Goal: Transaction & Acquisition: Obtain resource

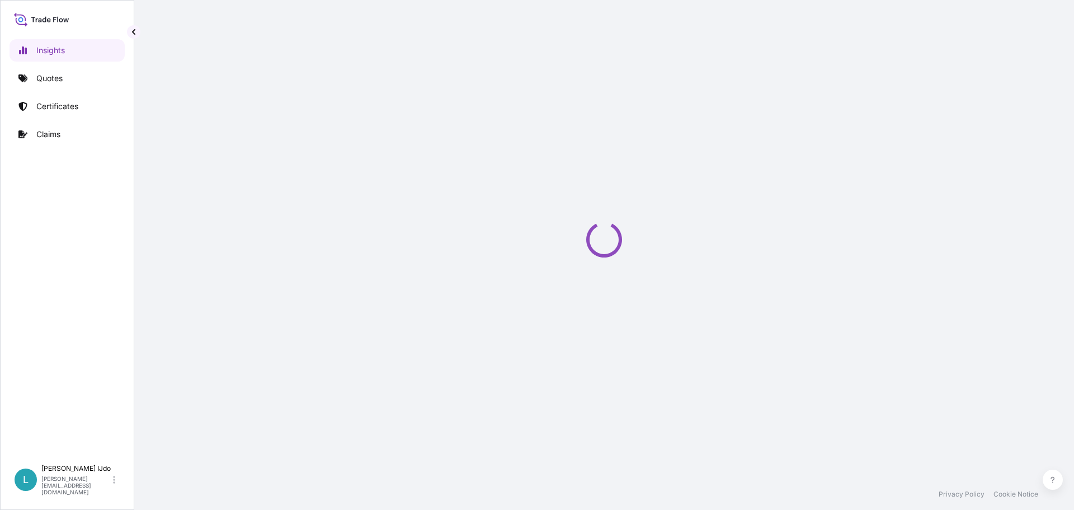
select select "2025"
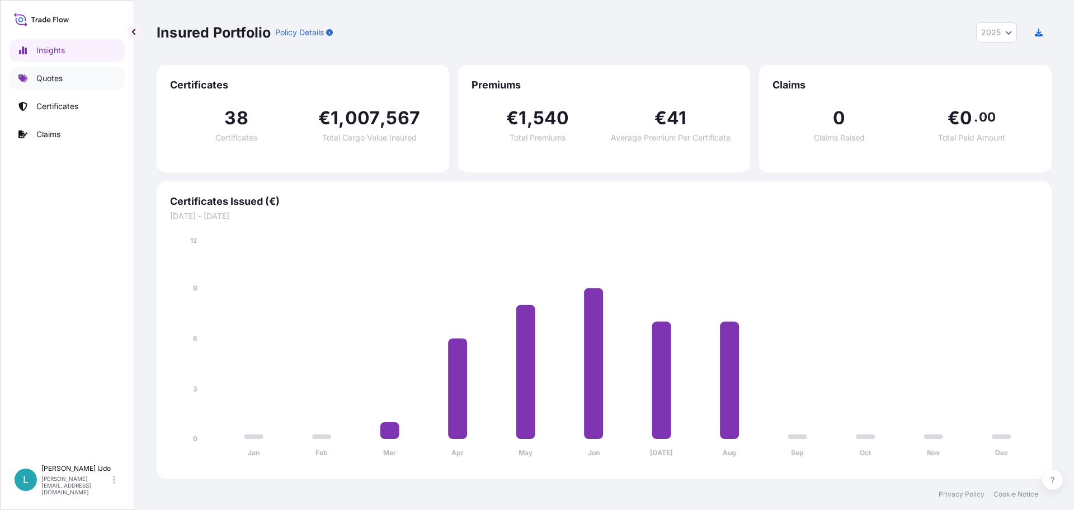
click at [60, 83] on p "Quotes" at bounding box center [49, 78] width 26 height 11
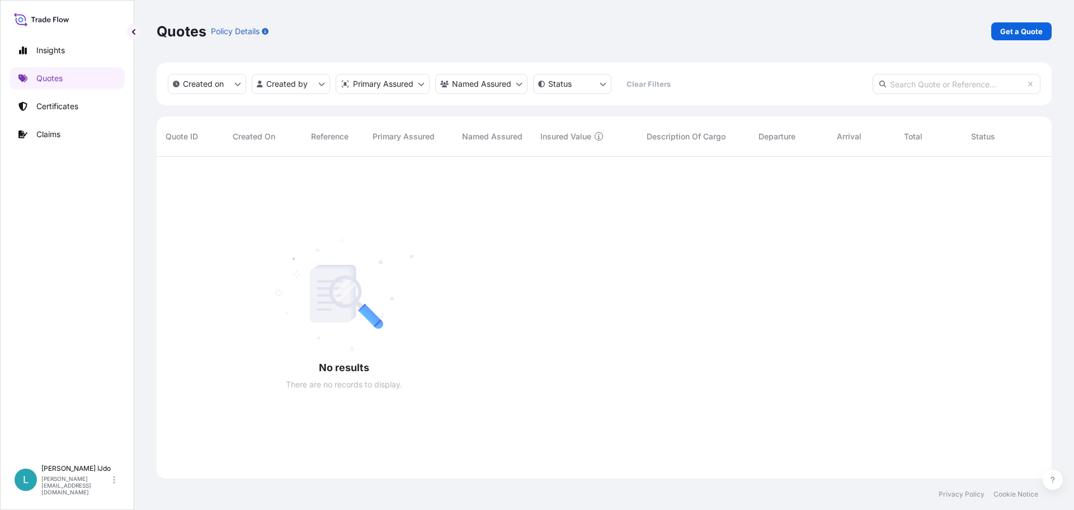
scroll to position [354, 887]
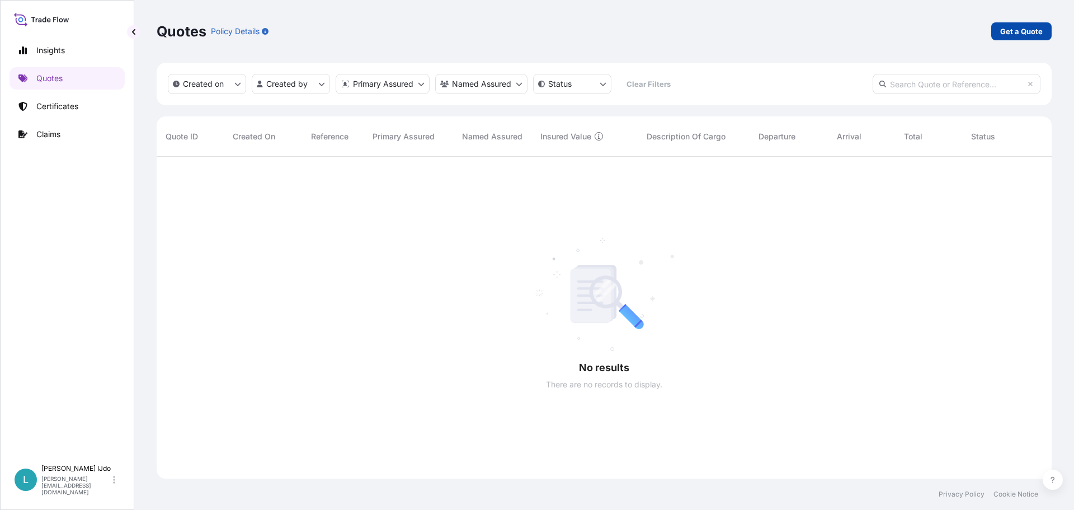
click at [1032, 31] on p "Get a Quote" at bounding box center [1021, 31] width 43 height 11
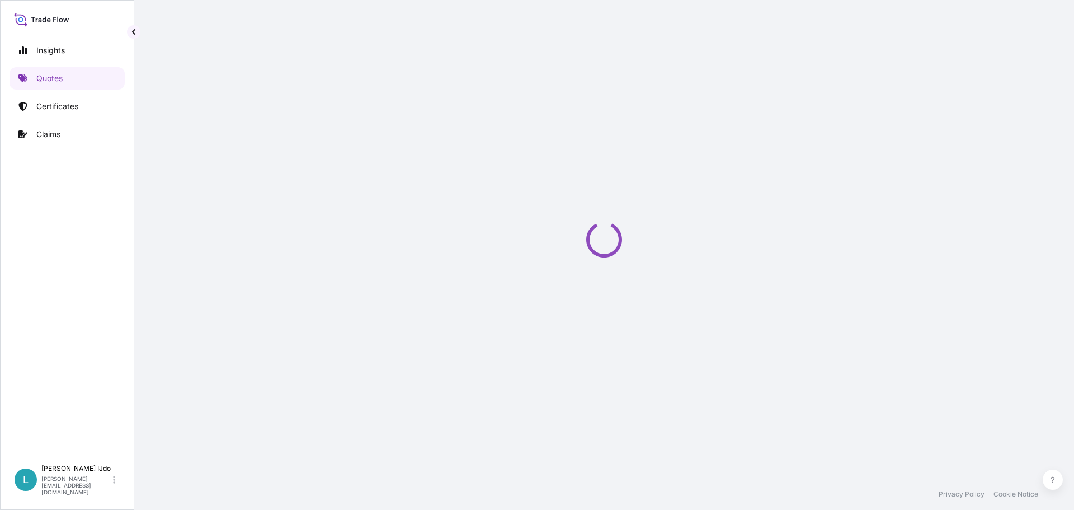
select select "Sea"
select select "21"
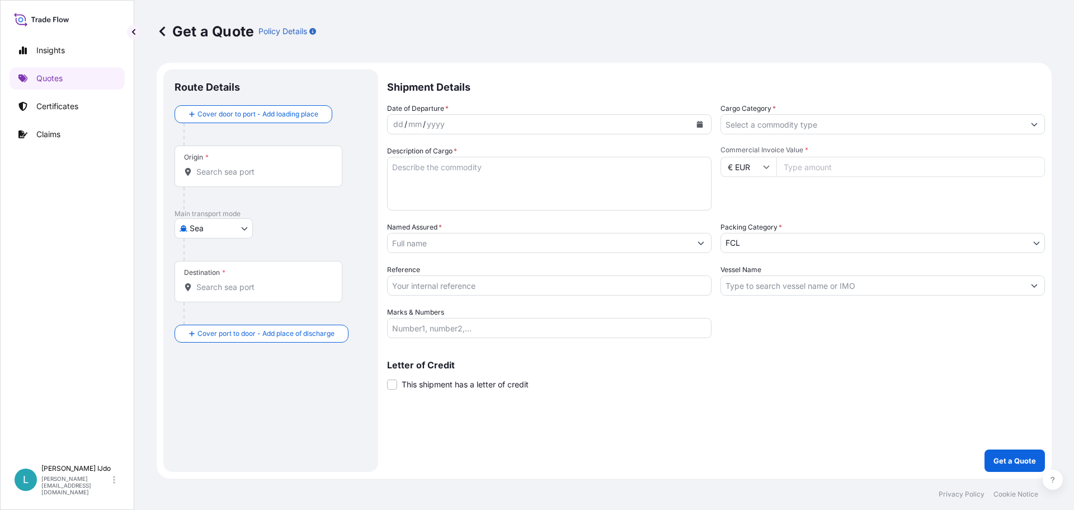
click at [237, 167] on input "Origin *" at bounding box center [262, 171] width 132 height 11
click at [221, 171] on input "Origin * Please select an origin" at bounding box center [262, 171] width 132 height 11
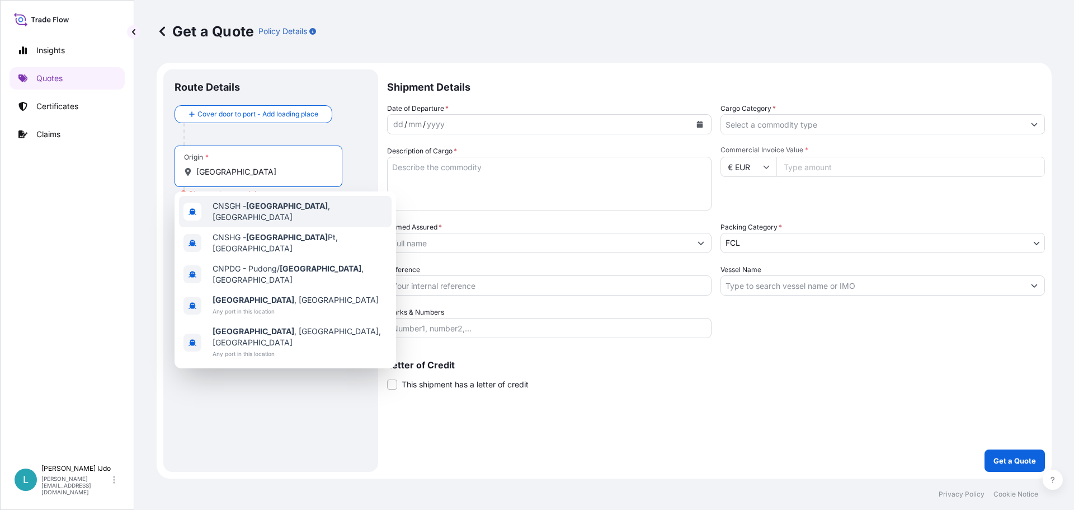
click at [240, 203] on div "CNSGH - [GEOGRAPHIC_DATA] , [GEOGRAPHIC_DATA]" at bounding box center [285, 211] width 213 height 31
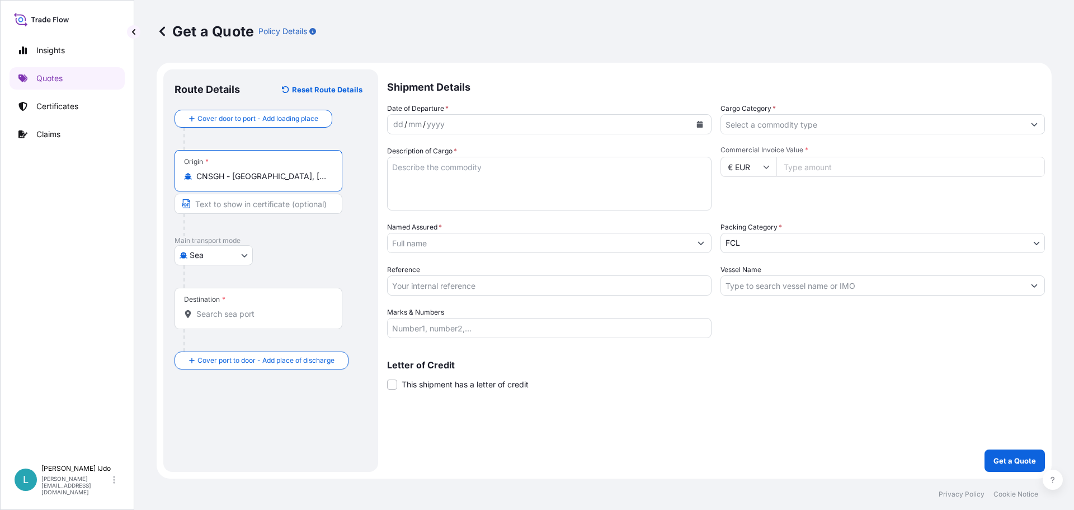
type input "CNSGH - [GEOGRAPHIC_DATA], [GEOGRAPHIC_DATA]"
click at [217, 313] on input "Destination *" at bounding box center [262, 313] width 132 height 11
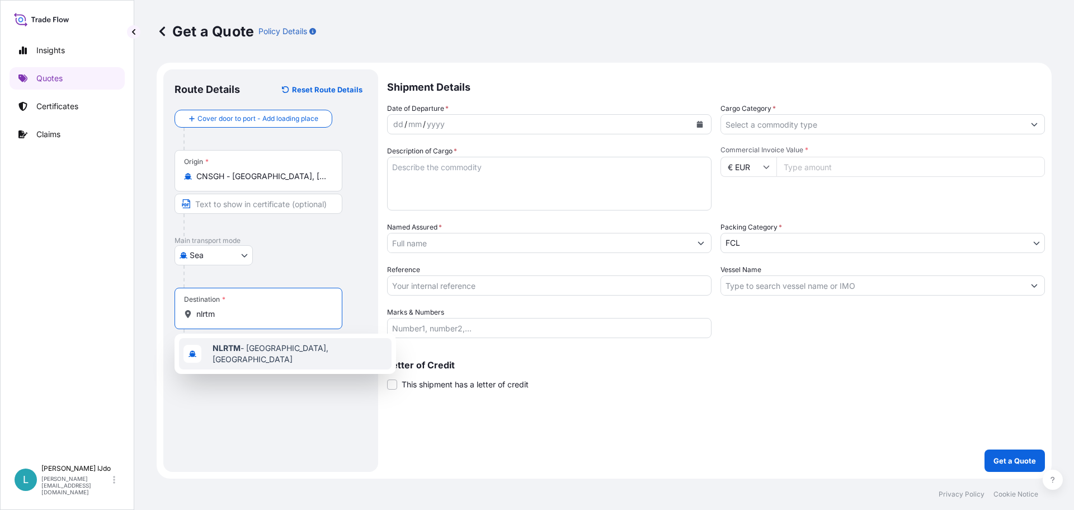
click at [244, 358] on div "NLRTM - [GEOGRAPHIC_DATA], [GEOGRAPHIC_DATA]" at bounding box center [285, 353] width 213 height 31
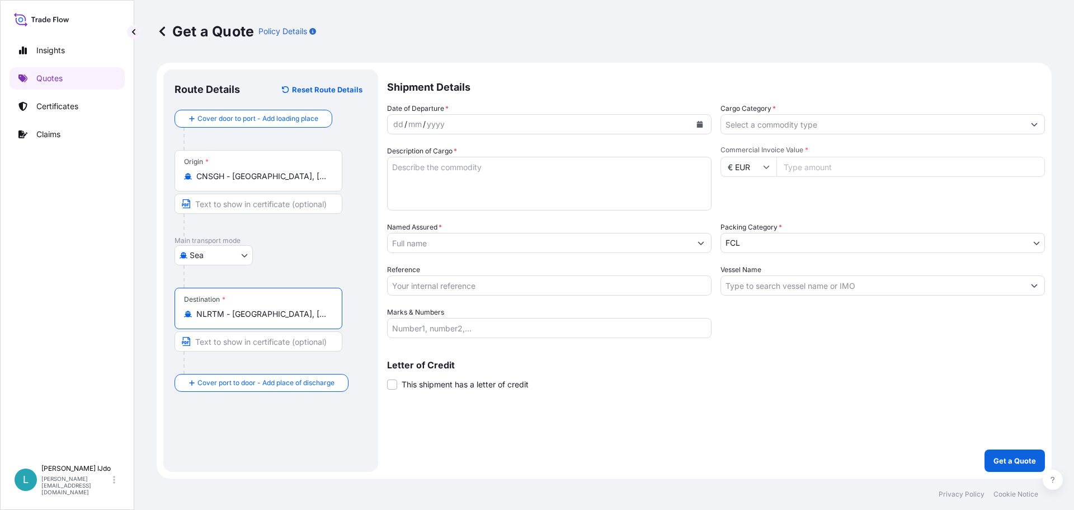
type input "NLRTM - [GEOGRAPHIC_DATA], [GEOGRAPHIC_DATA]"
click at [427, 127] on div "yyyy" at bounding box center [436, 123] width 20 height 13
click at [704, 122] on button "Calendar" at bounding box center [700, 124] width 18 height 18
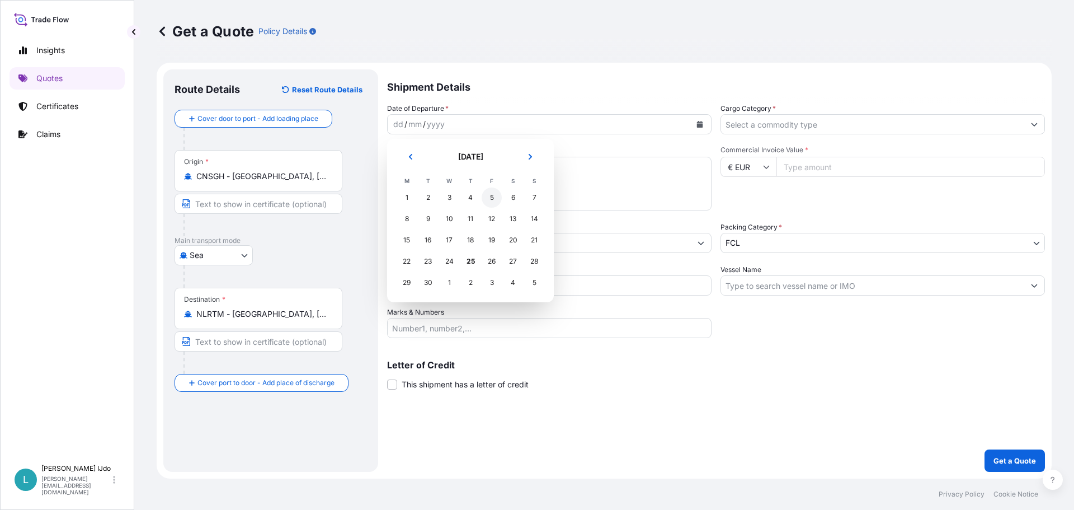
click at [496, 200] on div "5" at bounding box center [492, 197] width 20 height 20
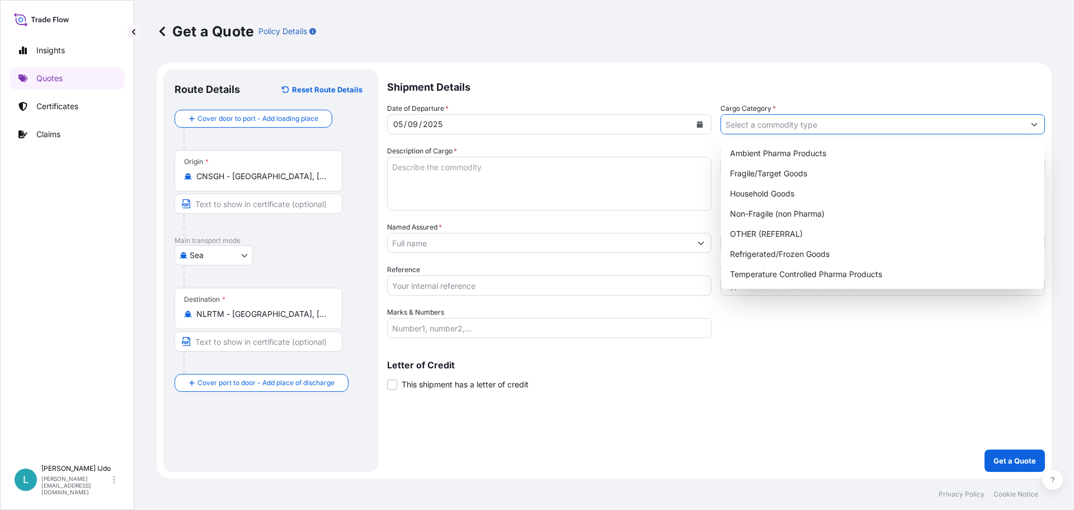
click at [764, 131] on input "Cargo Category *" at bounding box center [872, 124] width 303 height 20
click at [776, 215] on div "Non-Fragile (non Pharma)" at bounding box center [883, 214] width 314 height 20
type input "Non-Fragile (non Pharma)"
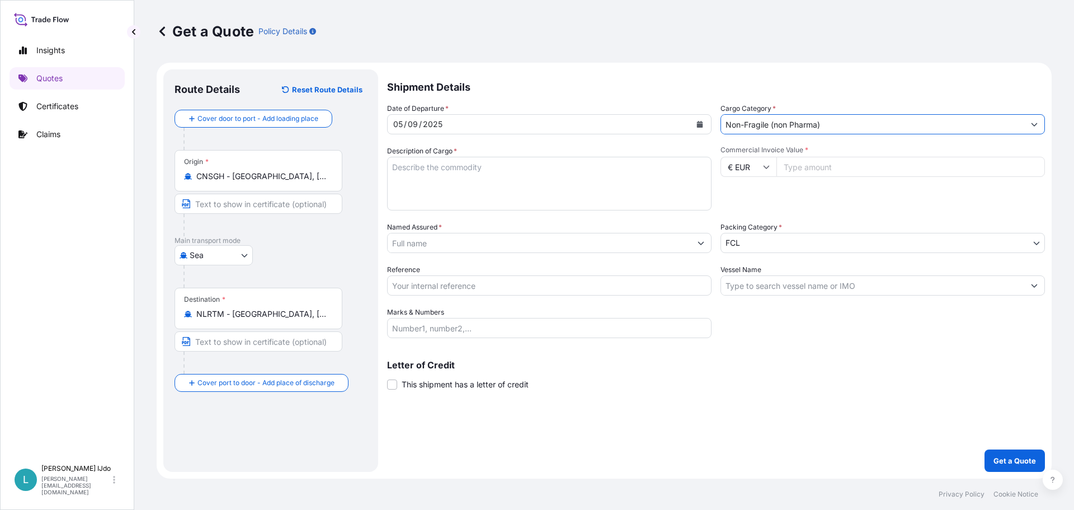
click at [454, 174] on textarea "Description of Cargo *" at bounding box center [549, 184] width 324 height 54
click at [469, 195] on textarea "Description of Cargo *" at bounding box center [549, 184] width 324 height 54
paste textarea "DRIVE SHAFT"
click at [500, 186] on textarea "DRIVE SHAFT" at bounding box center [549, 184] width 324 height 54
paste textarea "BOOT KIT"
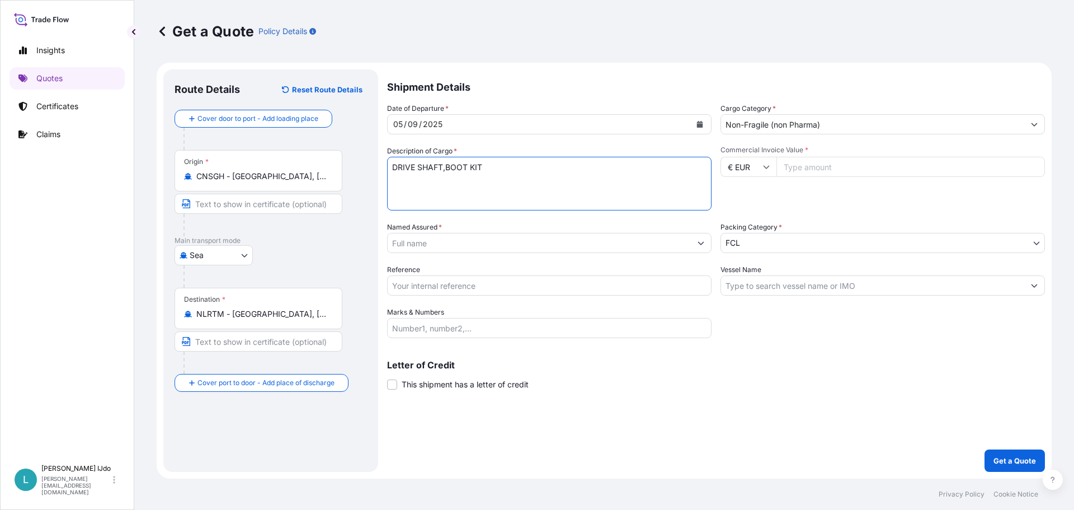
click at [503, 175] on textarea "DRIVE SHAFT,BOOT KIT" at bounding box center [549, 184] width 324 height 54
paste textarea "ENGINE MOUNTING"
click at [566, 164] on textarea "DRIVE SHAFT,BOOT KIT,ENGINE MOUNTING," at bounding box center [549, 184] width 324 height 54
paste textarea "ANGULAR CONTACT BALL BEARING"
drag, startPoint x: 697, startPoint y: 170, endPoint x: 703, endPoint y: 180, distance: 11.0
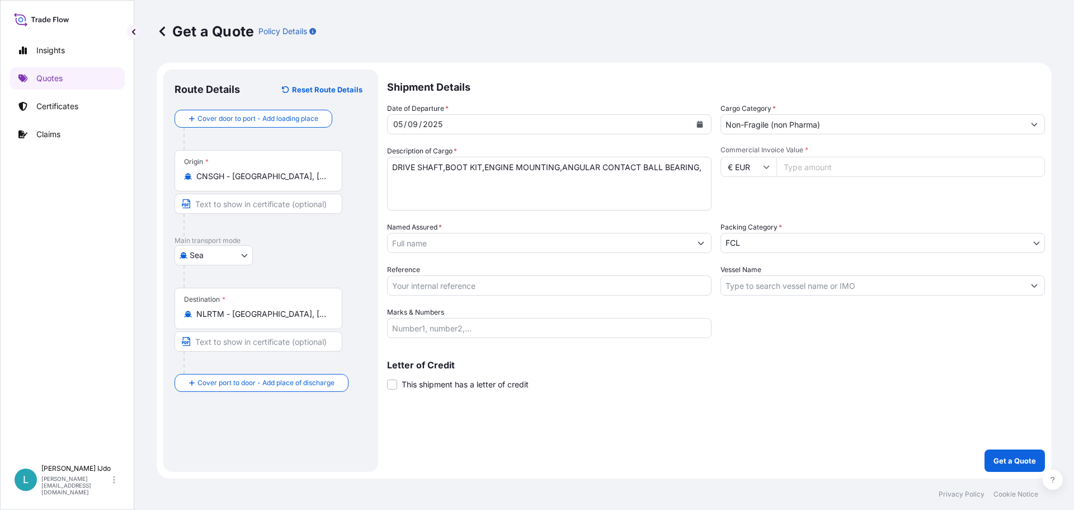
click at [697, 170] on textarea "DRIVE SHAFT,BOOT KIT,ENGINE MOUNTING,ANGULAR CONTACT BALL BEARING," at bounding box center [549, 184] width 324 height 54
paste textarea "CONTROL ARM"
click at [498, 187] on textarea "DRIVE SHAFT,BOOT KIT,ENGINE MOUNTING,ANGULAR CONTACT BALL BEARING,CONTROL ARM" at bounding box center [549, 184] width 324 height 54
paste textarea "HUB ASSEMBLY"
click at [567, 186] on textarea "DRIVE SHAFT,BOOT KIT,ENGINE MOUNTING,ANGULAR CONTACT BALL BEARING,CONTROL ARM,H…" at bounding box center [549, 184] width 324 height 54
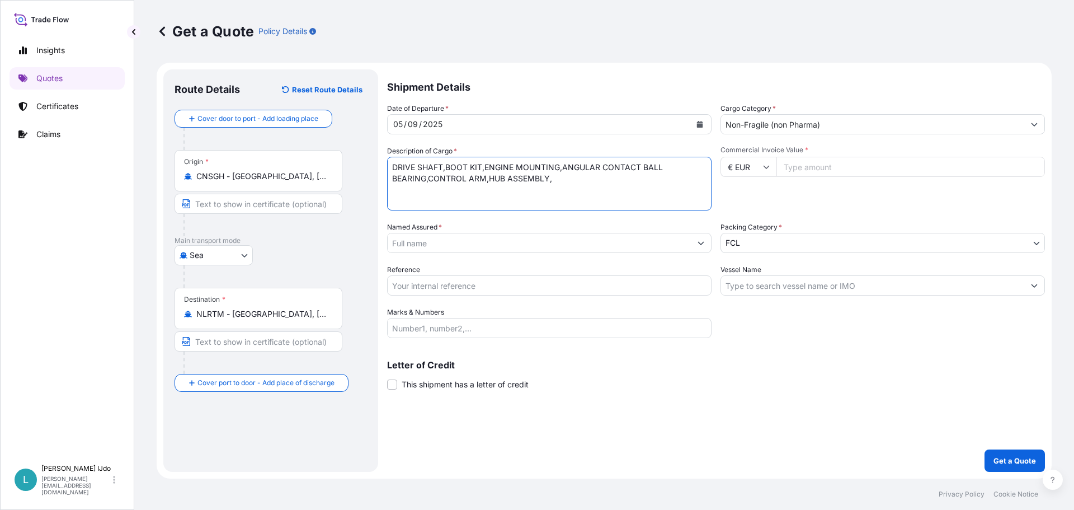
paste textarea "AUTO PART(C.V. JOINT)"
click at [642, 183] on textarea "DRIVE SHAFT,BOOT KIT,ENGINE MOUNTING,ANGULAR CONTACT BALL BEARING,CONTROL ARM,H…" at bounding box center [549, 184] width 324 height 54
paste textarea "DEEP GROOVE BALL BEARING STABILIZER LINK"
click at [447, 189] on textarea "DRIVE SHAFT,BOOT KIT,ENGINE MOUNTING,ANGULAR CONTACT BALL BEARING,CONTROL ARM,H…" at bounding box center [549, 184] width 324 height 54
click at [516, 192] on textarea "DRIVE SHAFT,BOOT KIT,ENGINE MOUNTING,ANGULAR CONTACT BALL BEARING,CONTROL ARM,H…" at bounding box center [549, 184] width 324 height 54
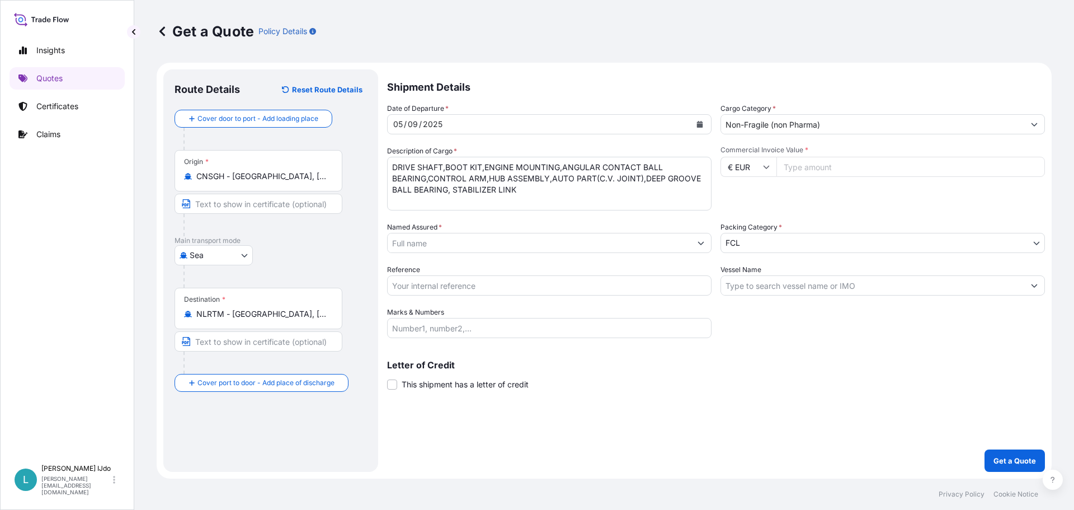
drag, startPoint x: 517, startPoint y: 196, endPoint x: 580, endPoint y: 221, distance: 66.8
click at [518, 196] on textarea "DRIVE SHAFT,BOOT KIT,ENGINE MOUNTING,ANGULAR CONTACT BALL BEARING,CONTROL ARM,H…" at bounding box center [549, 184] width 324 height 54
paste textarea "TAPERED ROLLER BEARING AXLE"
click at [621, 192] on textarea "DRIVE SHAFT,BOOT KIT,ENGINE MOUNTING,ANGULAR CONTACT BALL BEARING,CONTROL ARM,H…" at bounding box center [549, 184] width 324 height 54
click at [452, 189] on textarea "DRIVE SHAFT,BOOT KIT,ENGINE MOUNTING,ANGULAR CONTACT BALL BEARING,CONTROL ARM,H…" at bounding box center [549, 184] width 324 height 54
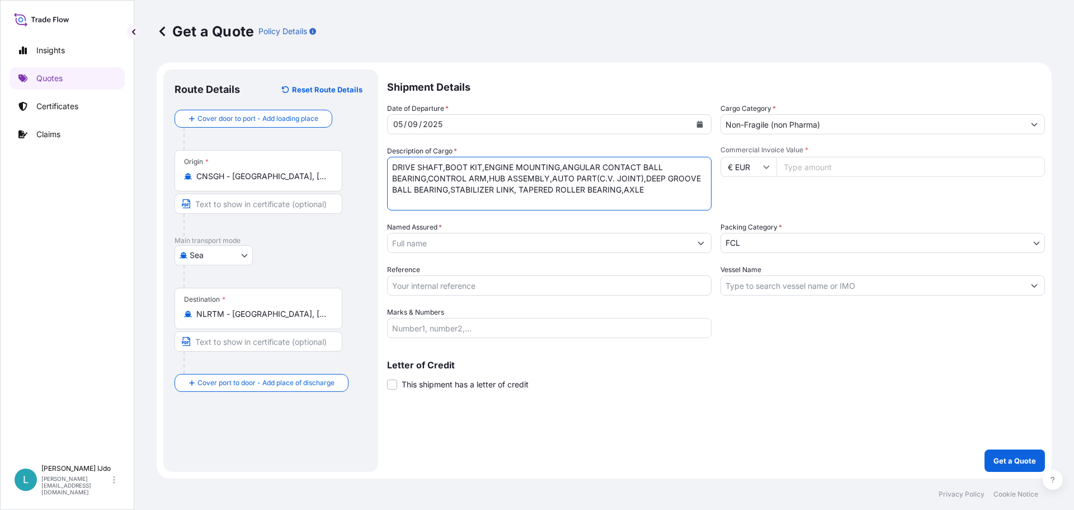
type textarea "DRIVE SHAFT,BOOT KIT,ENGINE MOUNTING,ANGULAR CONTACT BALL BEARING,CONTROL ARM,H…"
click at [765, 170] on input "€ EUR" at bounding box center [749, 167] width 56 height 20
drag, startPoint x: 792, startPoint y: 192, endPoint x: 798, endPoint y: 180, distance: 14.0
click at [792, 192] on div "Commercial Invoice Value * € EUR" at bounding box center [883, 177] width 324 height 65
click at [807, 171] on input "Commercial Invoice Value *" at bounding box center [910, 167] width 269 height 20
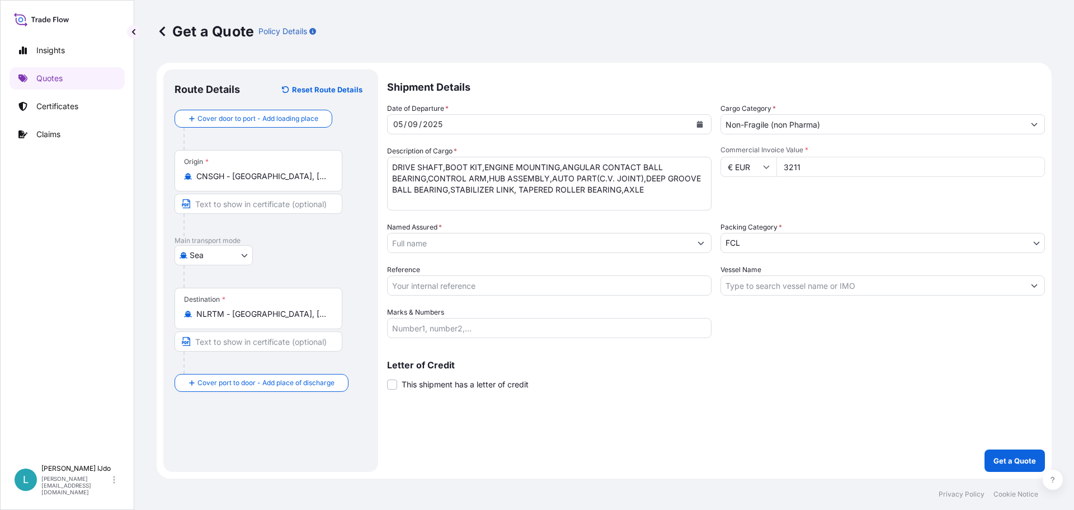
type input "32114"
type input "32114.56"
click at [826, 190] on div "Commercial Invoice Value * € EUR 32114.56" at bounding box center [883, 177] width 324 height 65
click at [497, 251] on input "Named Assured *" at bounding box center [539, 243] width 303 height 20
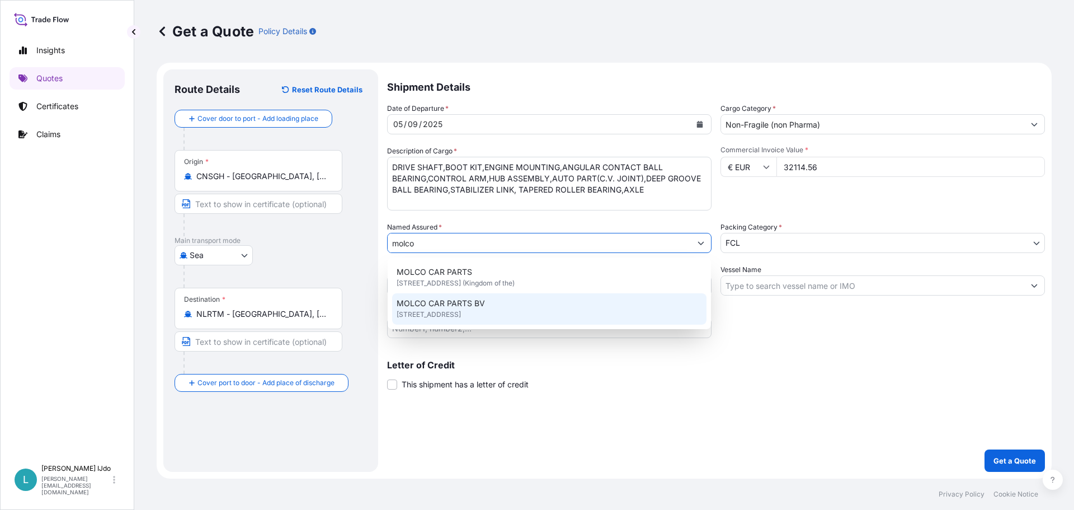
click at [461, 319] on span "[STREET_ADDRESS]" at bounding box center [429, 314] width 64 height 11
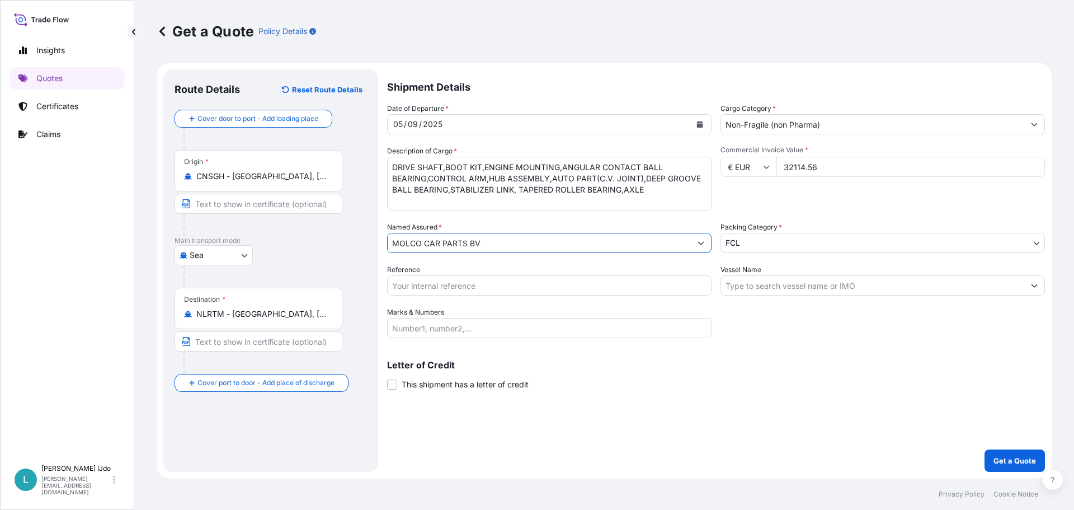
type input "MOLCO CAR PARTS BV"
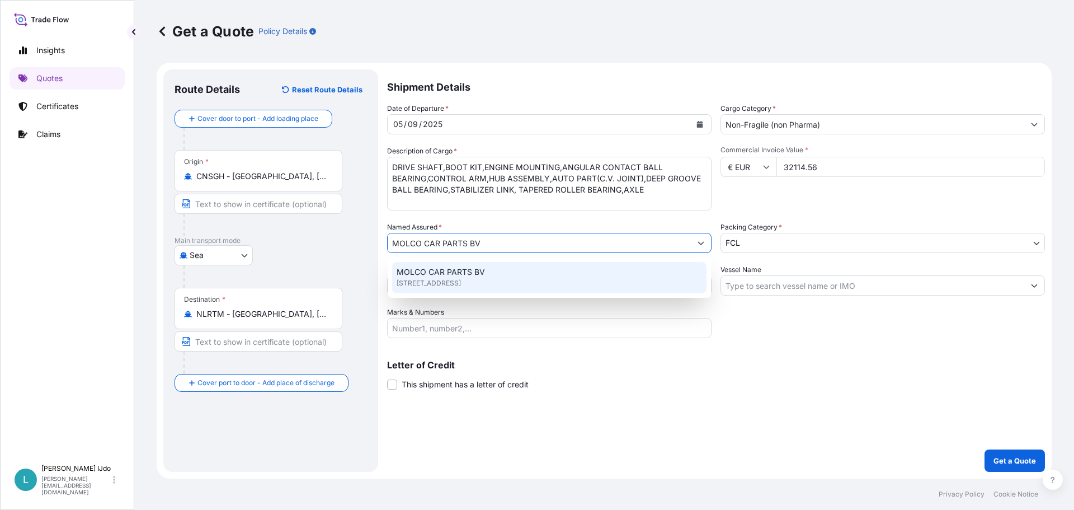
click at [594, 274] on div "MOLCO CAR PARTS BV [STREET_ADDRESS]" at bounding box center [549, 277] width 314 height 31
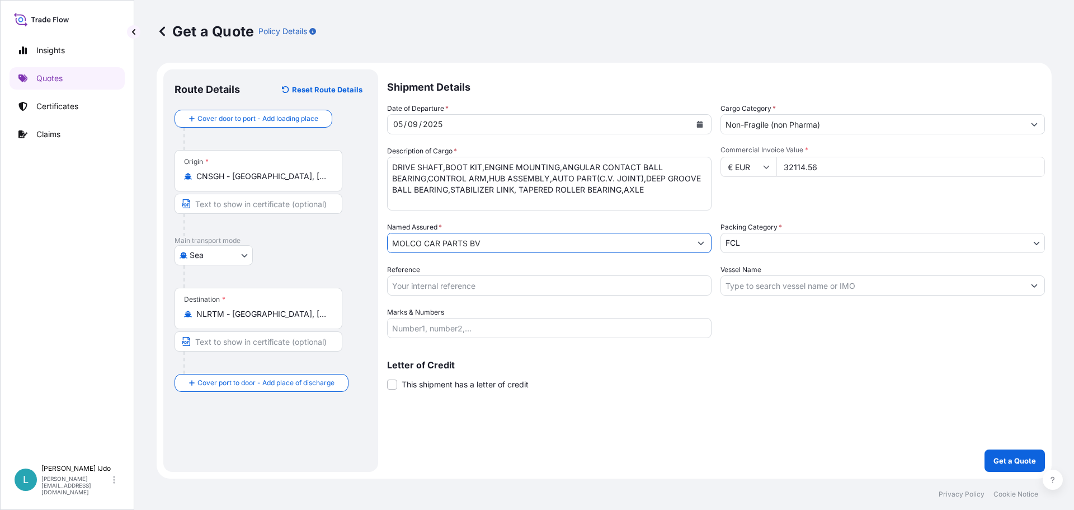
click at [497, 282] on input "Reference" at bounding box center [549, 285] width 324 height 20
click at [416, 277] on input "Reference" at bounding box center [549, 285] width 324 height 20
paste input "NGB0104831"
type input "NGB0104831"
click at [732, 289] on input "Vessel Name" at bounding box center [872, 285] width 303 height 20
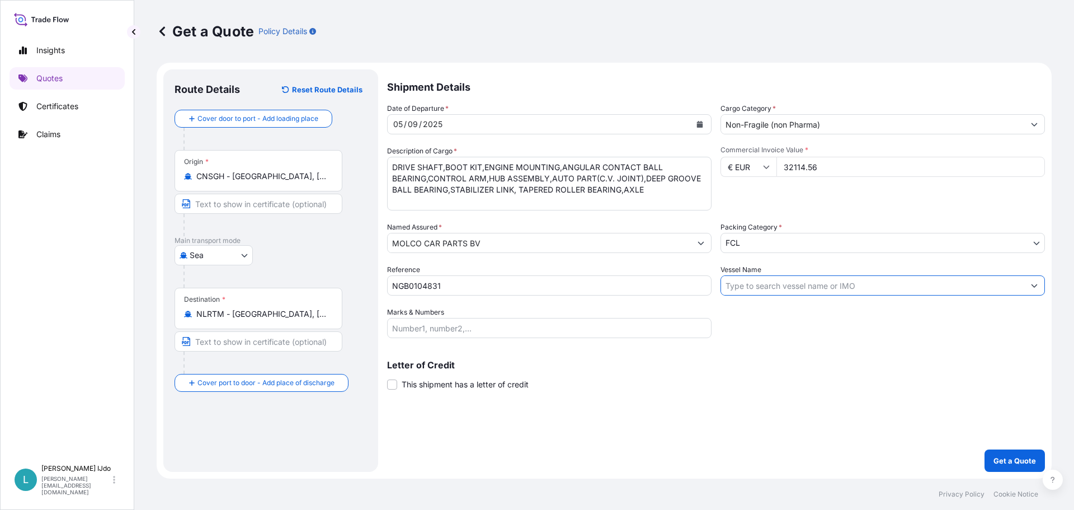
click at [743, 284] on input "Vessel Name" at bounding box center [872, 285] width 303 height 20
paste input "ONE INSPIRATION"
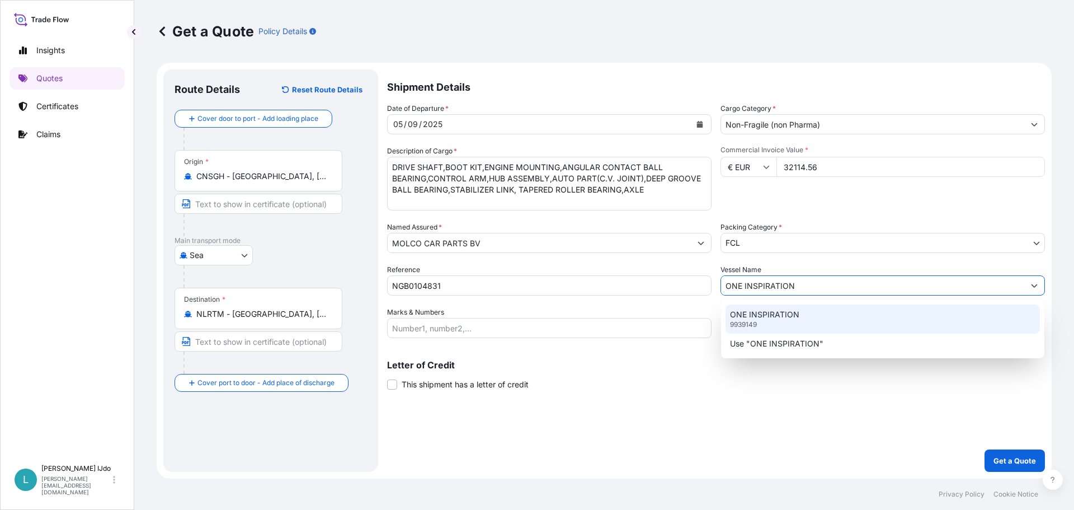
click at [755, 309] on p "ONE INSPIRATION" at bounding box center [764, 314] width 69 height 11
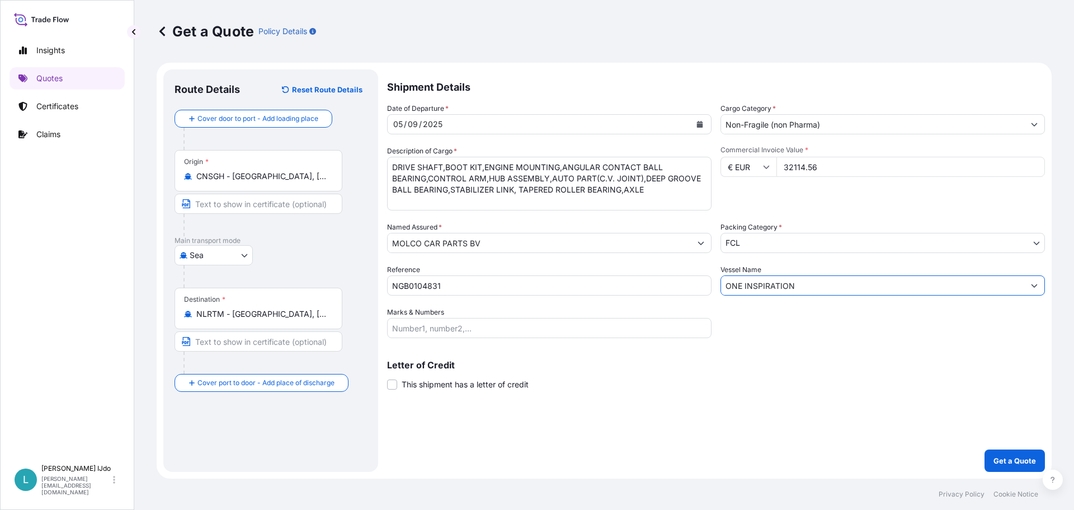
type input "ONE INSPIRATION"
click at [473, 329] on input "Marks & Numbers" at bounding box center [549, 328] width 324 height 20
click at [443, 325] on input "Marks & Numbers" at bounding box center [549, 328] width 324 height 20
paste input "ORI278799 + ORI278814"
type input "ORI278799 + ORI278814"
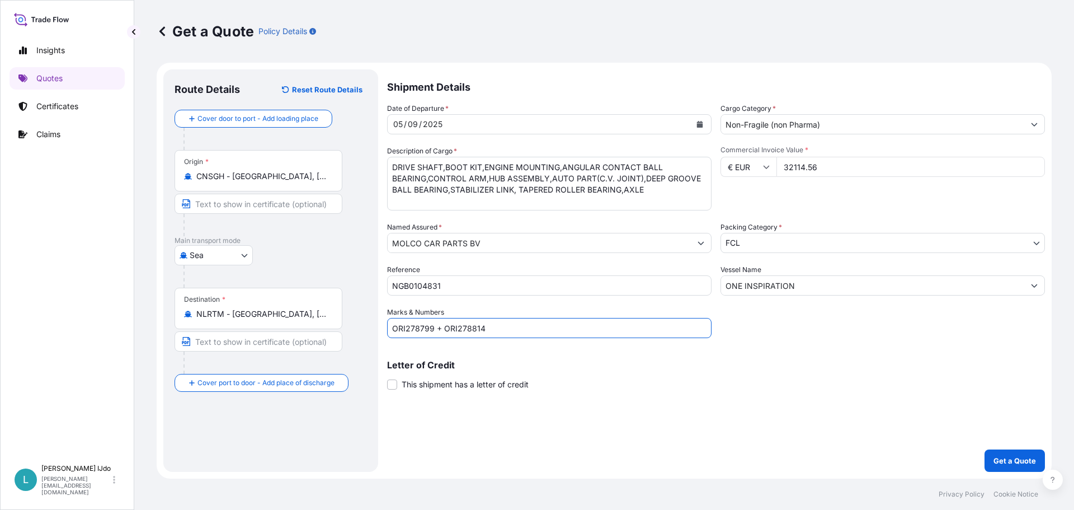
click at [591, 393] on div "Shipment Details Date of Departure * [DATE] Cargo Category * Non-Fragile (non P…" at bounding box center [716, 270] width 658 height 402
click at [1015, 450] on button "Get a Quote" at bounding box center [1015, 460] width 60 height 22
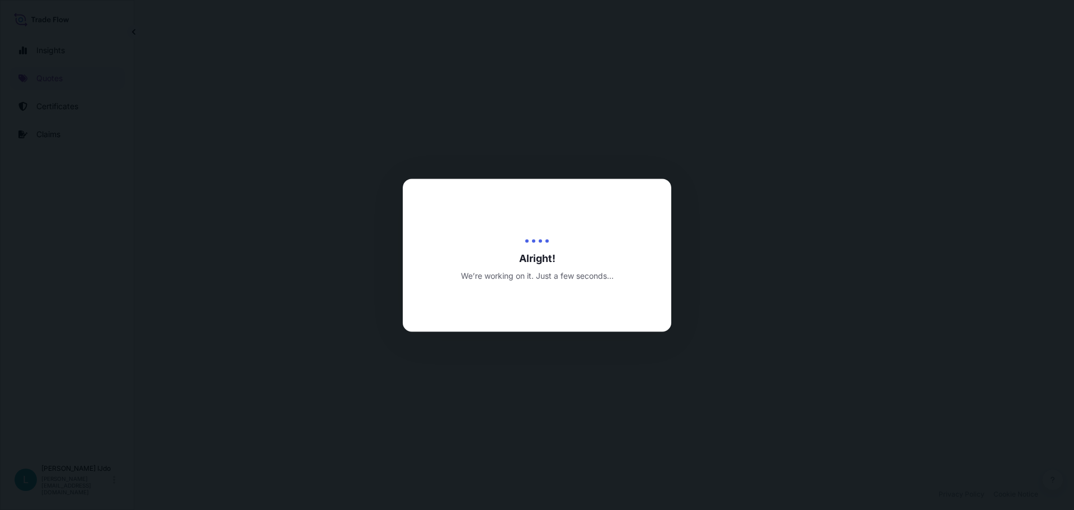
select select "Sea"
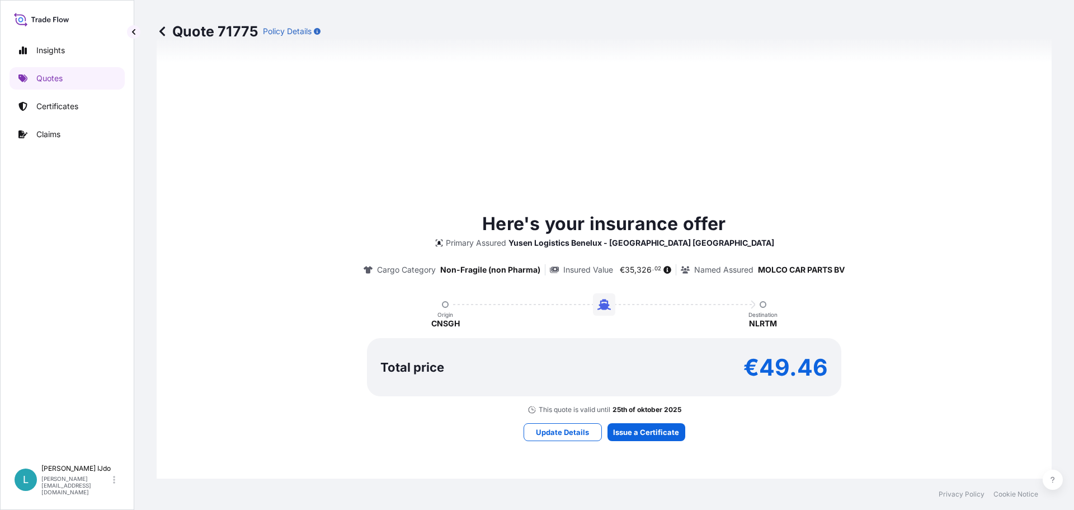
scroll to position [495, 0]
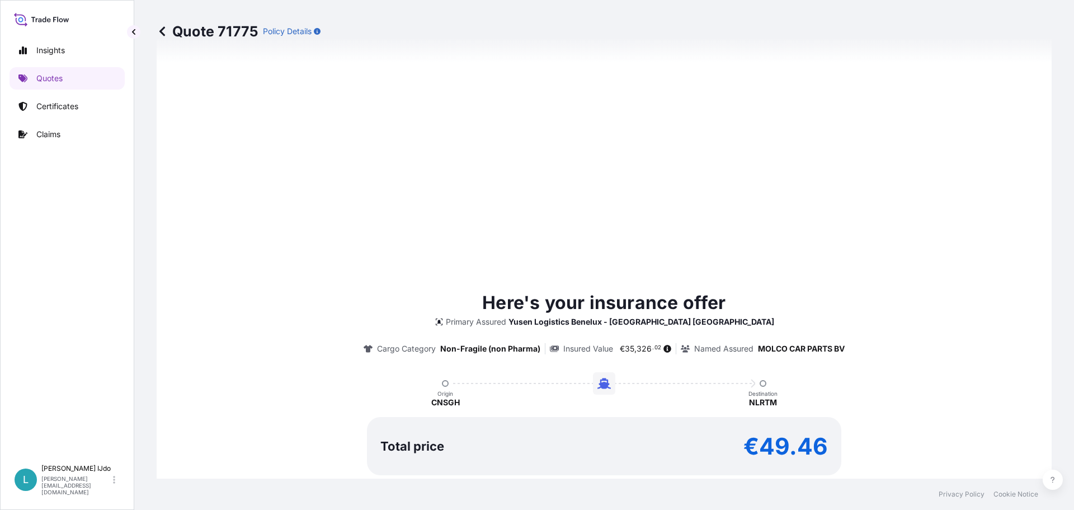
type input "[DATE]"
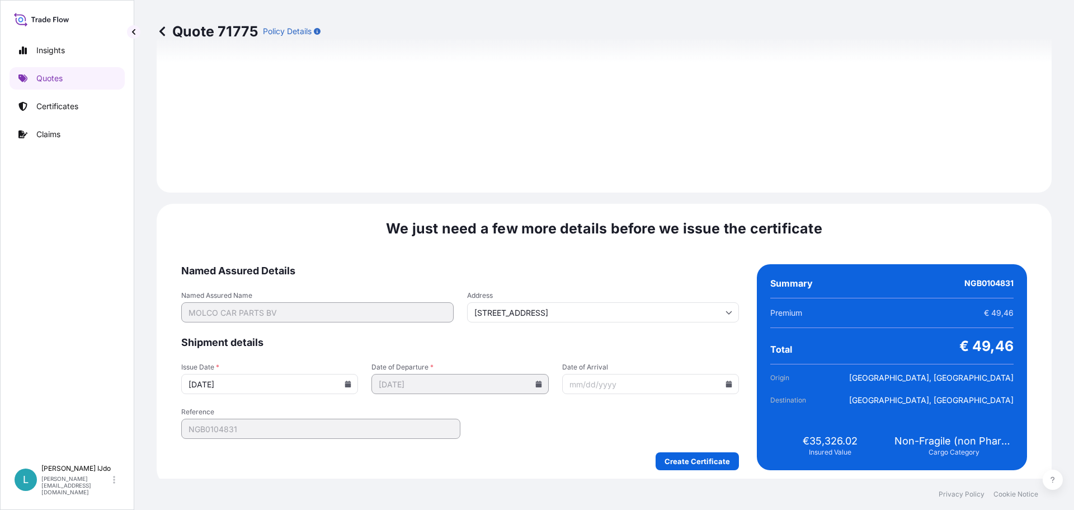
scroll to position [1174, 0]
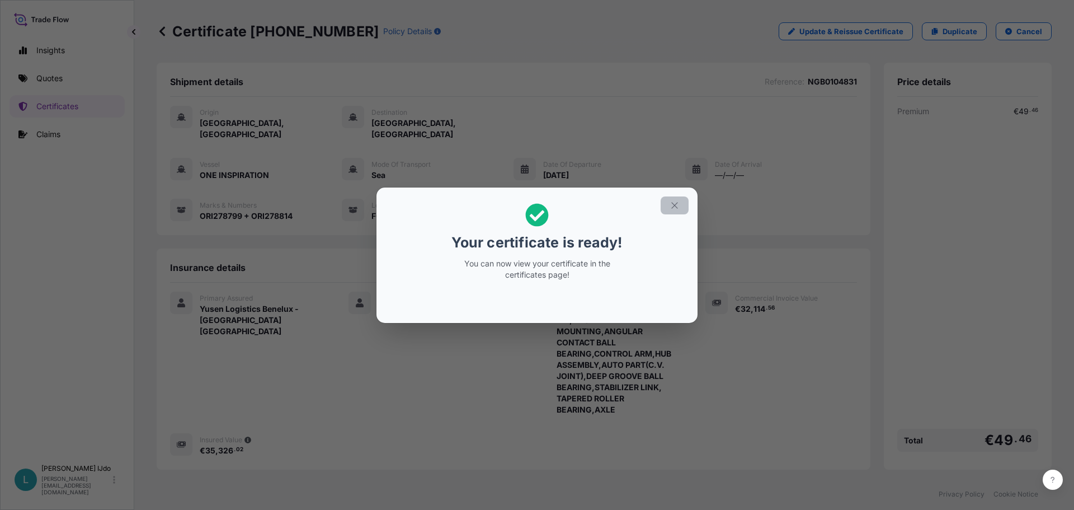
click at [670, 205] on icon "button" at bounding box center [675, 205] width 10 height 10
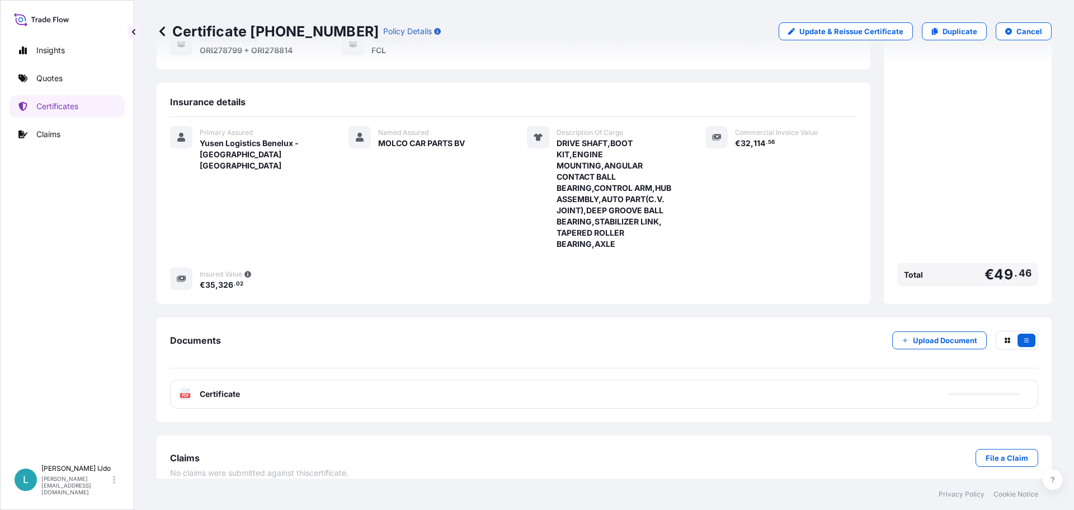
scroll to position [168, 0]
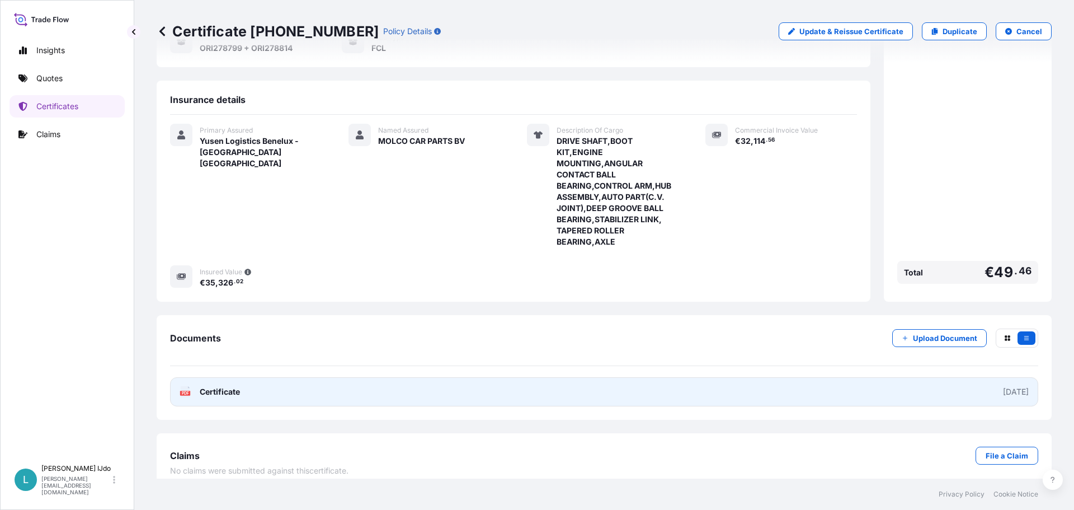
click at [973, 387] on link "PDF Certificate [DATE]" at bounding box center [604, 391] width 868 height 29
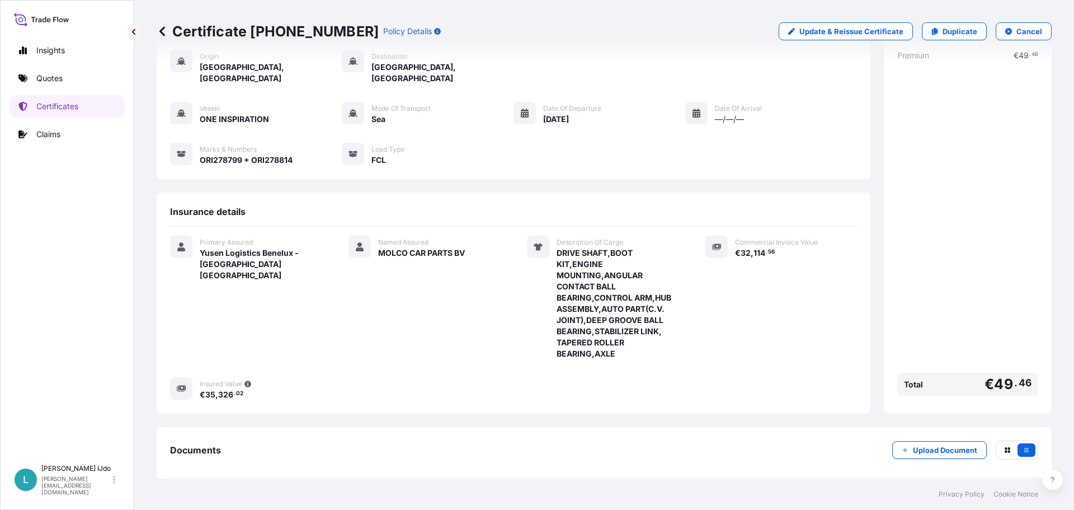
scroll to position [0, 0]
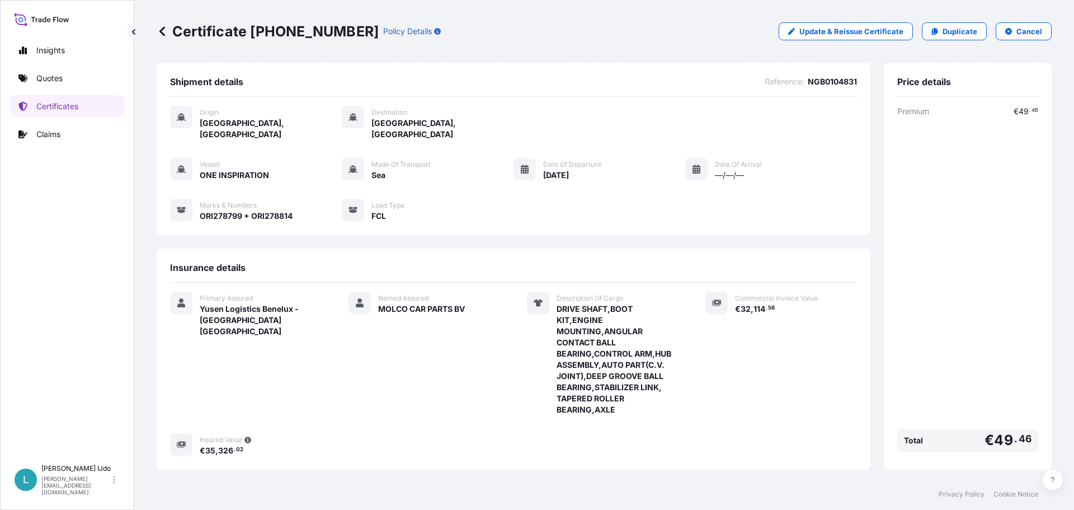
click at [65, 88] on link "Quotes" at bounding box center [67, 78] width 115 height 22
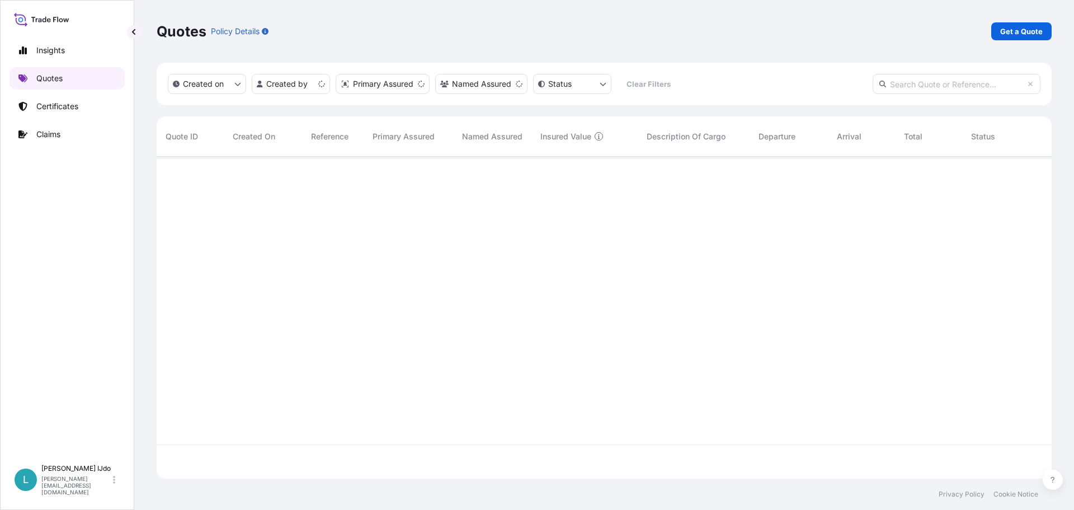
scroll to position [319, 887]
click at [1015, 35] on p "Get a Quote" at bounding box center [1021, 31] width 43 height 11
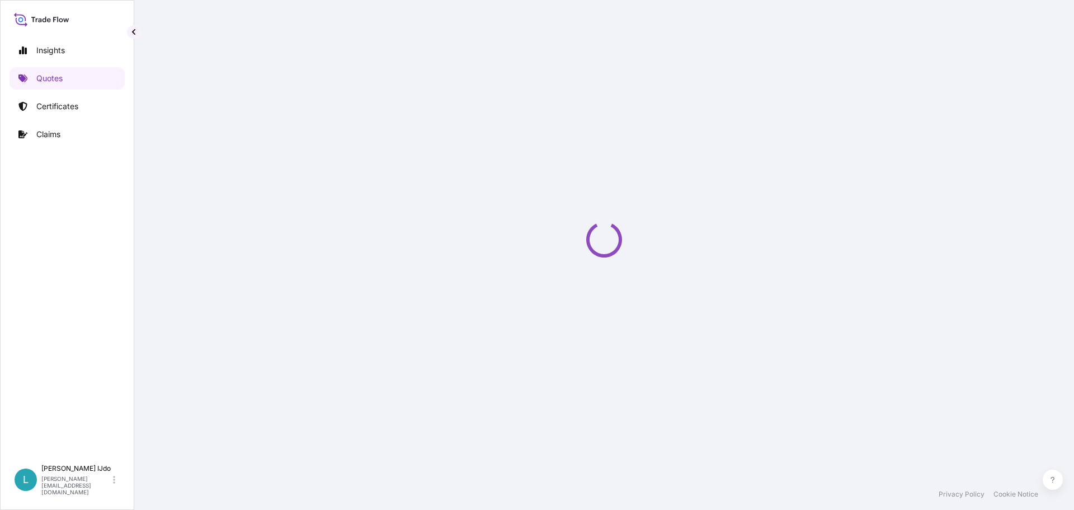
select select "Sea"
select select "21"
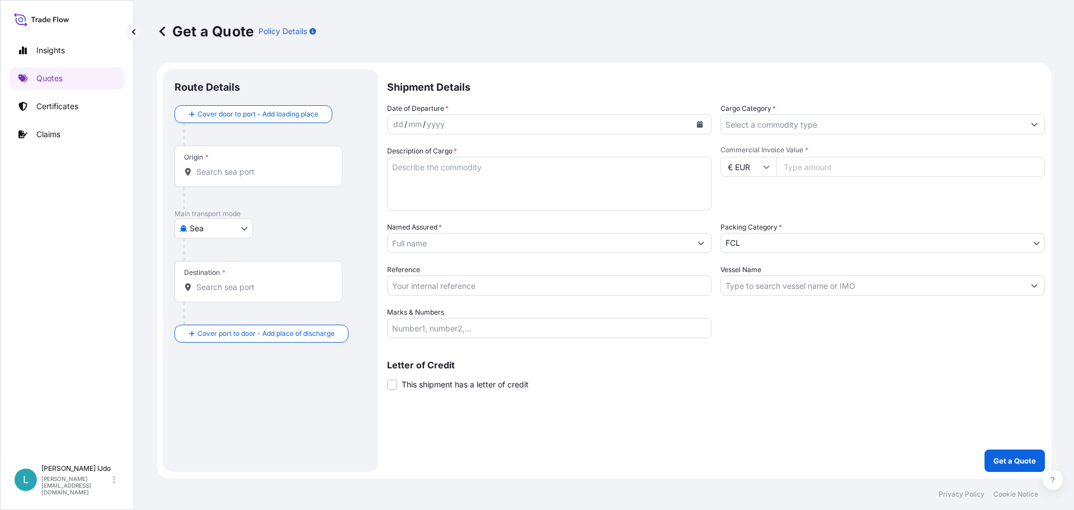
click at [413, 125] on div "mm" at bounding box center [415, 123] width 16 height 13
click at [699, 122] on icon "Calendar" at bounding box center [700, 124] width 6 height 7
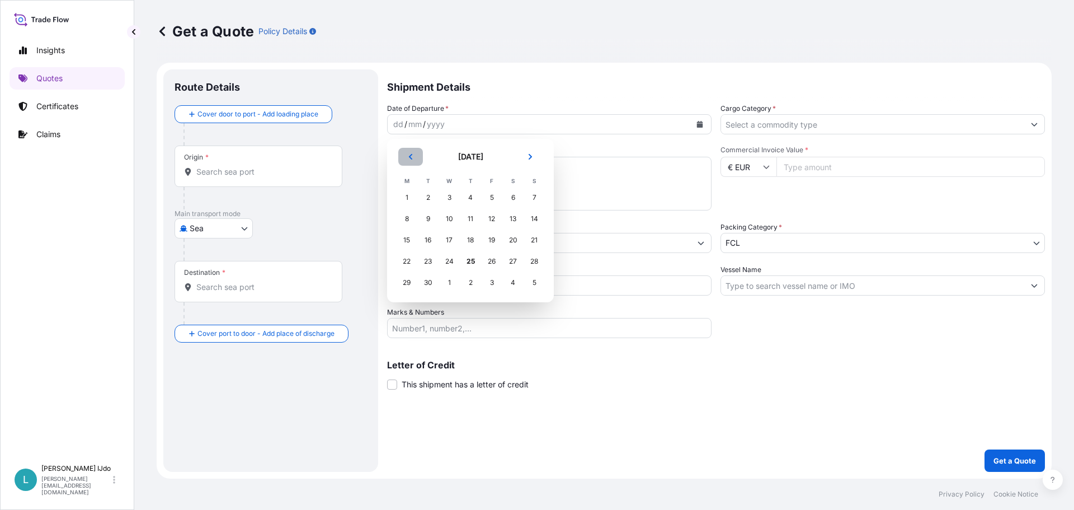
click at [408, 154] on icon "Previous" at bounding box center [410, 156] width 7 height 7
click at [536, 242] on div "17" at bounding box center [534, 240] width 20 height 20
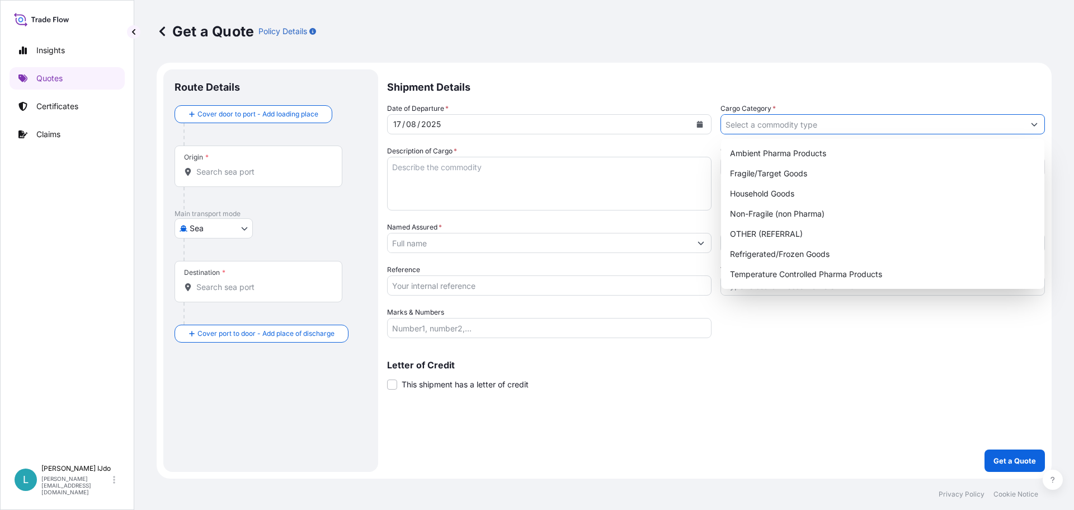
click at [759, 120] on input "Cargo Category *" at bounding box center [872, 124] width 303 height 20
click at [794, 215] on div "Non-Fragile (non Pharma)" at bounding box center [883, 214] width 314 height 20
type input "Non-Fragile (non Pharma)"
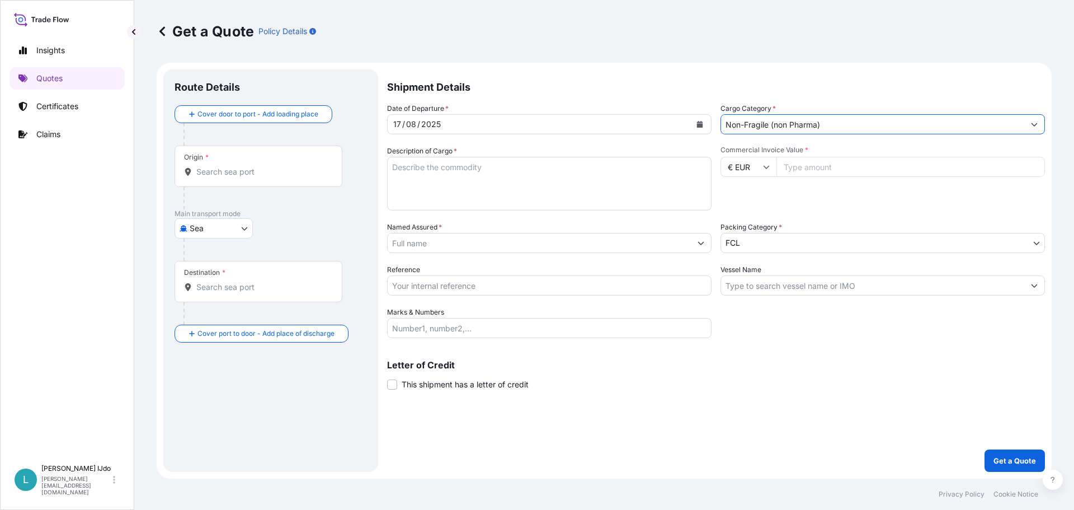
click at [447, 167] on textarea "Description of Cargo *" at bounding box center [549, 184] width 324 height 54
click at [472, 166] on textarea "Description of Cargo *" at bounding box center [549, 184] width 324 height 54
paste textarea "AUTO AIR CONDITIONING COMPRESSOR"
type textarea "AUTO AIR CONDITIONING COMPRESSOR"
click at [754, 169] on input "€ EUR" at bounding box center [749, 167] width 56 height 20
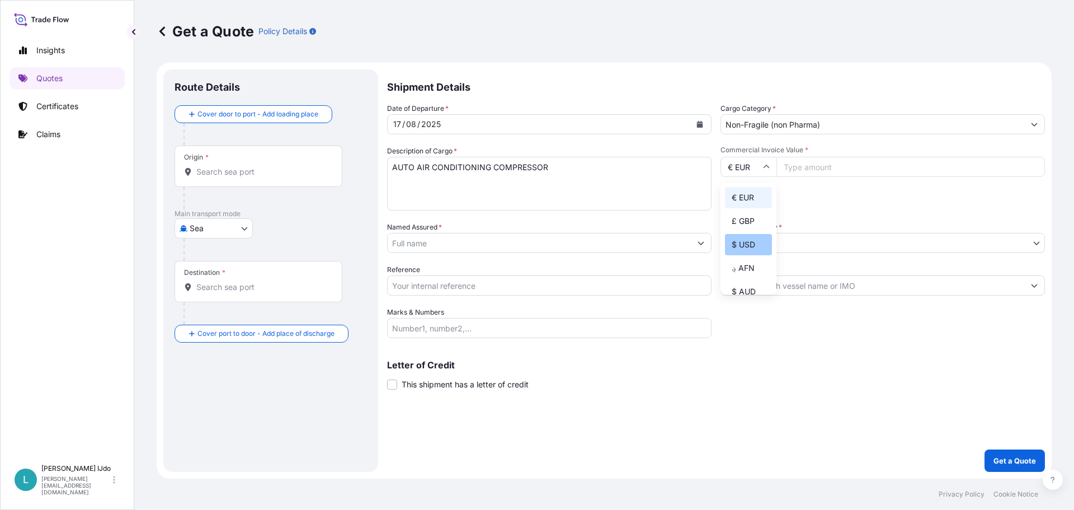
click at [752, 249] on div "$ USD" at bounding box center [748, 244] width 47 height 21
type input "$ USD"
click at [807, 171] on input "Commercial Invoice Value *" at bounding box center [910, 167] width 269 height 20
type input "12253"
type input "12253.40"
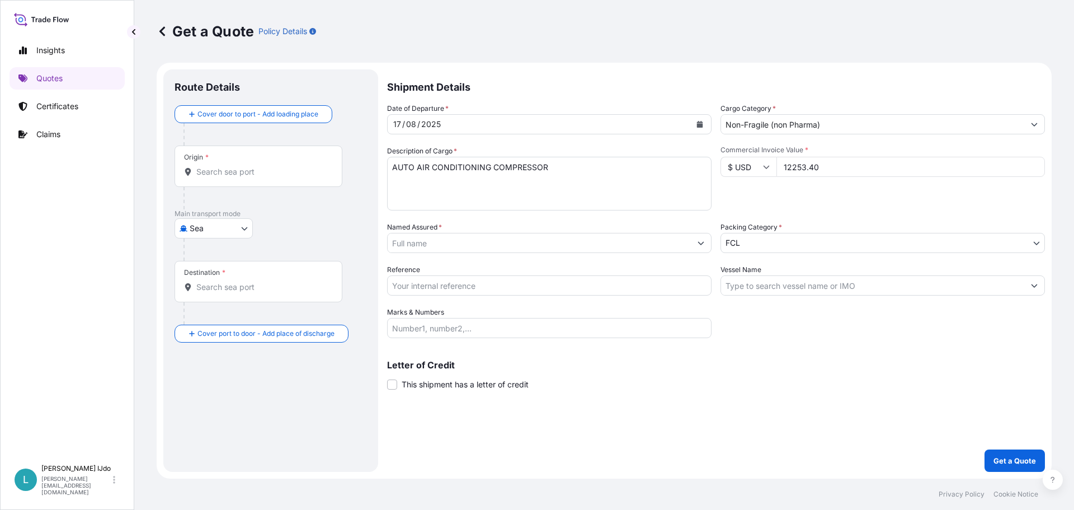
click at [412, 245] on input "Named Assured *" at bounding box center [539, 243] width 303 height 20
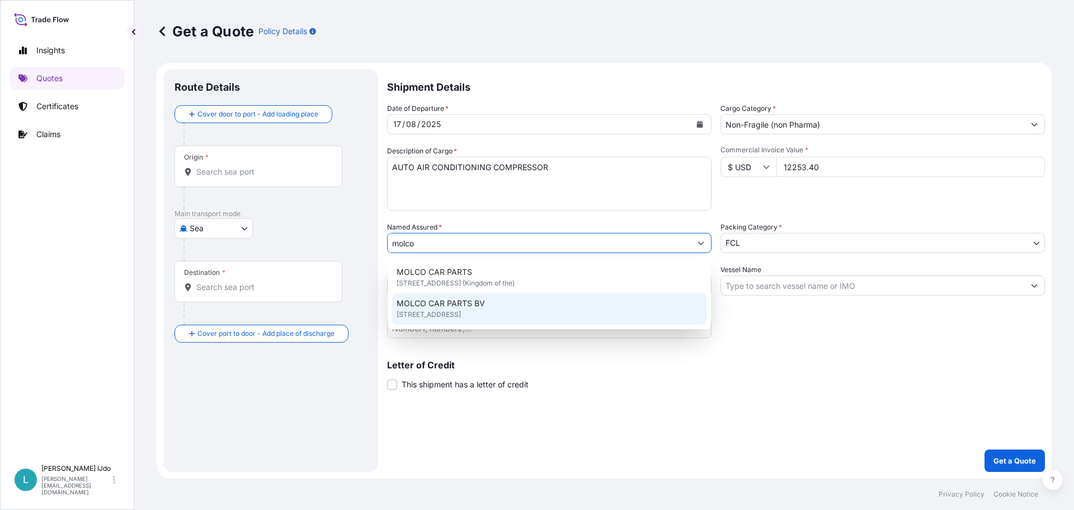
click at [432, 313] on span "[STREET_ADDRESS]" at bounding box center [429, 314] width 64 height 11
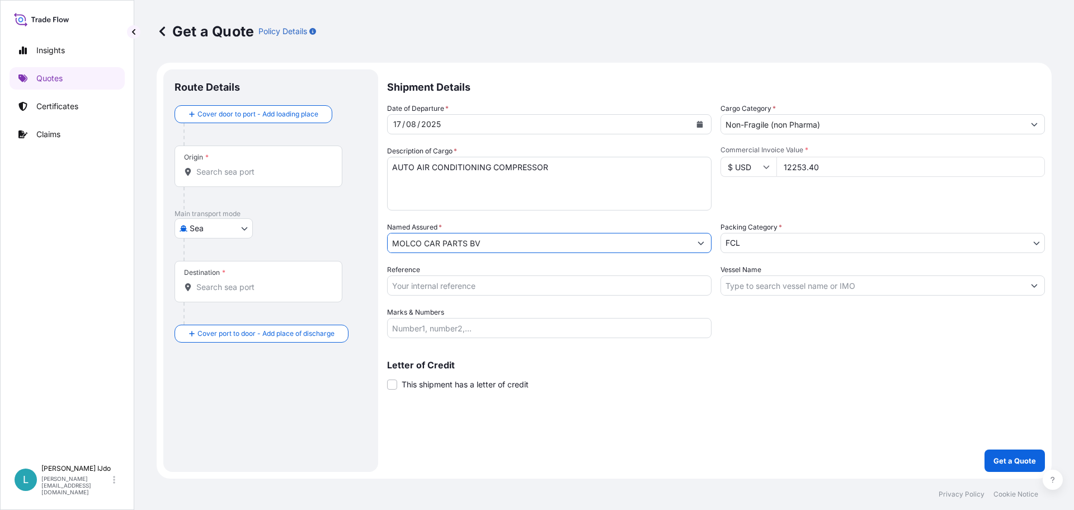
type input "MOLCO CAR PARTS BV"
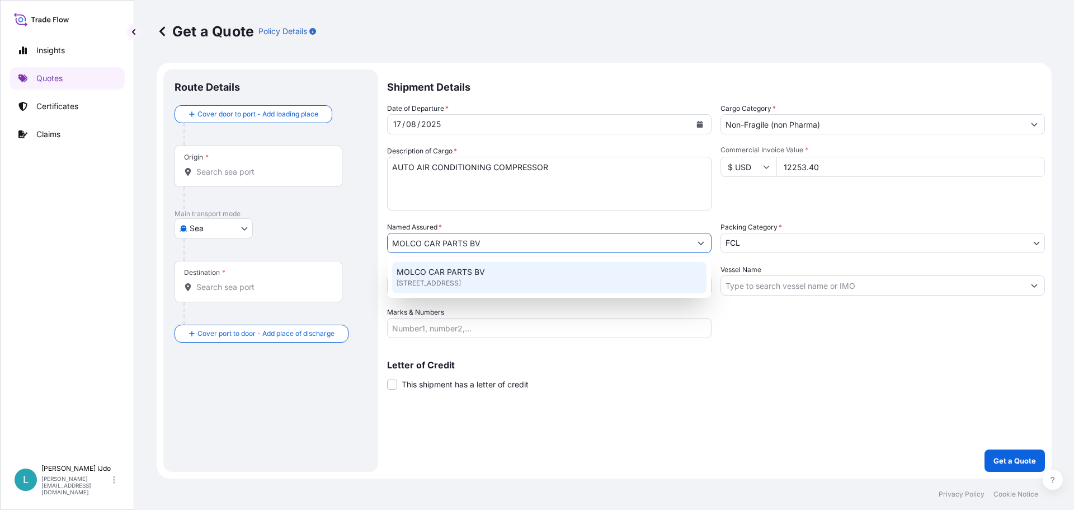
click at [738, 240] on body "1 option available. Insights Quotes Certificates Claims L [PERSON_NAME] [PERSON…" at bounding box center [537, 255] width 1074 height 510
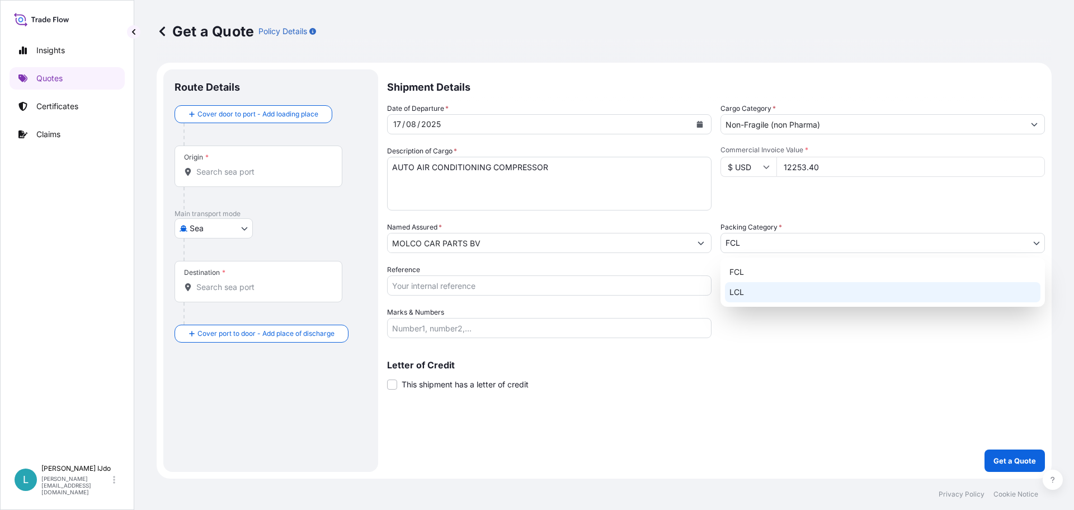
click at [752, 289] on div "LCL" at bounding box center [883, 292] width 316 height 20
select select "22"
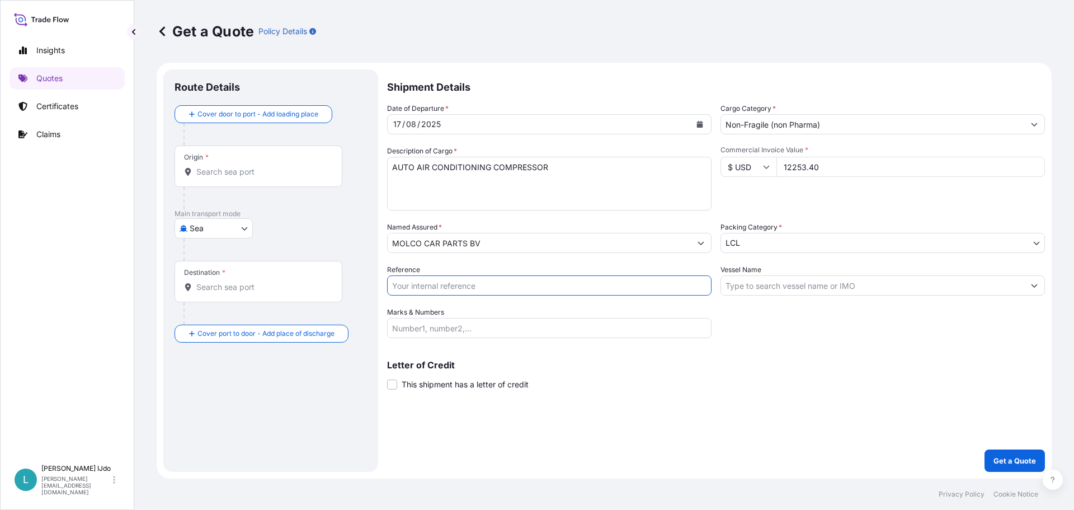
drag, startPoint x: 493, startPoint y: 288, endPoint x: 510, endPoint y: 288, distance: 16.8
click at [493, 288] on input "Reference" at bounding box center [549, 285] width 324 height 20
click at [502, 288] on input "Reference" at bounding box center [549, 285] width 324 height 20
paste input "SZV0194398"
type input "SZV0194398"
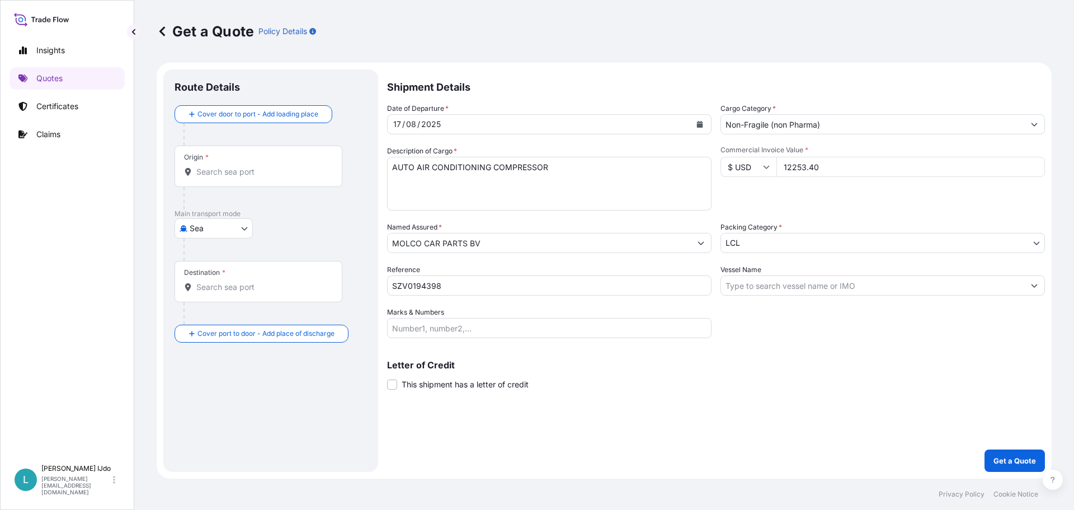
click at [748, 290] on input "Vessel Name" at bounding box center [872, 285] width 303 height 20
paste input "COSCO SHIPPING SAGITTARIUS"
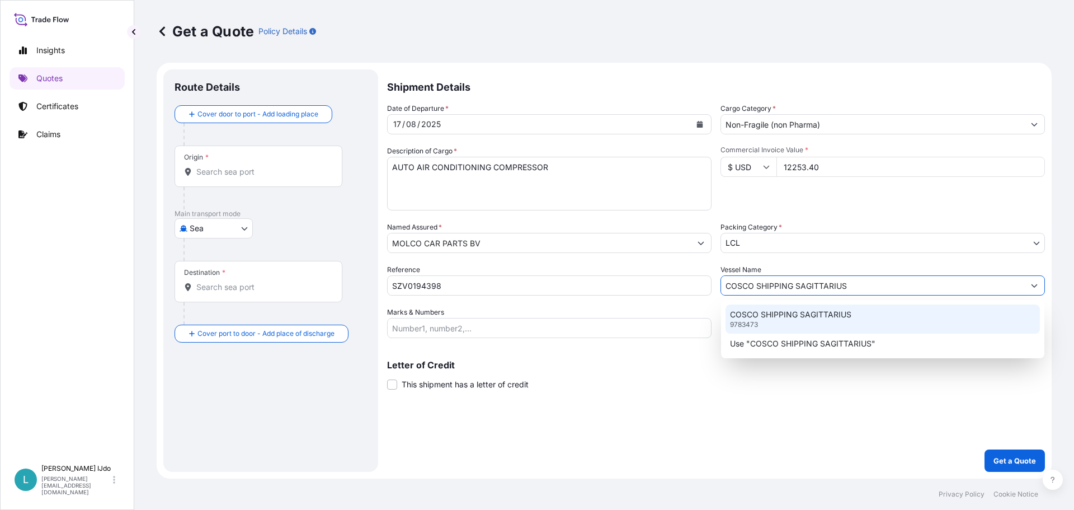
click at [768, 314] on p "COSCO SHIPPING SAGITTARIUS" at bounding box center [790, 314] width 121 height 11
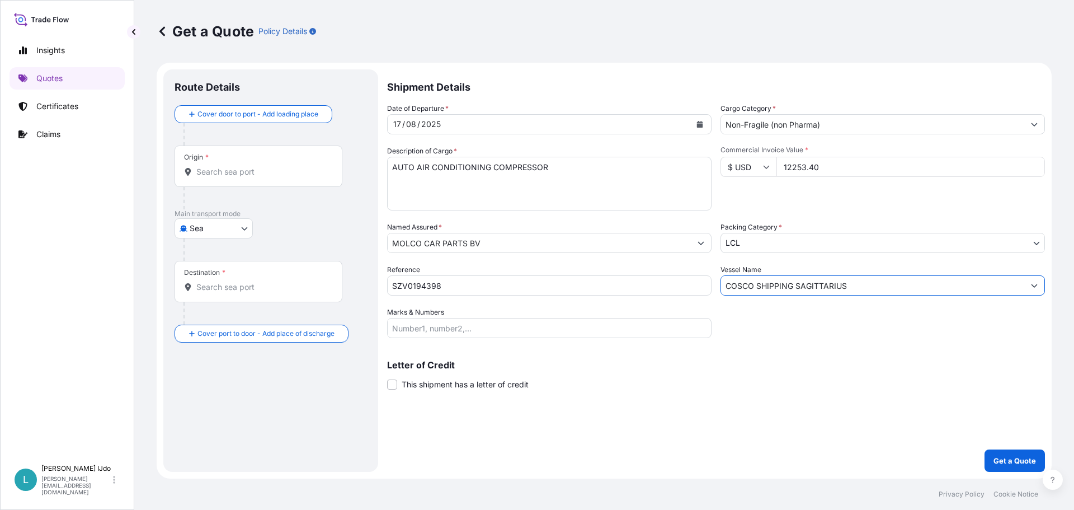
type input "COSCO SHIPPING SAGITTARIUS"
click at [462, 322] on input "Marks & Numbers" at bounding box center [549, 328] width 324 height 20
click at [451, 329] on input "Marks & Numbers" at bounding box center [549, 328] width 324 height 20
paste input "ORI275030"
type input "ORI275030"
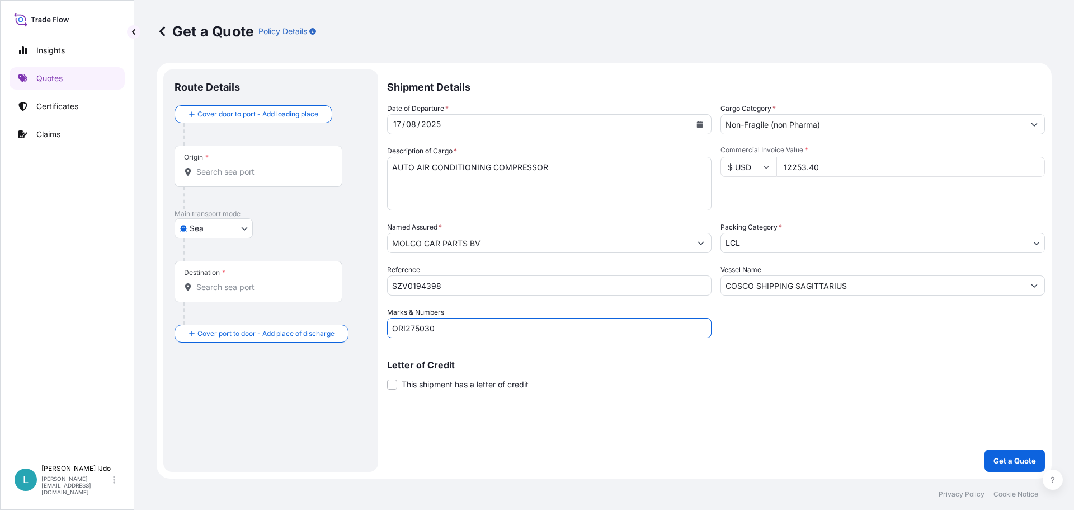
click at [550, 382] on div "Letter of Credit This shipment has a letter of credit Letter of credit * Letter…" at bounding box center [716, 375] width 658 height 30
click at [227, 168] on input "Origin *" at bounding box center [262, 171] width 132 height 11
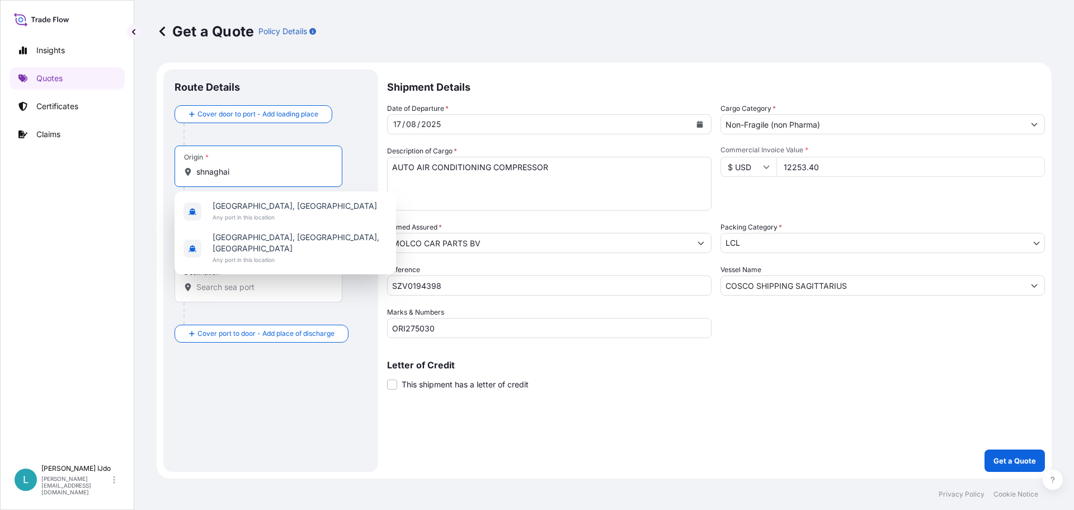
drag, startPoint x: 244, startPoint y: 168, endPoint x: 0, endPoint y: 168, distance: 244.5
click at [0, 168] on div "Insights Quotes Certificates Claims L [PERSON_NAME] [PERSON_NAME][EMAIL_ADDRESS…" at bounding box center [537, 255] width 1074 height 510
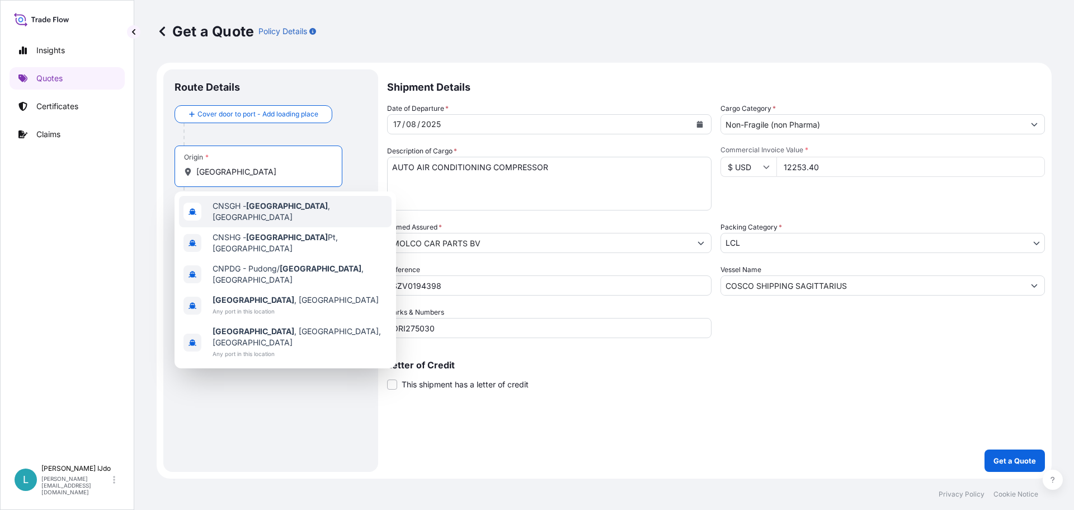
click at [244, 201] on div "CNSGH - [GEOGRAPHIC_DATA] , [GEOGRAPHIC_DATA]" at bounding box center [285, 211] width 213 height 31
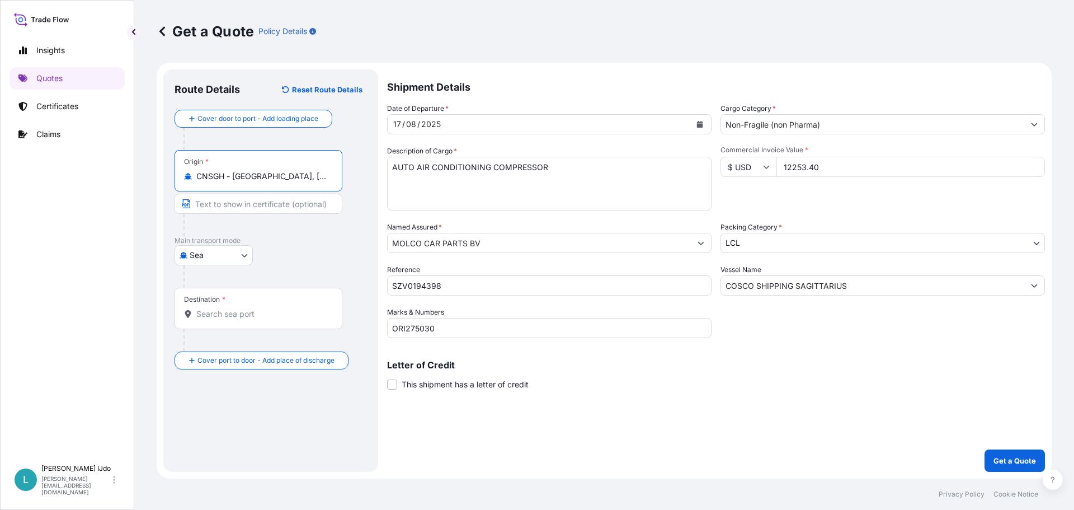
type input "CNSGH - [GEOGRAPHIC_DATA], [GEOGRAPHIC_DATA]"
click at [227, 304] on div "Destination *" at bounding box center [259, 308] width 168 height 41
click at [227, 308] on input "Destination *" at bounding box center [262, 313] width 132 height 11
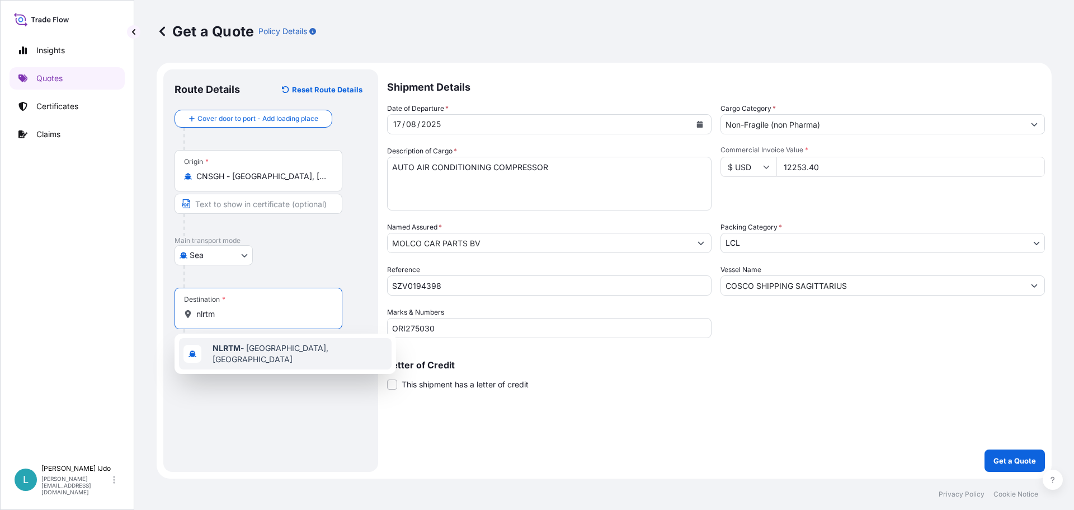
click at [218, 346] on span "NLRTM - [GEOGRAPHIC_DATA], [GEOGRAPHIC_DATA]" at bounding box center [300, 353] width 175 height 22
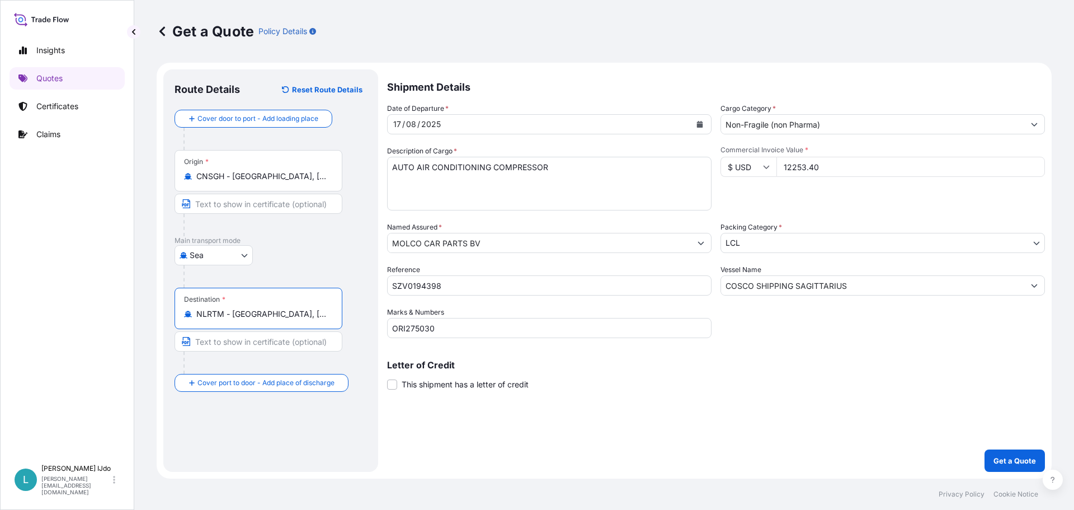
type input "NLRTM - [GEOGRAPHIC_DATA], [GEOGRAPHIC_DATA]"
click at [484, 329] on input "ORI275030" at bounding box center [549, 328] width 324 height 20
click at [1000, 459] on p "Get a Quote" at bounding box center [1015, 460] width 43 height 11
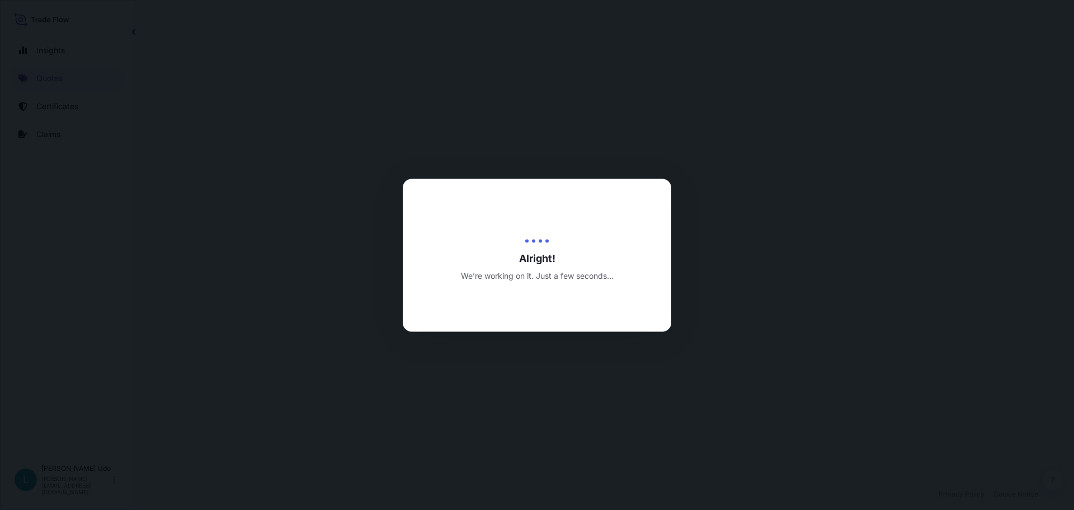
select select "Sea"
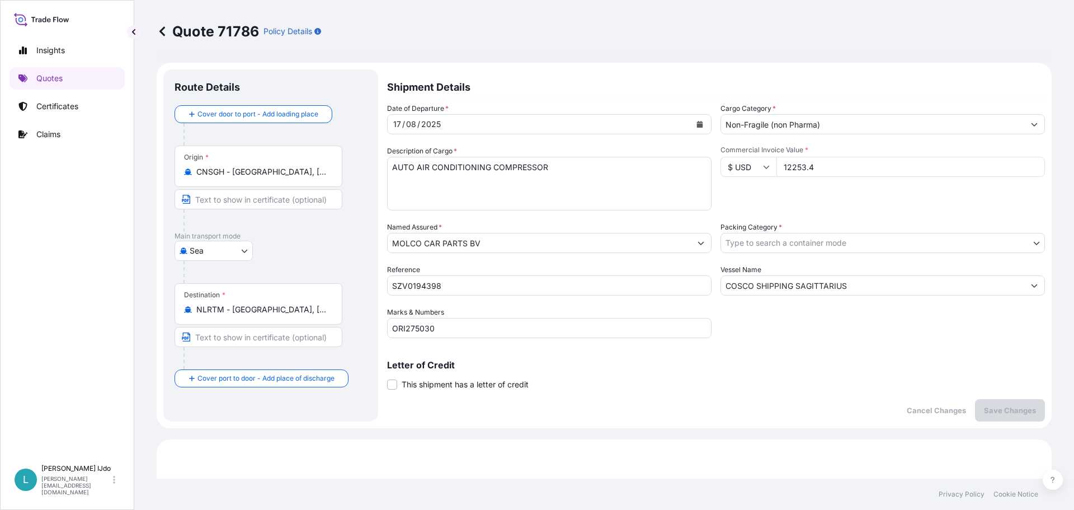
click at [63, 73] on link "Quotes" at bounding box center [67, 78] width 115 height 22
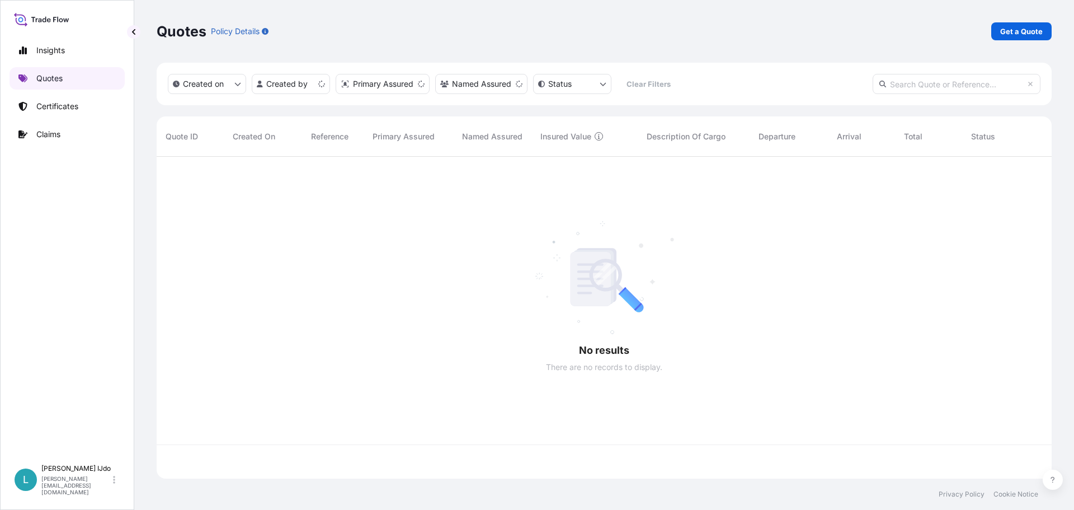
scroll to position [319, 887]
click at [1008, 27] on p "Get a Quote" at bounding box center [1021, 31] width 43 height 11
select select "Sea"
select select "21"
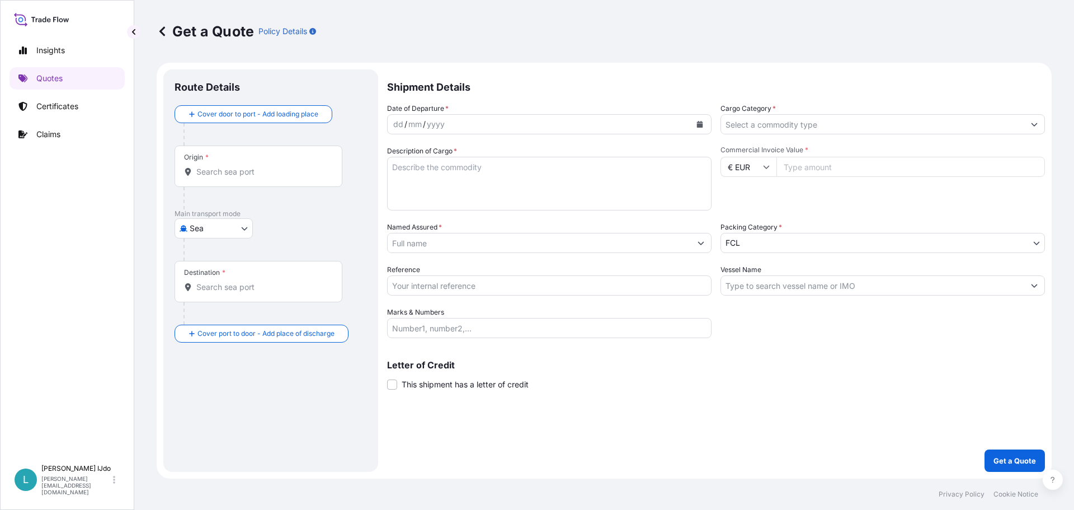
click at [232, 169] on input "Origin *" at bounding box center [262, 171] width 132 height 11
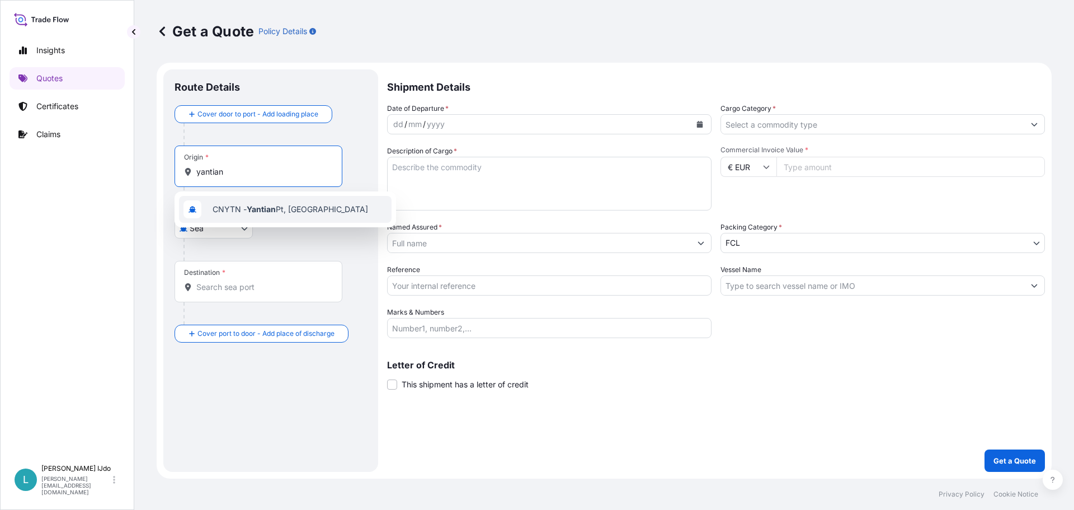
click at [220, 207] on span "CNYTN - Yantian Pt, [GEOGRAPHIC_DATA]" at bounding box center [291, 209] width 156 height 11
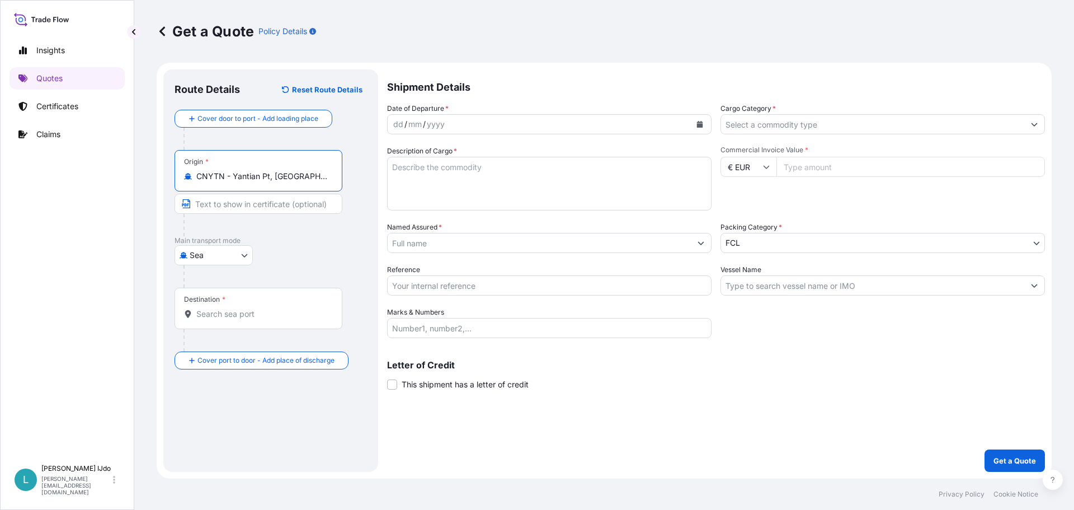
type input "CNYTN - Yantian Pt, [GEOGRAPHIC_DATA]"
click at [220, 305] on div "Destination *" at bounding box center [259, 308] width 168 height 41
click at [220, 308] on input "Destination *" at bounding box center [262, 313] width 132 height 11
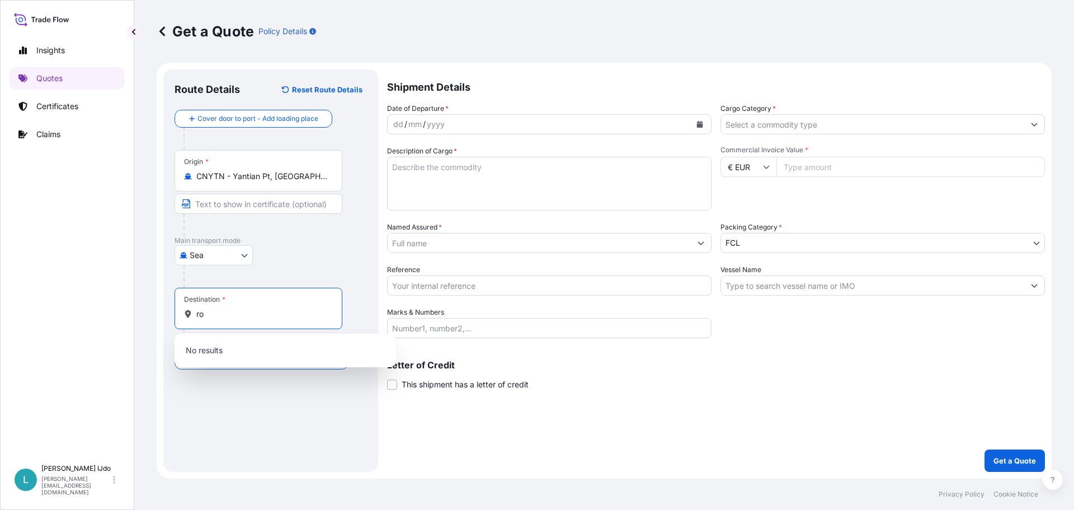
type input "r"
type input "b"
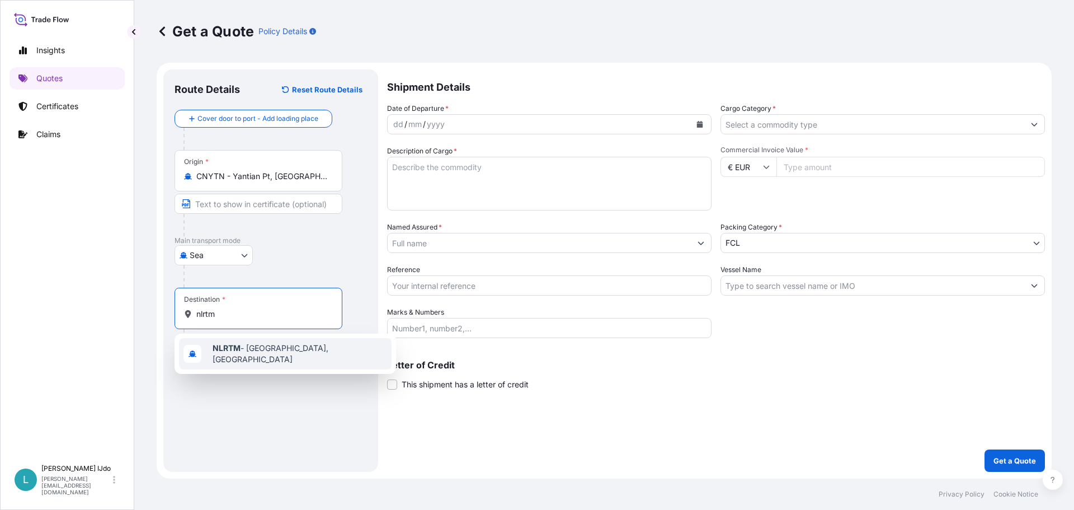
click at [232, 350] on b "NLRTM" at bounding box center [227, 348] width 28 height 10
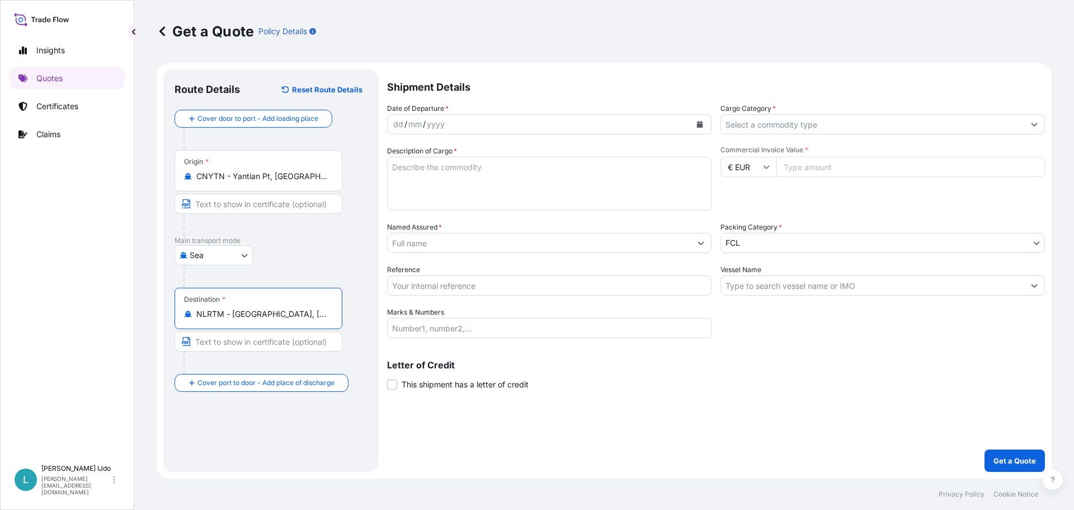
type input "NLRTM - [GEOGRAPHIC_DATA], [GEOGRAPHIC_DATA]"
click at [425, 126] on div "/" at bounding box center [424, 123] width 3 height 13
click at [694, 125] on button "Calendar" at bounding box center [700, 124] width 18 height 18
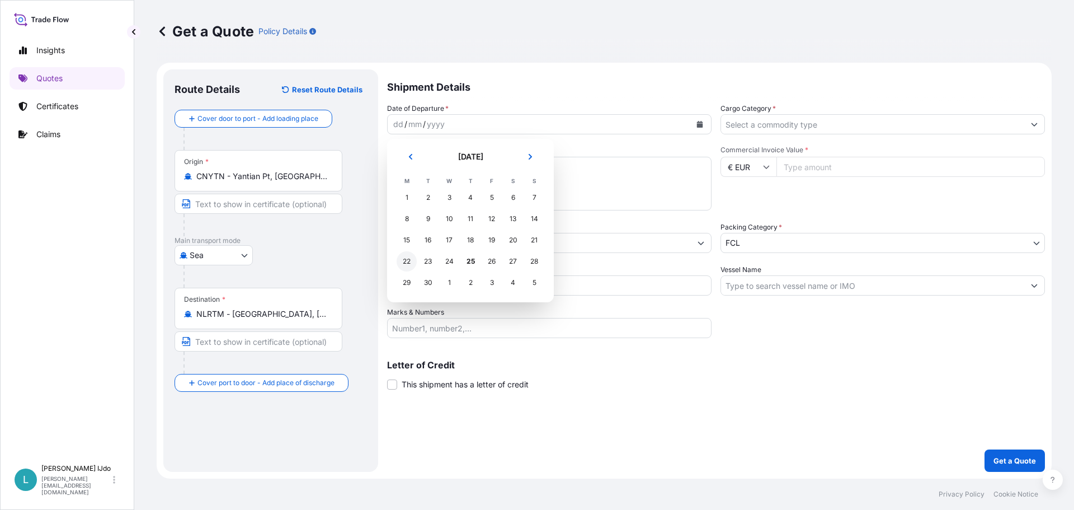
click at [407, 265] on div "22" at bounding box center [407, 261] width 20 height 20
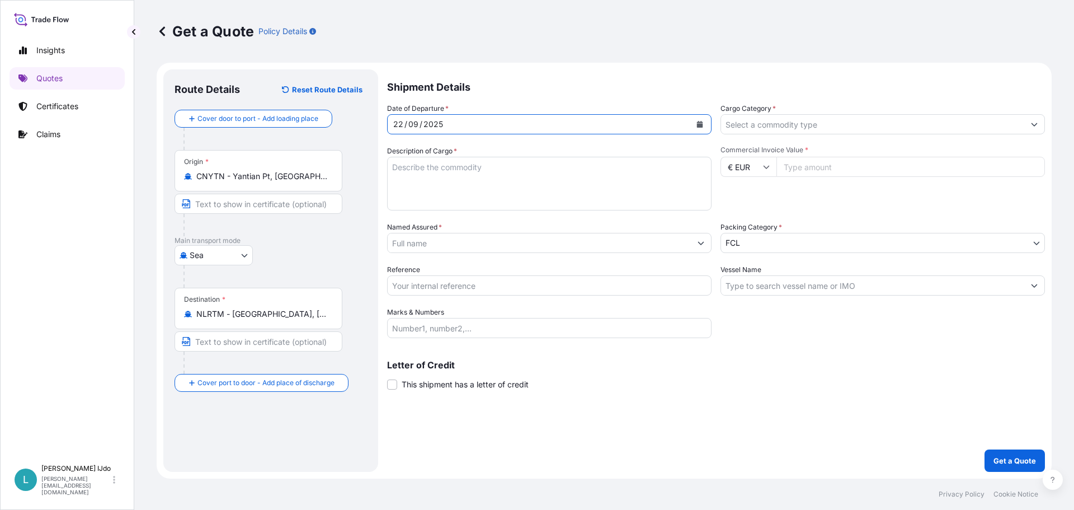
click at [791, 126] on input "Cargo Category *" at bounding box center [872, 124] width 303 height 20
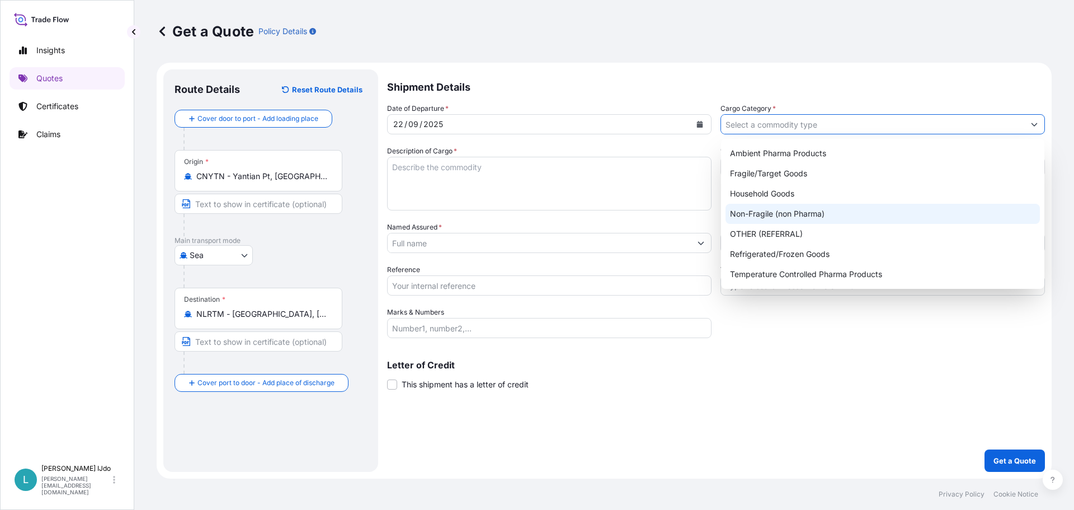
click at [789, 217] on div "Non-Fragile (non Pharma)" at bounding box center [883, 214] width 314 height 20
type input "Non-Fragile (non Pharma)"
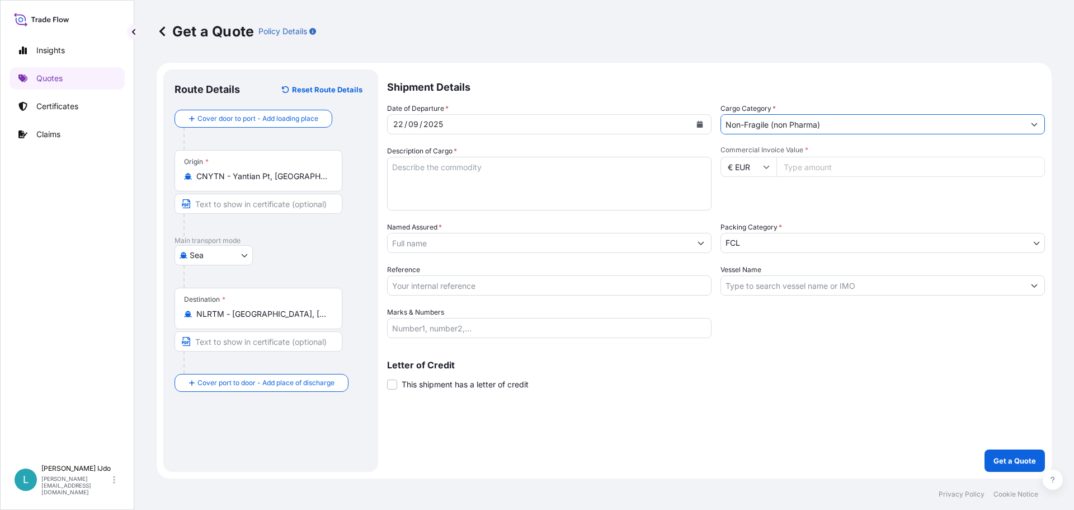
click at [455, 158] on textarea "Description of Cargo *" at bounding box center [549, 184] width 324 height 54
paste textarea "AUTO PARTS"
type textarea "AUTO PARTS"
click at [744, 168] on input "€ EUR" at bounding box center [749, 167] width 56 height 20
click at [750, 239] on div "$ USD" at bounding box center [748, 244] width 47 height 21
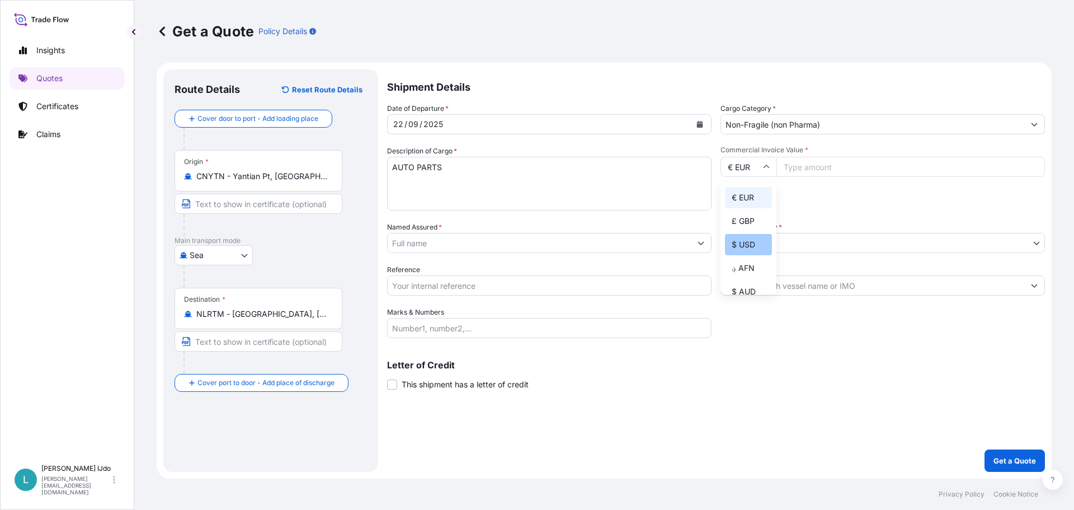
type input "$ USD"
click at [808, 160] on input "Commercial Invoice Value *" at bounding box center [910, 167] width 269 height 20
type input "60369"
type input "60369.57"
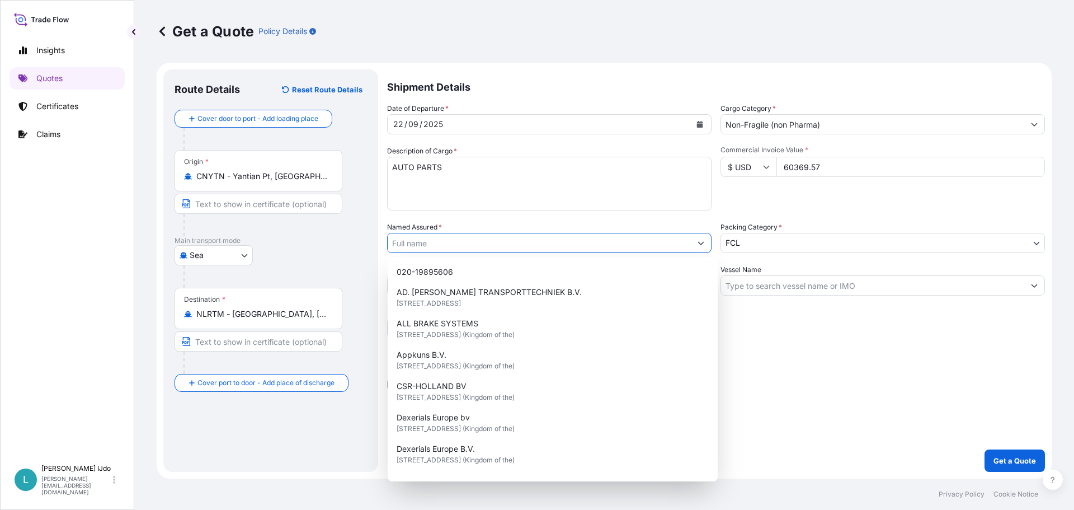
click at [789, 193] on div "Commercial Invoice Value * $ USD 60369.57" at bounding box center [883, 177] width 324 height 65
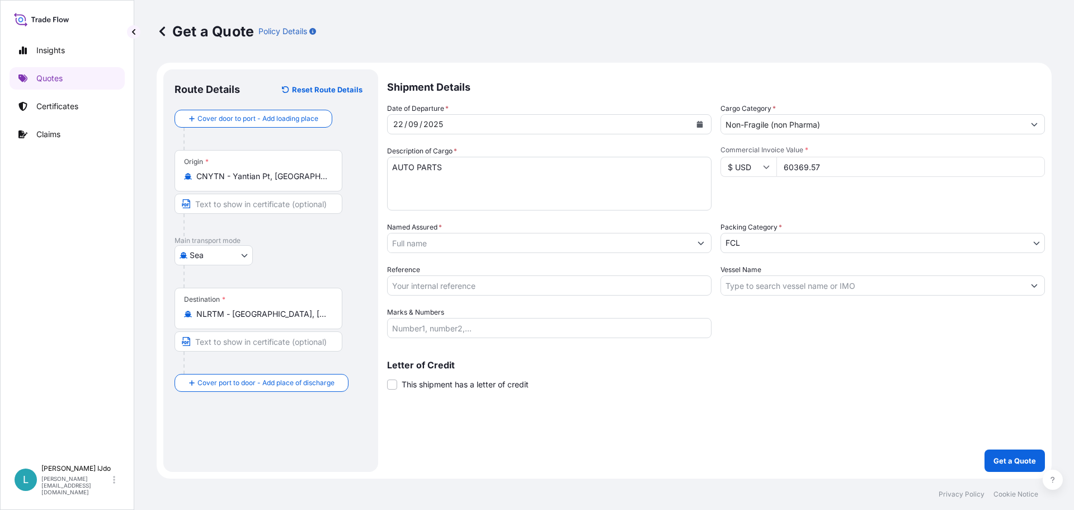
click at [481, 240] on input "Named Assured *" at bounding box center [539, 243] width 303 height 20
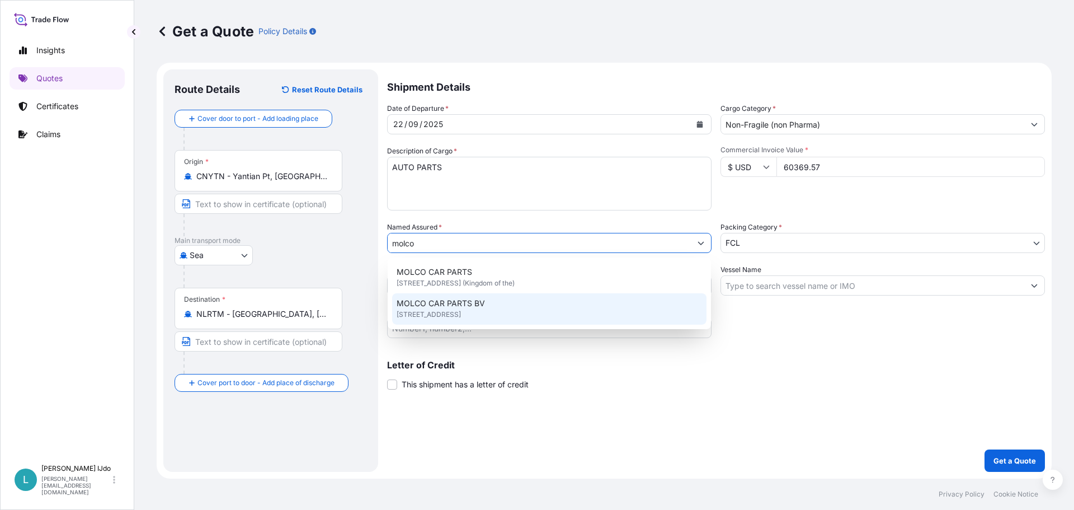
click at [435, 307] on span "MOLCO CAR PARTS BV" at bounding box center [441, 303] width 88 height 11
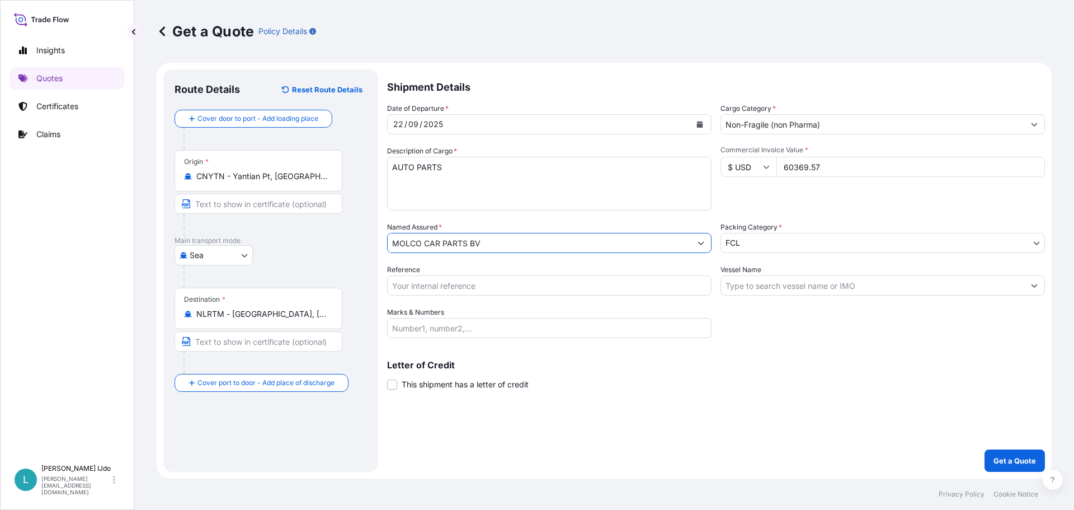
type input "MOLCO CAR PARTS BV"
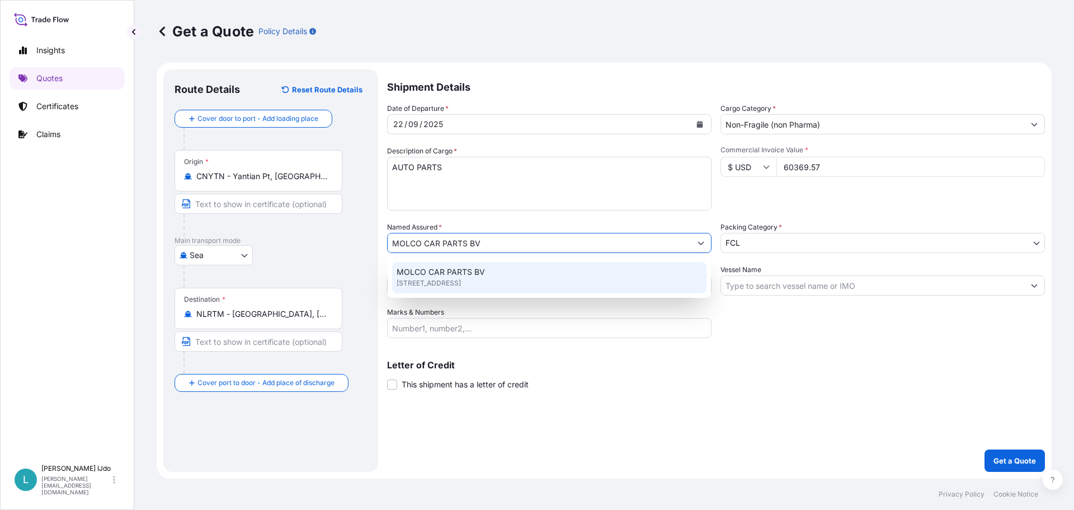
click at [461, 282] on span "[STREET_ADDRESS]" at bounding box center [429, 282] width 64 height 11
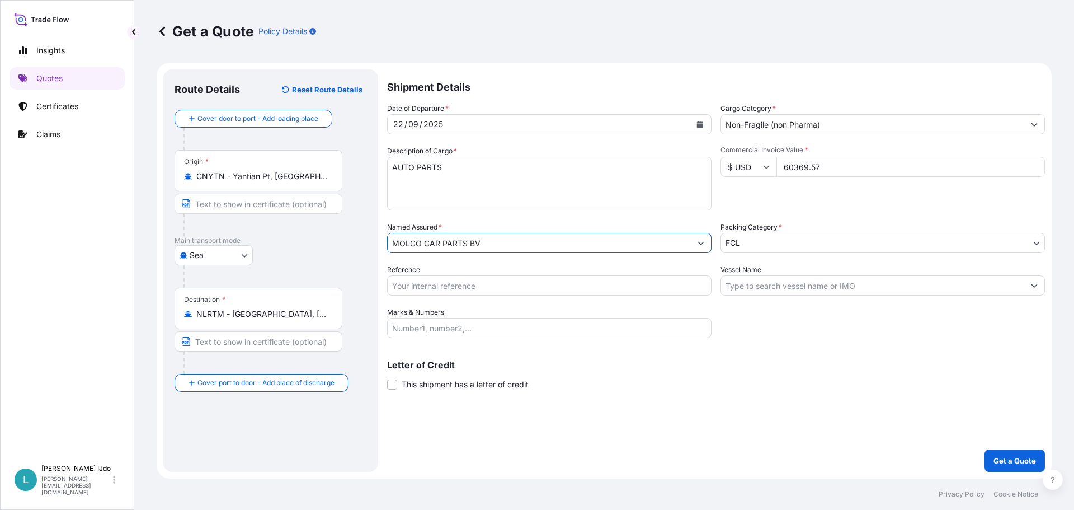
click at [487, 289] on input "Reference" at bounding box center [549, 285] width 324 height 20
click at [452, 282] on input "Reference" at bounding box center [549, 285] width 324 height 20
paste input "SZS0132253"
type input "SZS0132253"
click at [758, 287] on input "Vessel Name" at bounding box center [872, 285] width 303 height 20
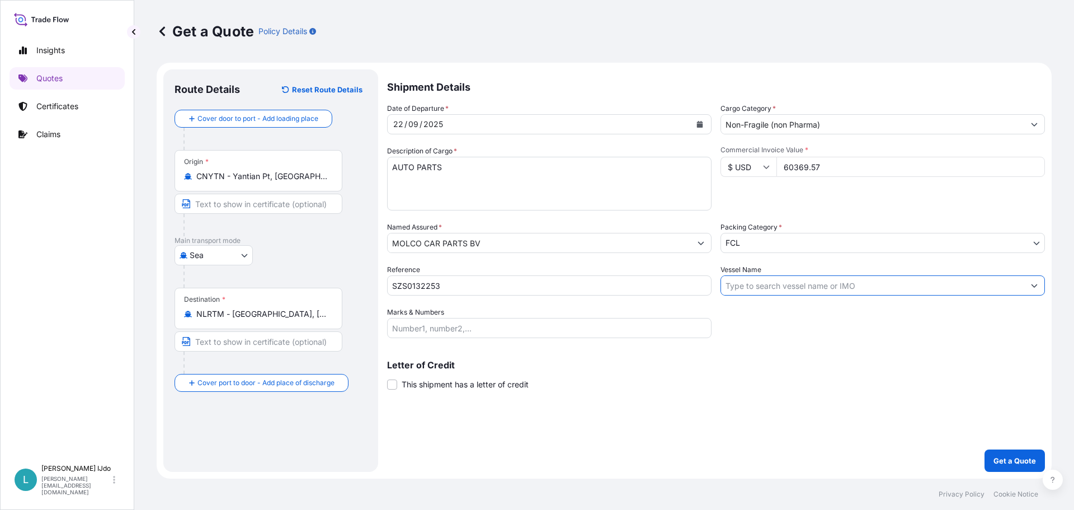
paste input "MSC FAITH"
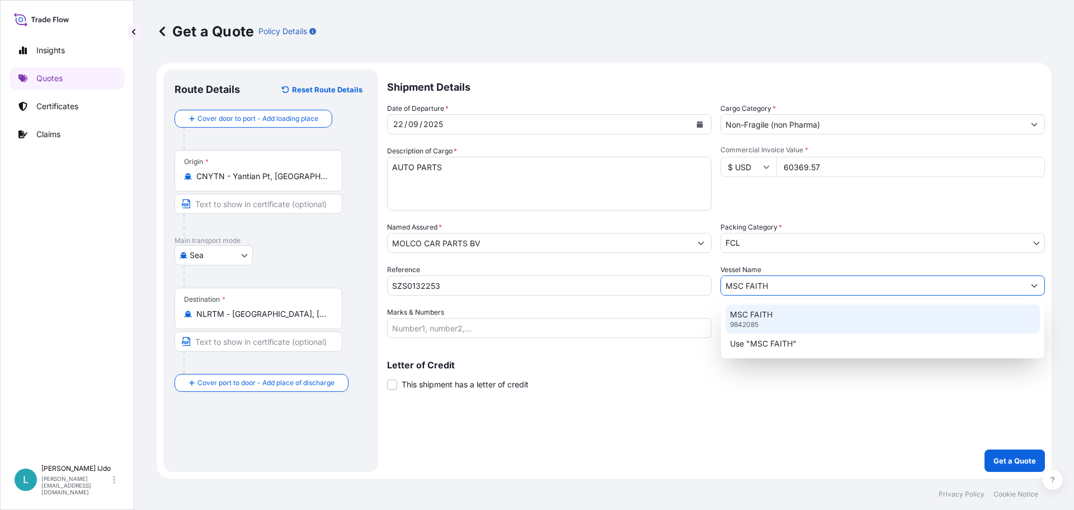
click at [764, 321] on div "MSC FAITH 9842085" at bounding box center [883, 318] width 314 height 29
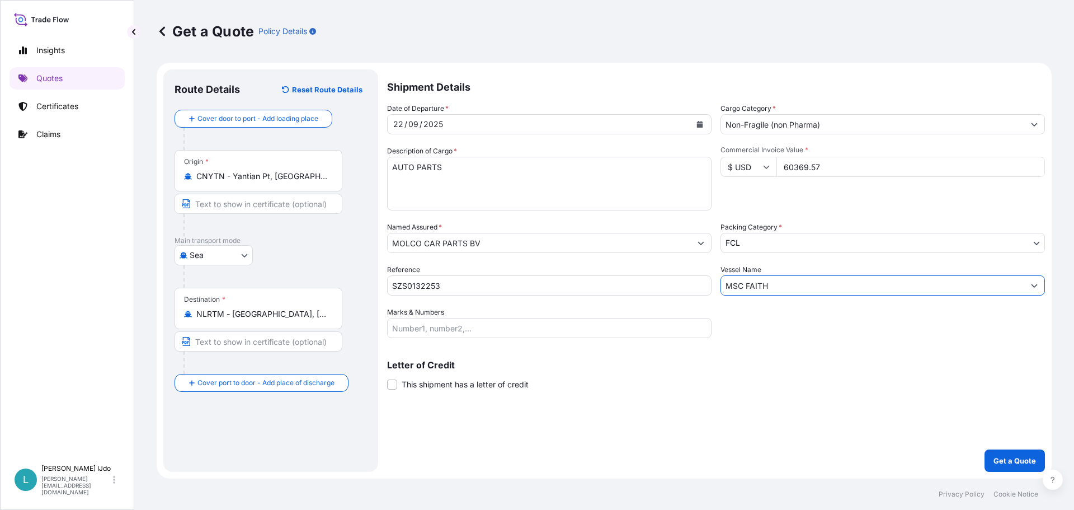
type input "MSC FAITH"
click at [484, 332] on input "Marks & Numbers" at bounding box center [549, 328] width 324 height 20
click at [465, 326] on input "Marks & Numbers" at bounding box center [549, 328] width 324 height 20
paste input "ORI279081"
type input "ORI279081"
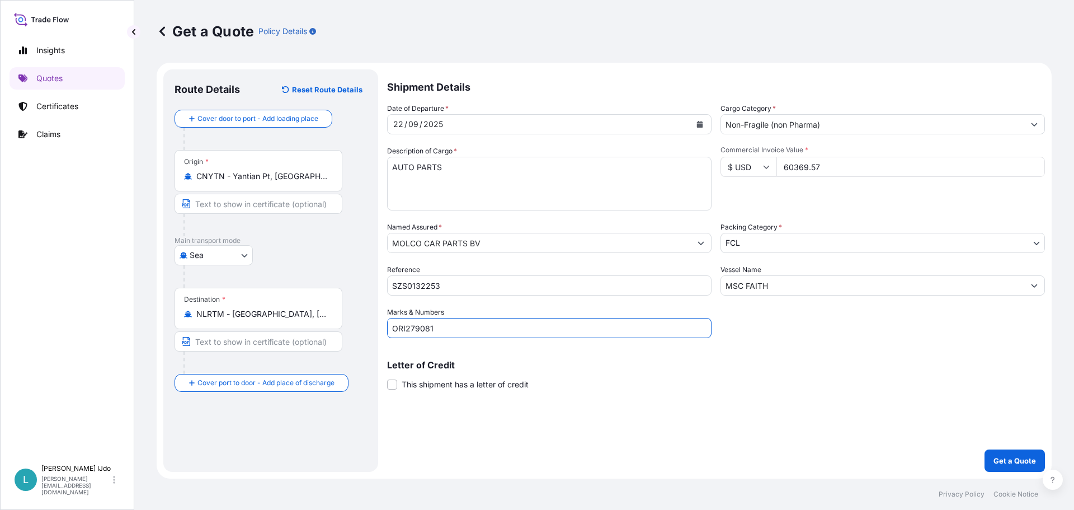
click at [723, 354] on div "Letter of Credit This shipment has a letter of credit Letter of credit * Letter…" at bounding box center [716, 368] width 658 height 43
click at [1024, 460] on p "Get a Quote" at bounding box center [1015, 460] width 43 height 11
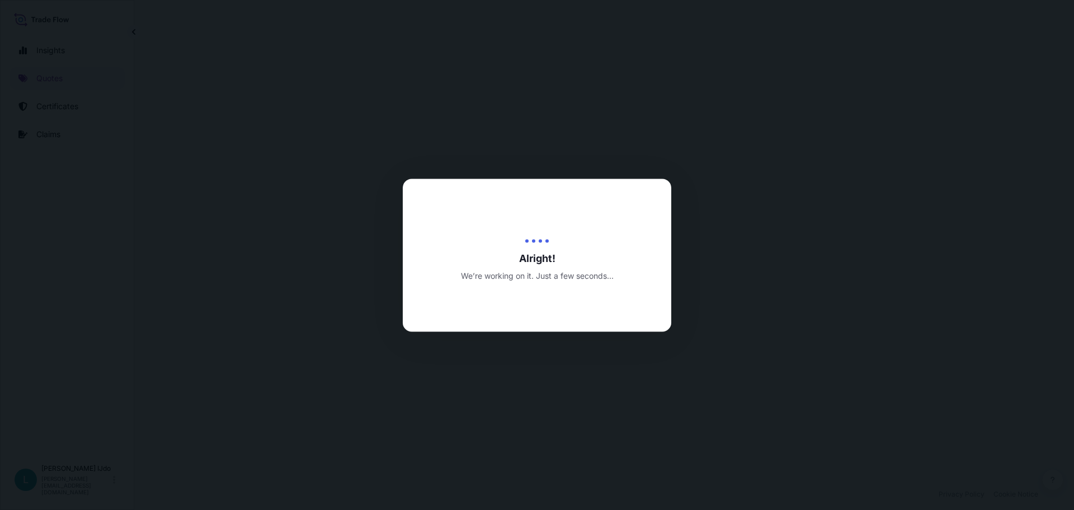
select select "Sea"
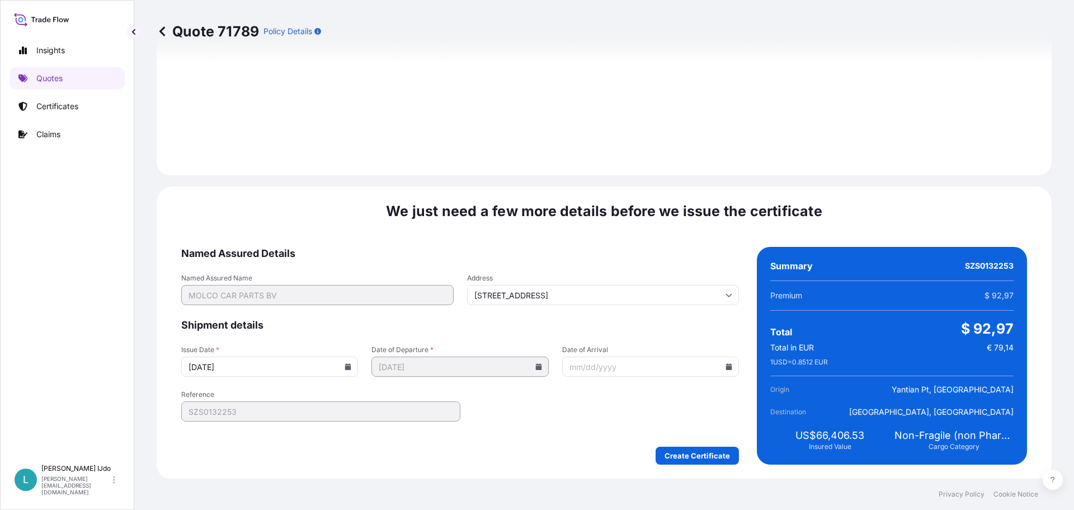
scroll to position [1198, 0]
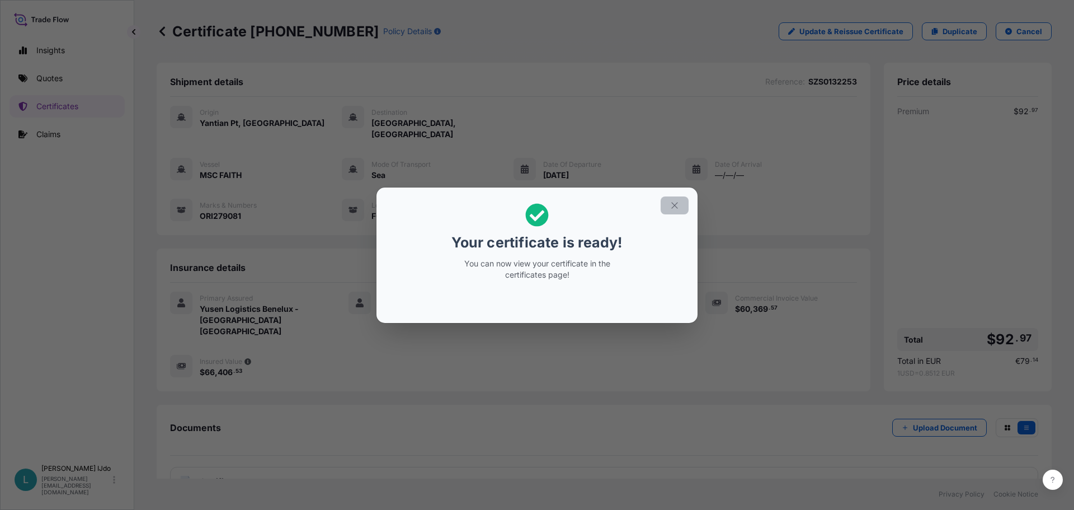
click at [672, 199] on button "button" at bounding box center [675, 205] width 28 height 18
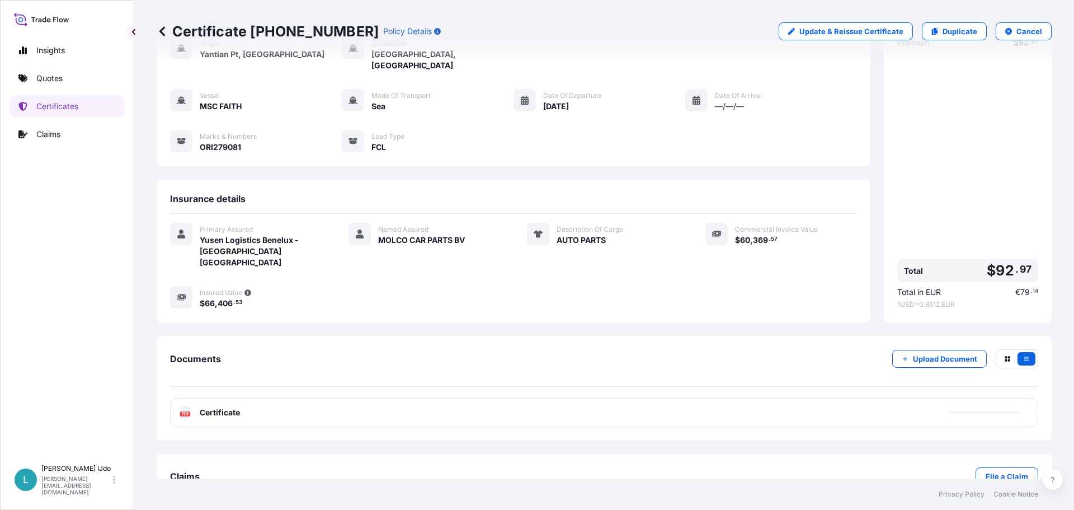
scroll to position [78, 0]
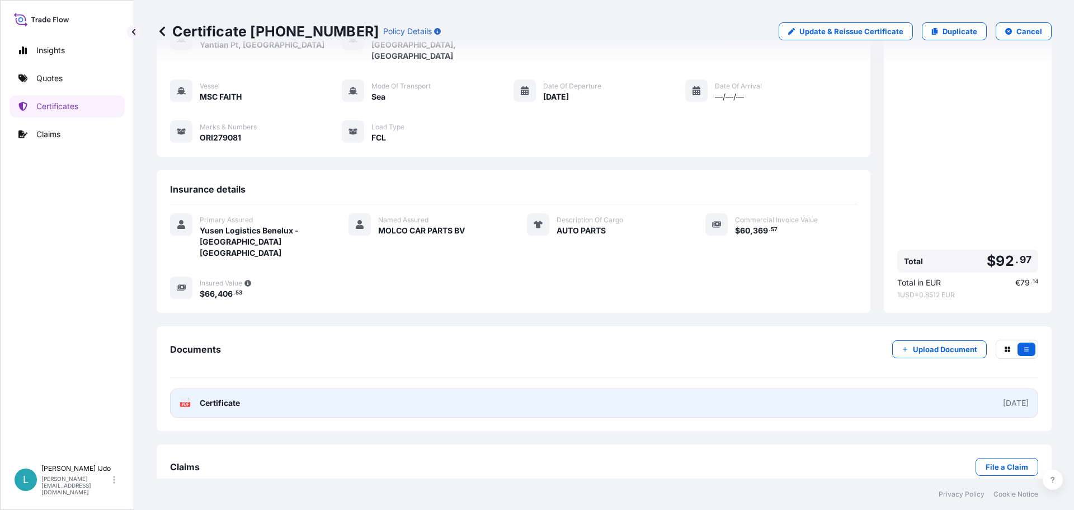
click at [1006, 397] on div "[DATE]" at bounding box center [1016, 402] width 26 height 11
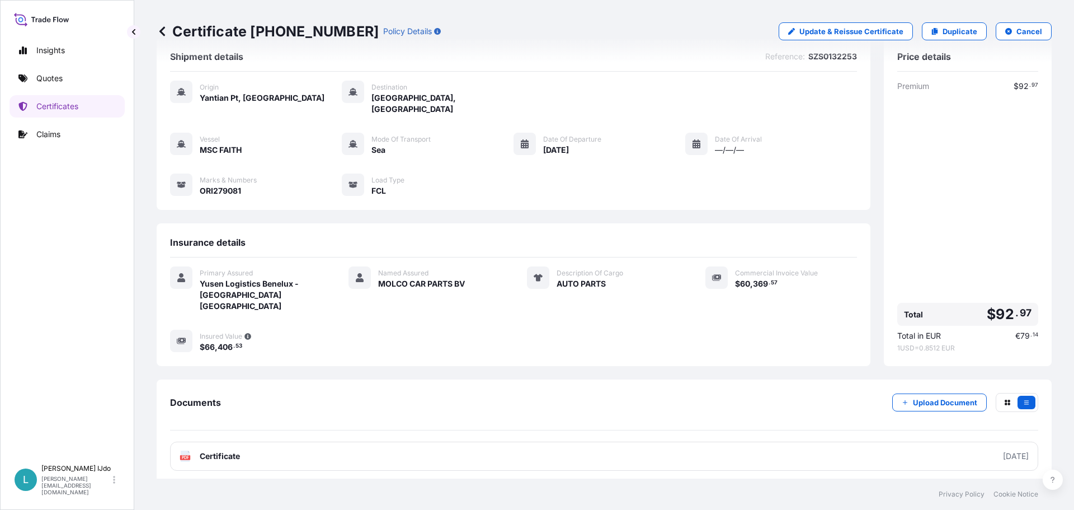
scroll to position [0, 0]
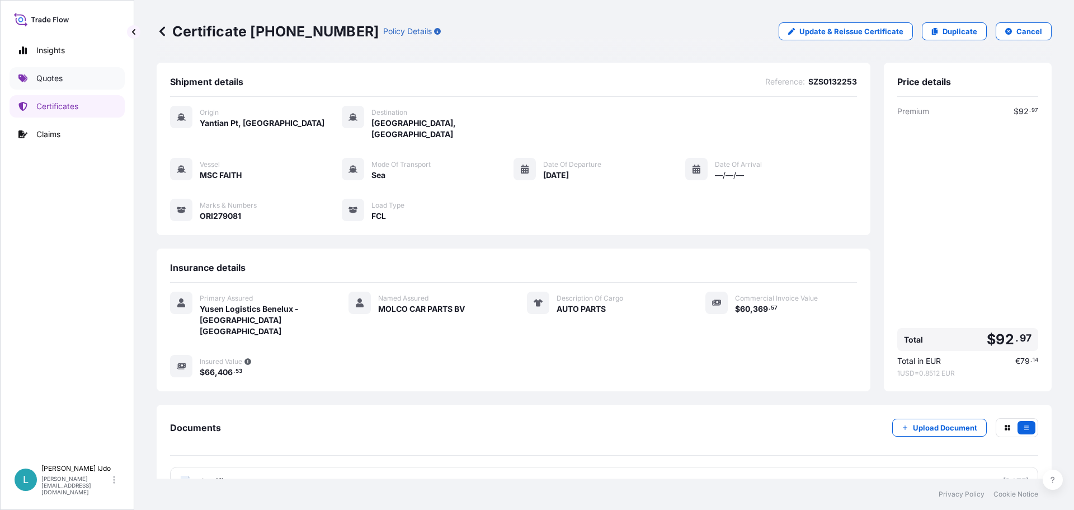
click at [69, 81] on link "Quotes" at bounding box center [67, 78] width 115 height 22
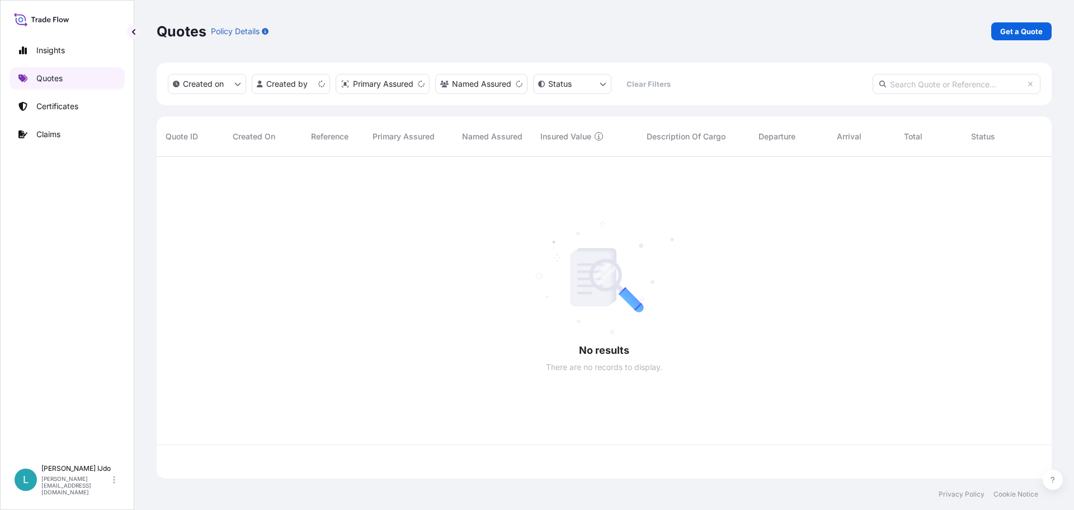
scroll to position [319, 887]
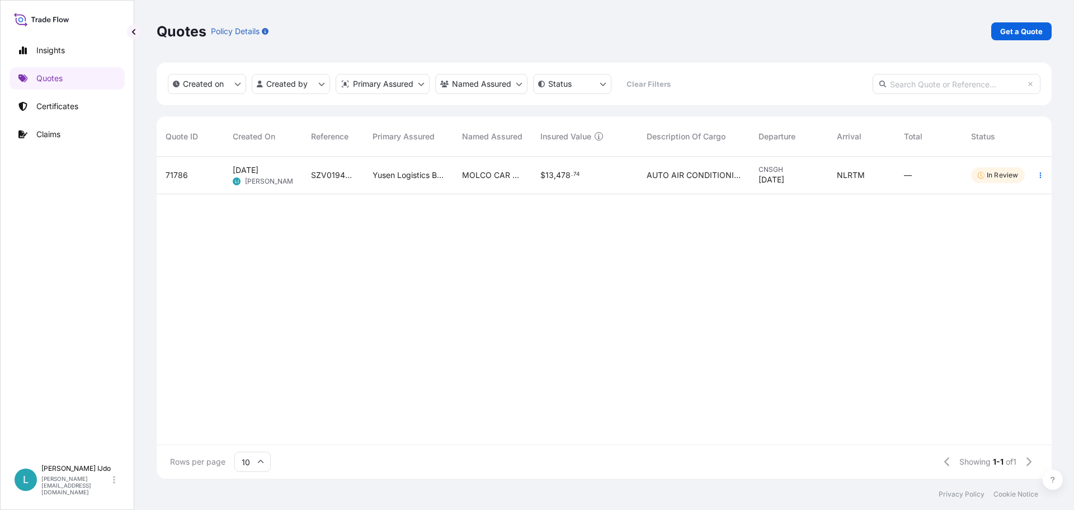
click at [1020, 25] on link "Get a Quote" at bounding box center [1021, 31] width 60 height 18
select select "Sea"
select select "21"
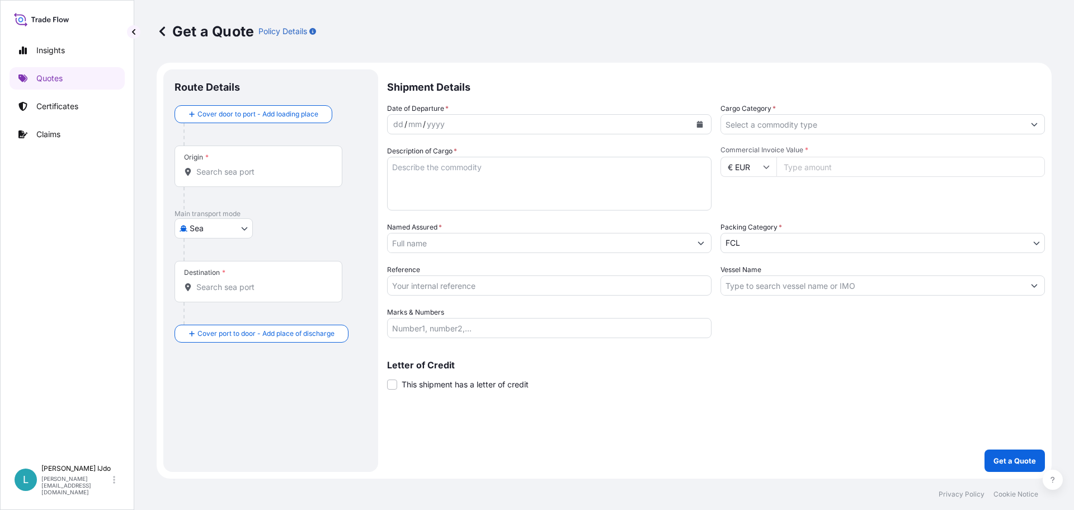
click at [227, 164] on div "Origin *" at bounding box center [259, 165] width 168 height 41
click at [227, 166] on input "Origin *" at bounding box center [262, 171] width 132 height 11
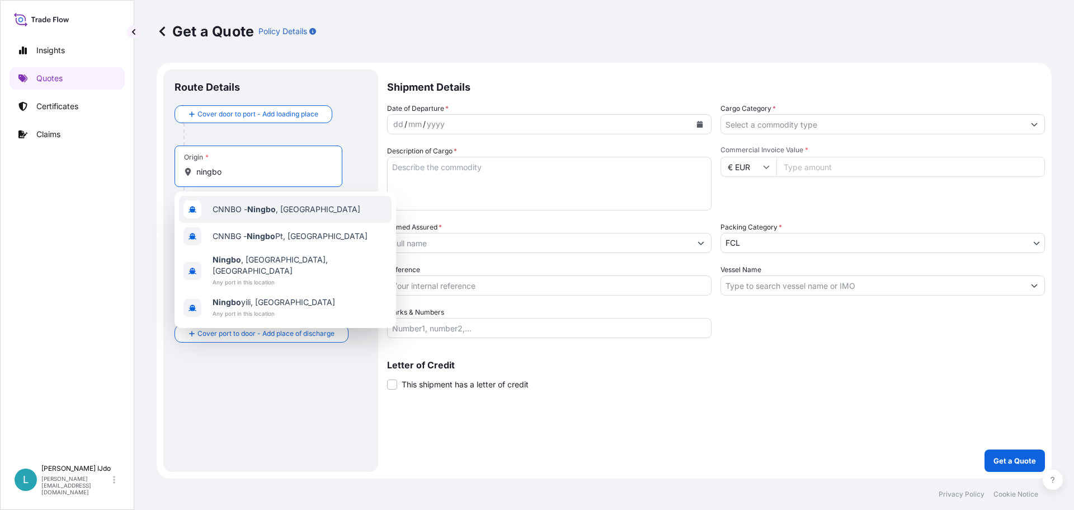
click at [218, 206] on span "CNNBO - Ningbo , [GEOGRAPHIC_DATA]" at bounding box center [287, 209] width 148 height 11
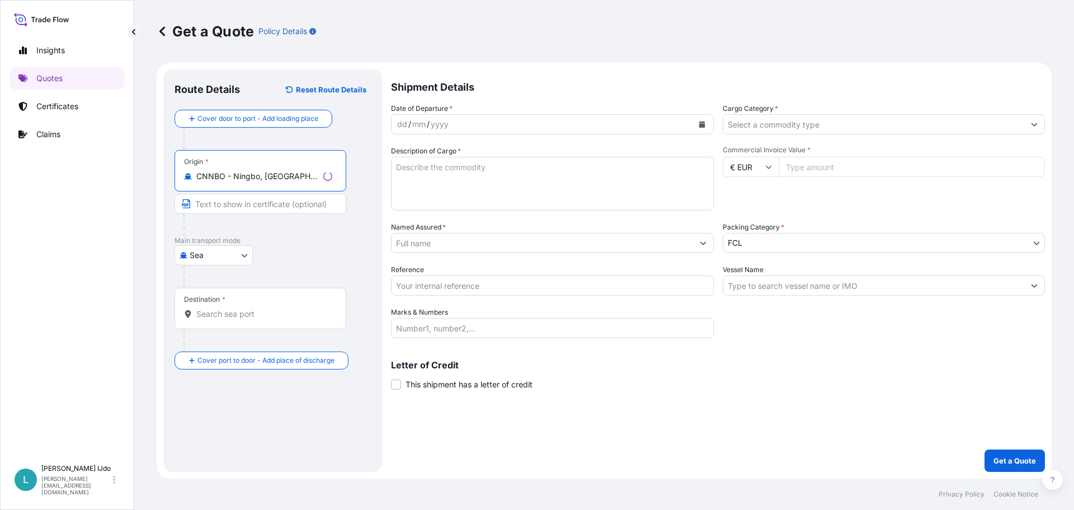
type input "CNNBO - Ningbo, [GEOGRAPHIC_DATA]"
click at [207, 313] on input "Destination *" at bounding box center [264, 313] width 136 height 11
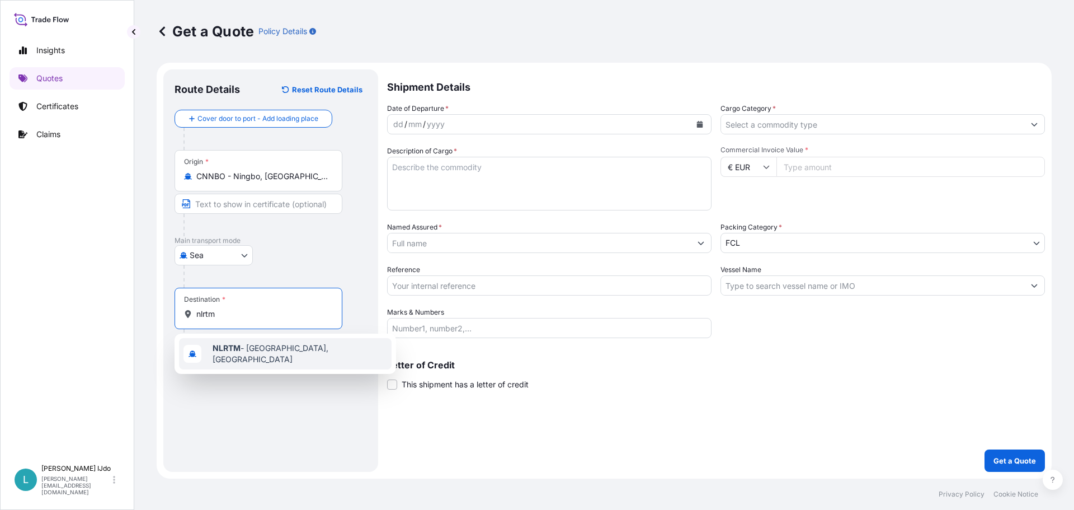
click at [216, 352] on b "NLRTM" at bounding box center [227, 348] width 28 height 10
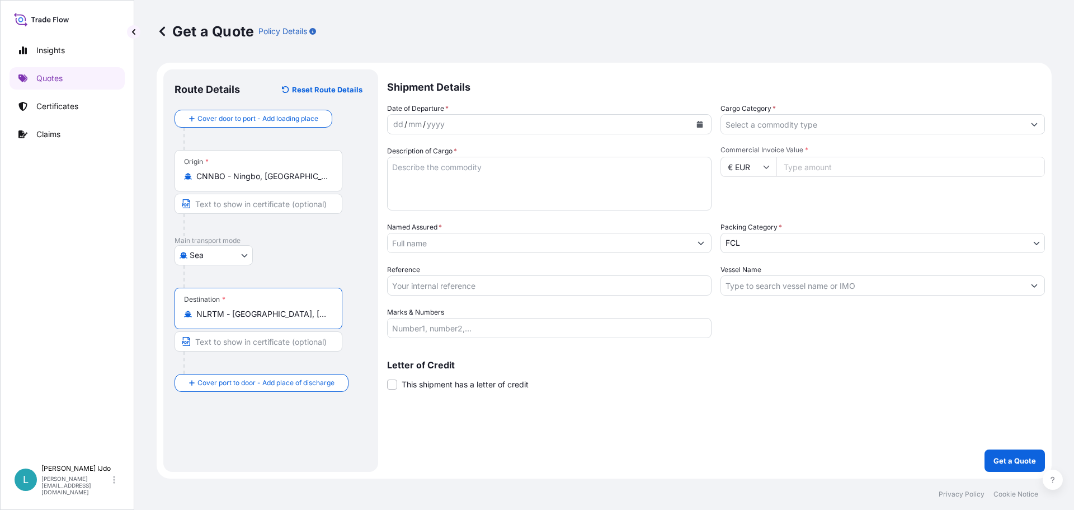
type input "NLRTM - [GEOGRAPHIC_DATA], [GEOGRAPHIC_DATA]"
click at [427, 123] on div "yyyy" at bounding box center [436, 123] width 20 height 13
click at [427, 129] on div "yyyy" at bounding box center [436, 123] width 20 height 13
click at [703, 123] on icon "Calendar" at bounding box center [699, 124] width 7 height 7
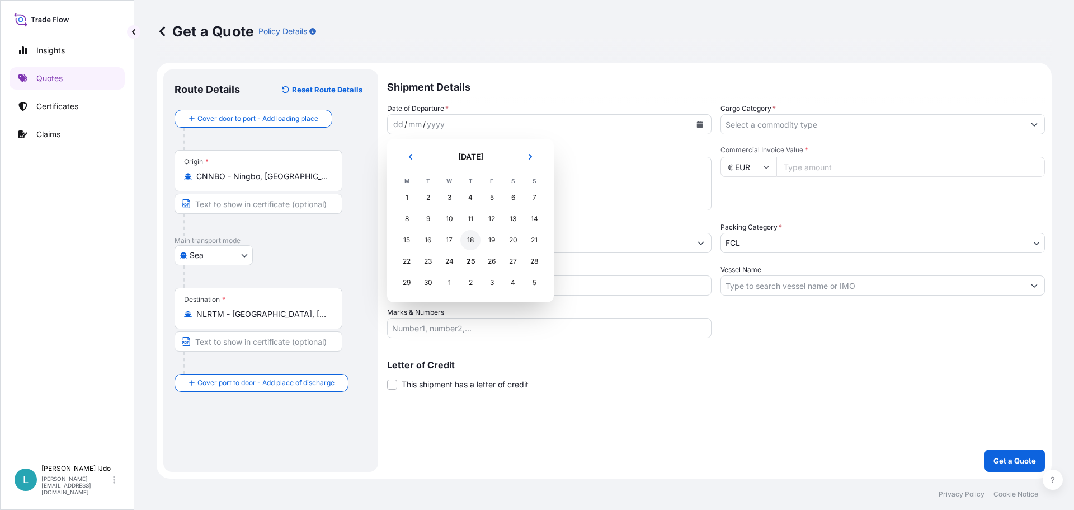
click at [473, 242] on div "18" at bounding box center [470, 240] width 20 height 20
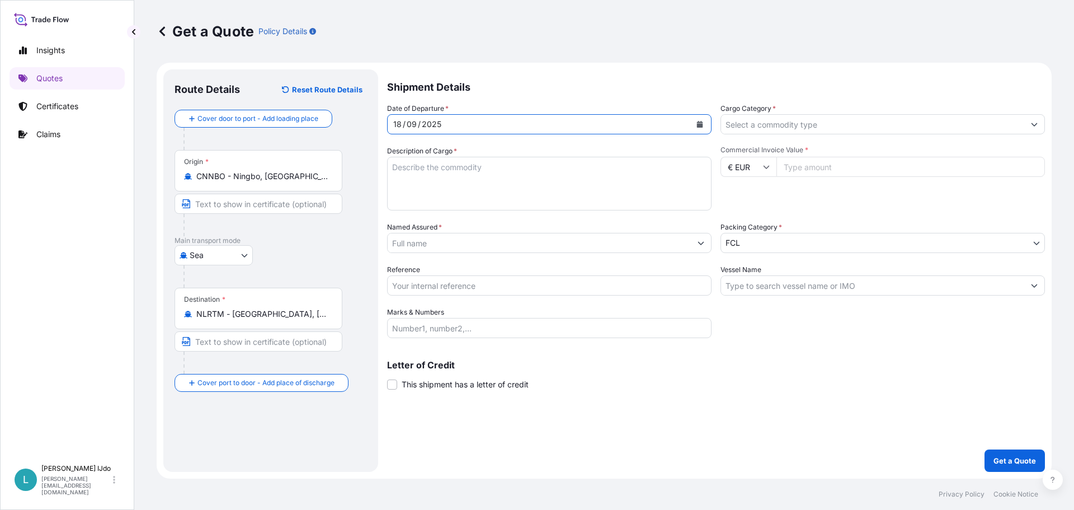
click at [770, 128] on input "Cargo Category *" at bounding box center [872, 124] width 303 height 20
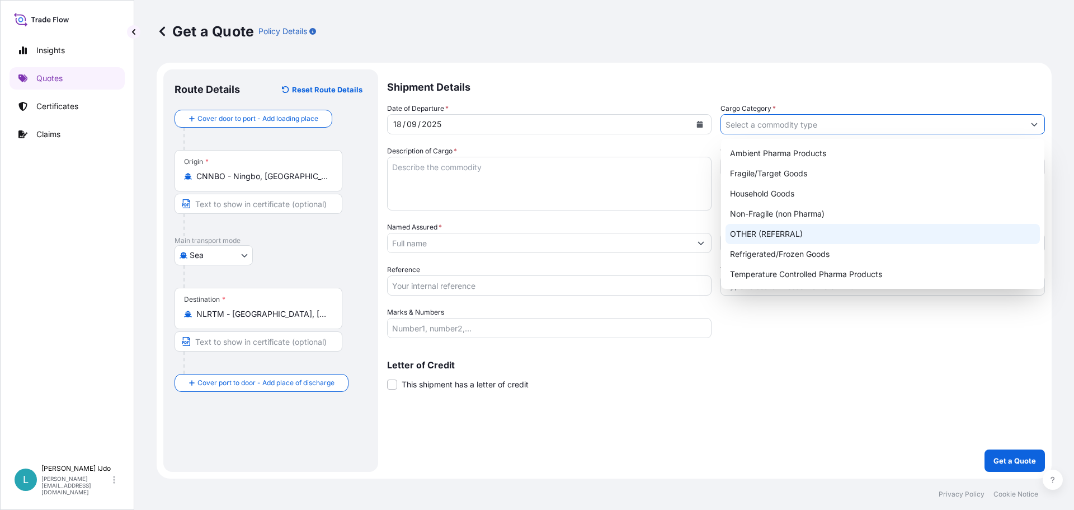
click at [759, 216] on div "Non-Fragile (non Pharma)" at bounding box center [883, 214] width 314 height 20
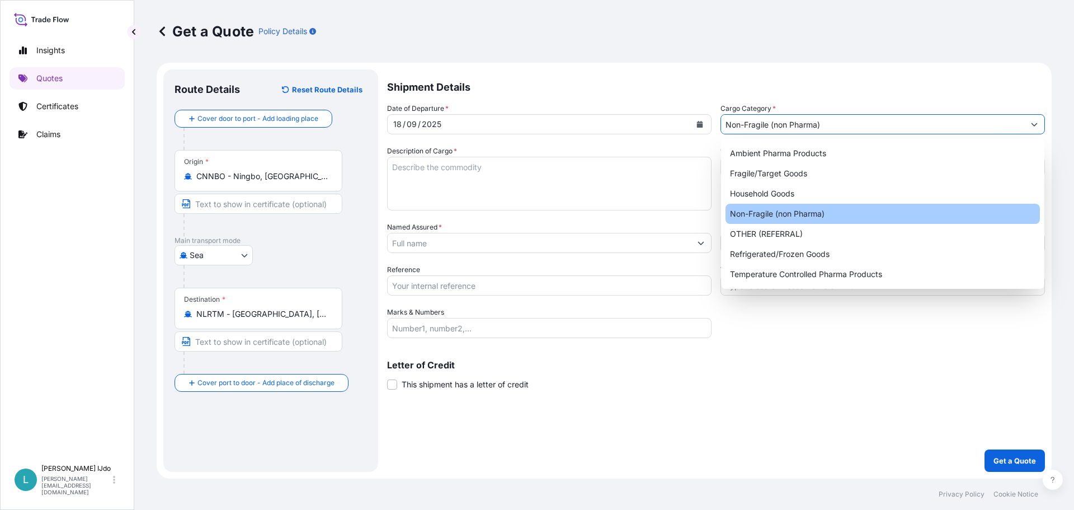
type input "Non-Fragile (non Pharma)"
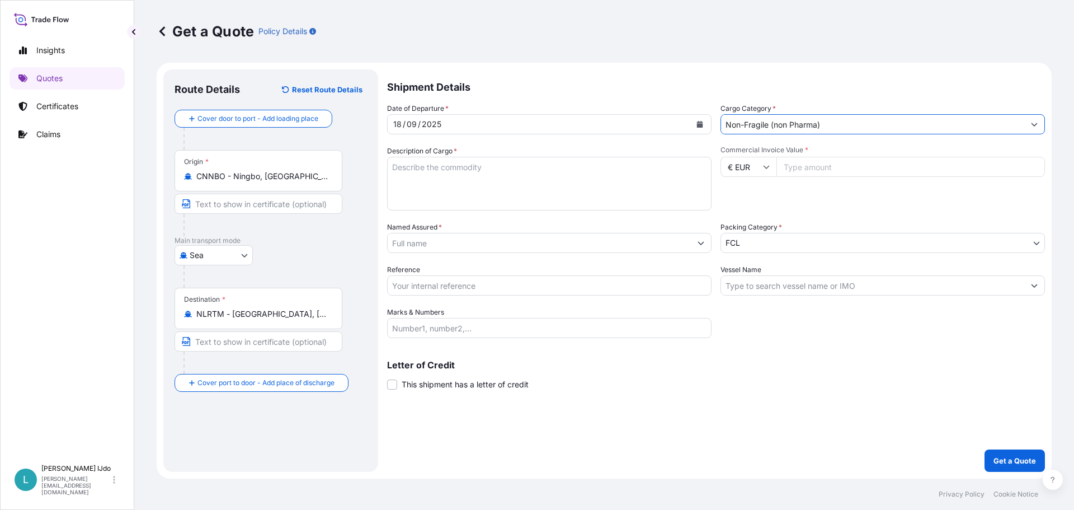
click at [429, 171] on textarea "Description of Cargo *" at bounding box center [549, 184] width 324 height 54
click at [426, 191] on textarea "Description of Cargo *" at bounding box center [549, 184] width 324 height 54
paste textarea "SUSPENSION PARTS"
type textarea "SUSPENSION PARTS"
click at [754, 163] on input "€ EUR" at bounding box center [749, 167] width 56 height 20
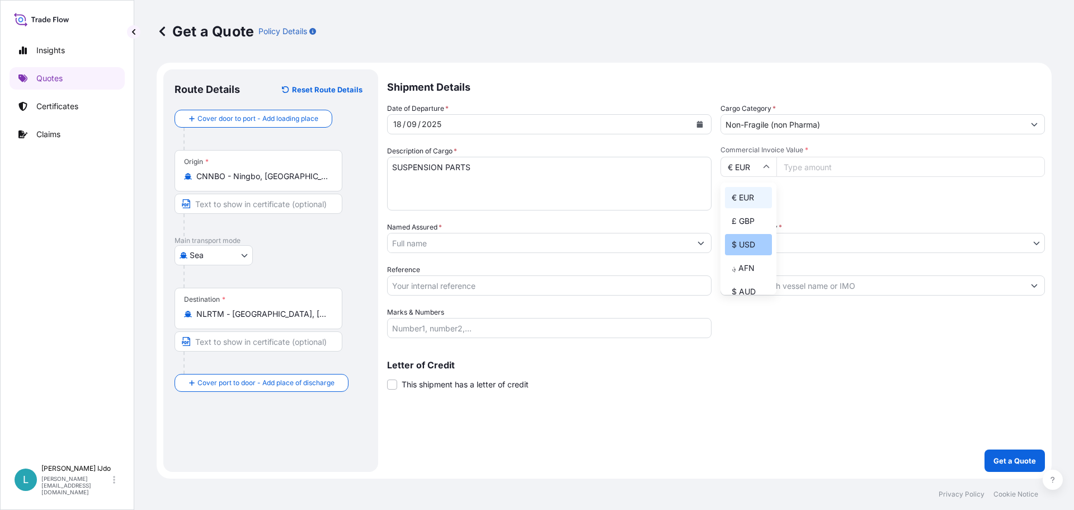
click at [749, 246] on div "$ USD" at bounding box center [748, 244] width 47 height 21
type input "$ USD"
click at [806, 166] on input "Commercial Invoice Value *" at bounding box center [910, 167] width 269 height 20
type input "25680"
type input "25680.94"
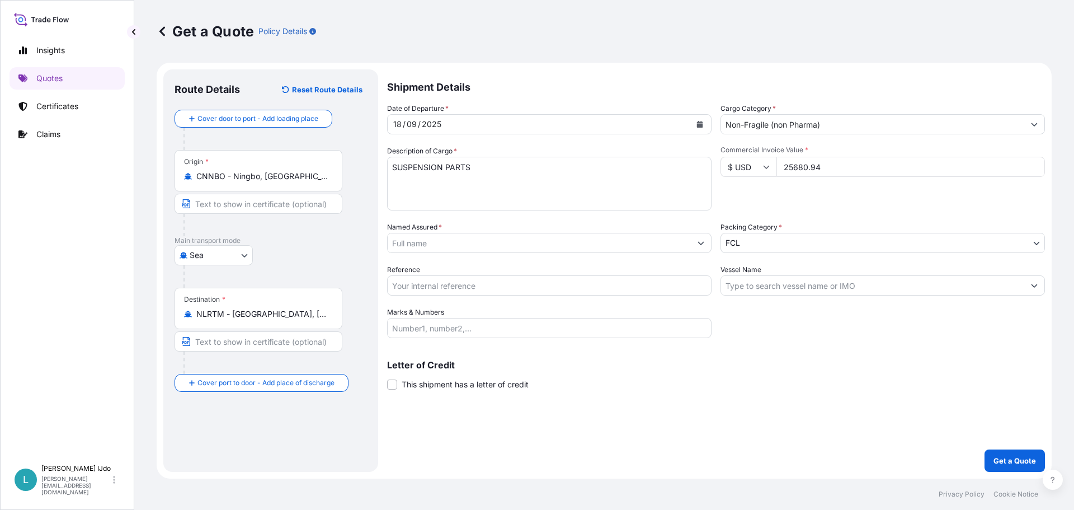
click at [563, 243] on input "Named Assured *" at bounding box center [539, 243] width 303 height 20
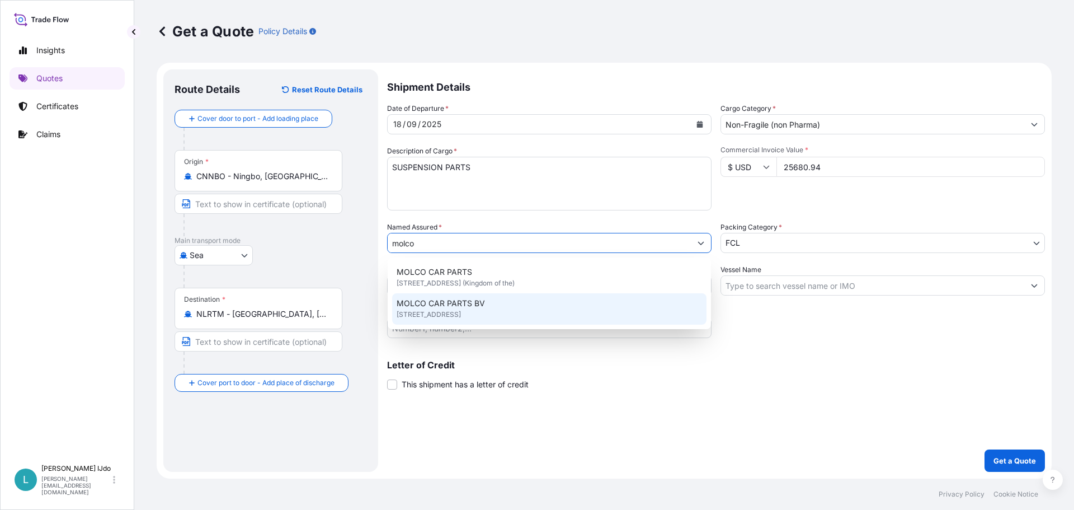
click at [460, 307] on span "MOLCO CAR PARTS BV" at bounding box center [441, 303] width 88 height 11
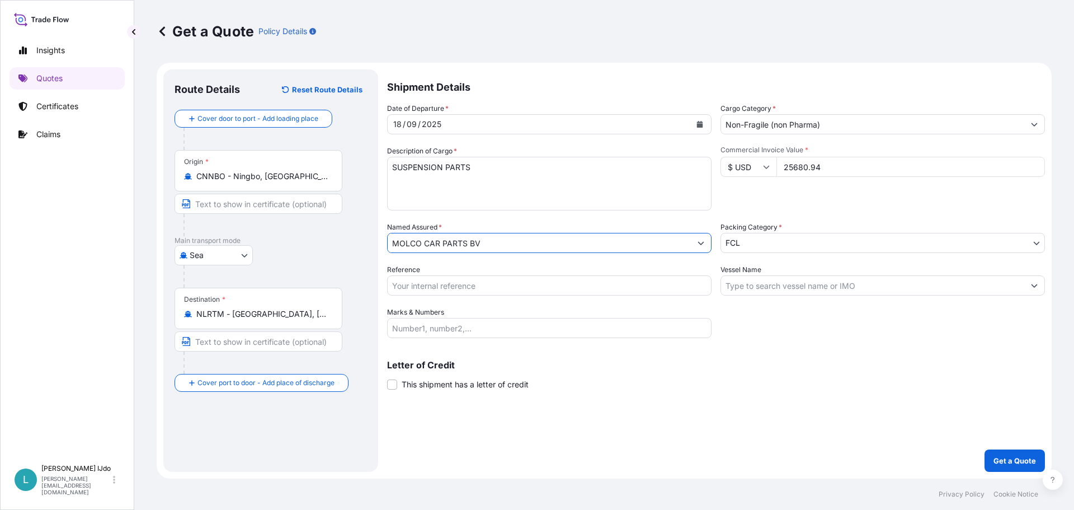
type input "MOLCO CAR PARTS BV"
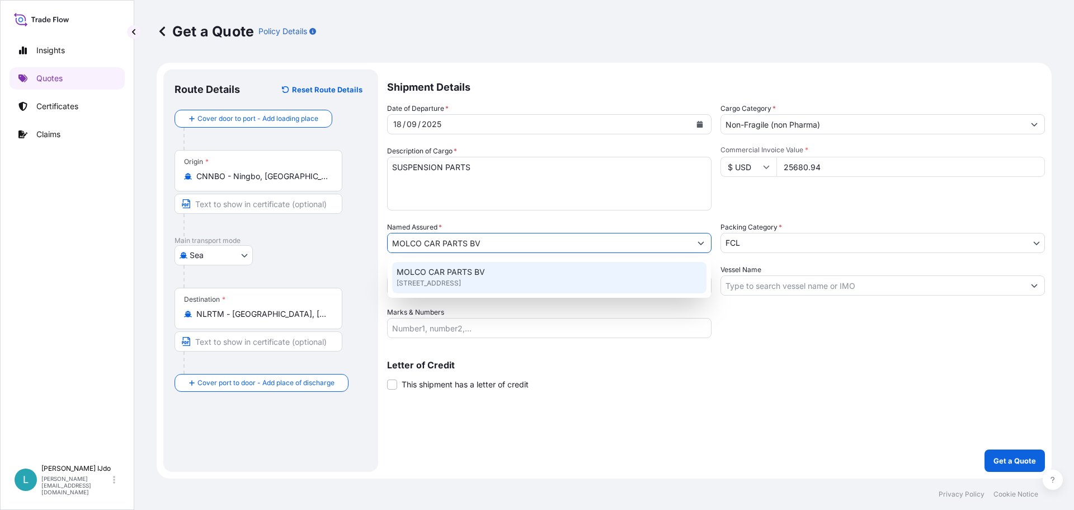
click at [461, 282] on span "[STREET_ADDRESS]" at bounding box center [429, 282] width 64 height 11
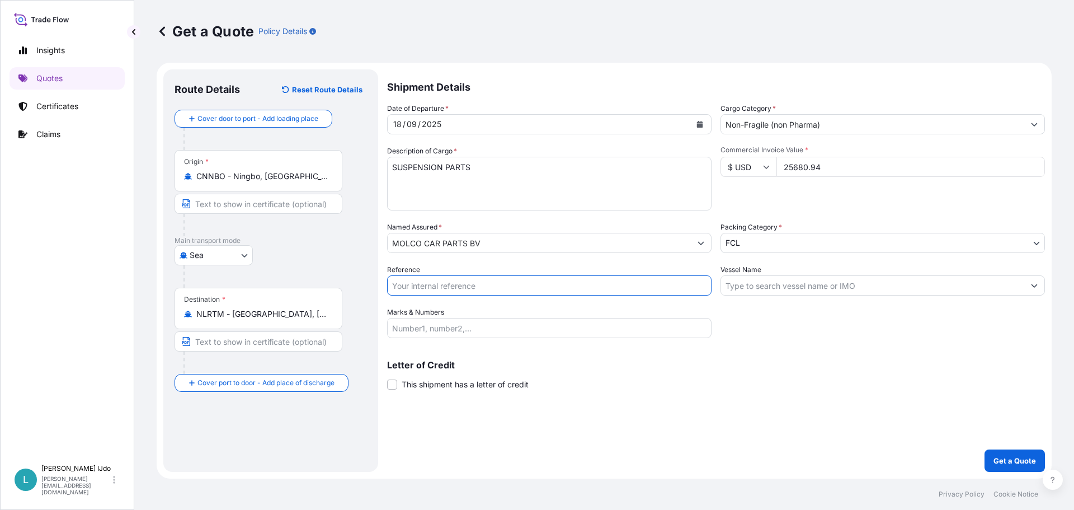
click at [531, 280] on input "Reference" at bounding box center [549, 285] width 324 height 20
click at [460, 288] on input "Reference" at bounding box center [549, 285] width 324 height 20
paste input "NGB0104677"
type input "NGB0104677"
click at [750, 280] on input "Vessel Name" at bounding box center [872, 285] width 303 height 20
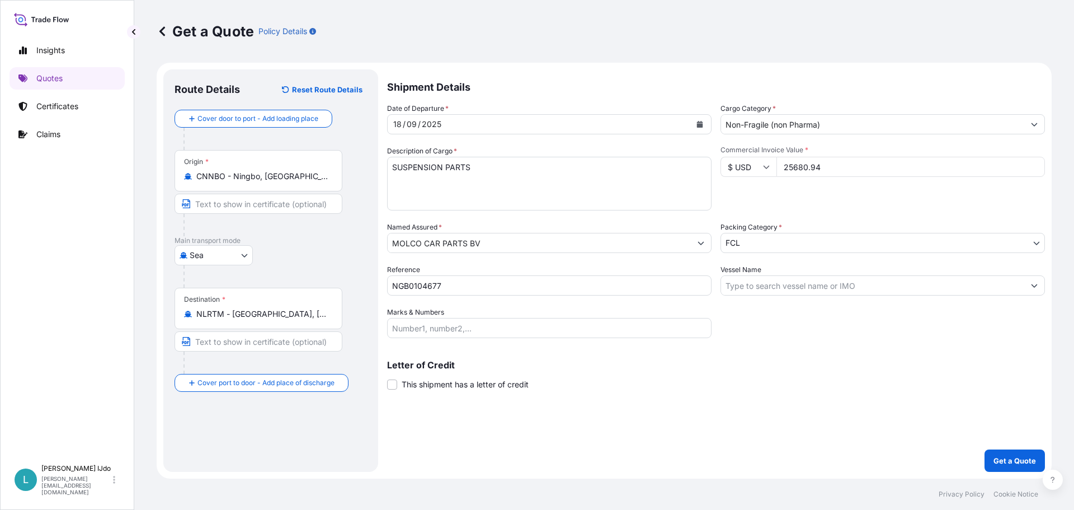
click at [403, 471] on div "Shipment Details Date of Departure * [DATE] Cargo Category * Non-Fragile (non P…" at bounding box center [716, 270] width 658 height 402
click at [756, 287] on input "Vessel Name" at bounding box center [872, 285] width 303 height 20
paste input "HMM AQUAMARINE"
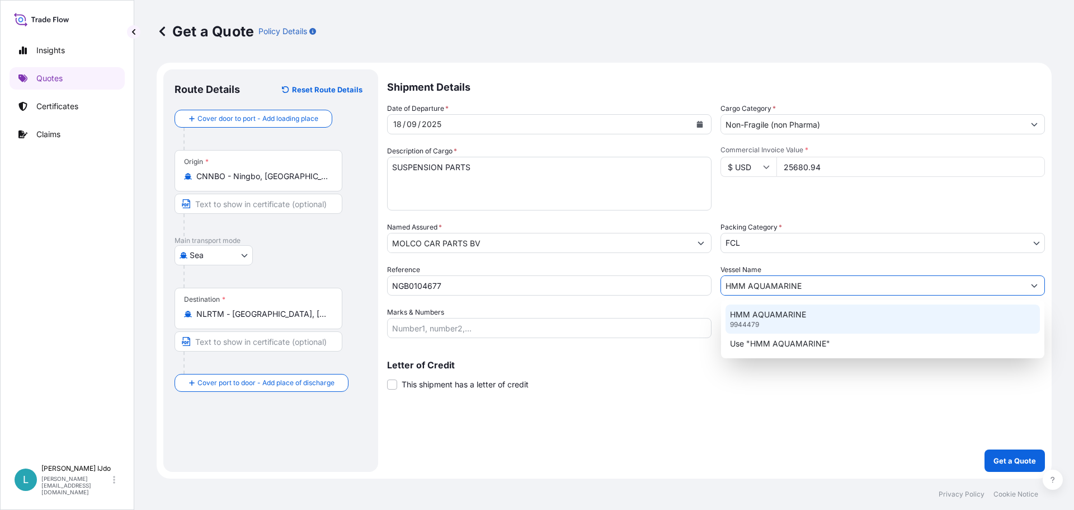
click at [789, 308] on div "HMM AQUAMARINE 9944479" at bounding box center [883, 318] width 314 height 29
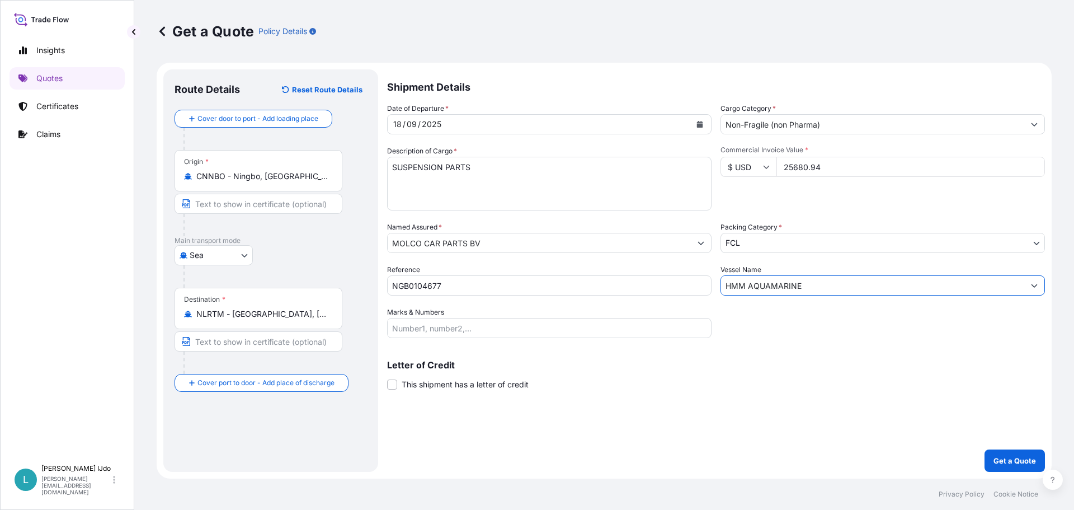
type input "HMM AQUAMARINE"
click at [413, 331] on input "Marks & Numbers" at bounding box center [549, 328] width 324 height 20
paste input "ORI278754"
click at [429, 324] on input "ORI278754" at bounding box center [549, 328] width 324 height 20
type input "ORI278754"
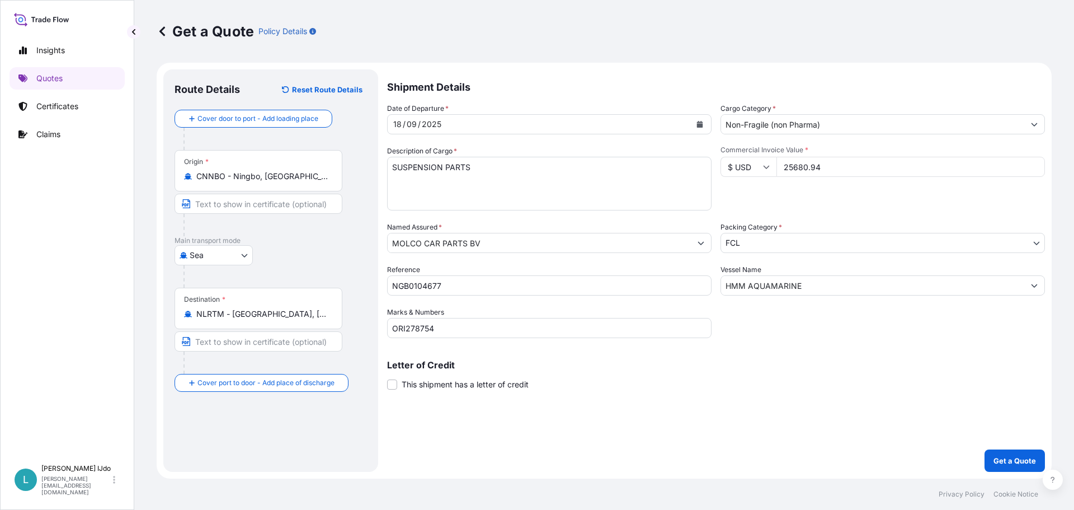
click at [522, 363] on p "Letter of Credit" at bounding box center [716, 364] width 658 height 9
click at [561, 376] on div "Letter of Credit This shipment has a letter of credit Letter of credit * Letter…" at bounding box center [716, 375] width 658 height 30
click at [997, 455] on p "Get a Quote" at bounding box center [1015, 460] width 43 height 11
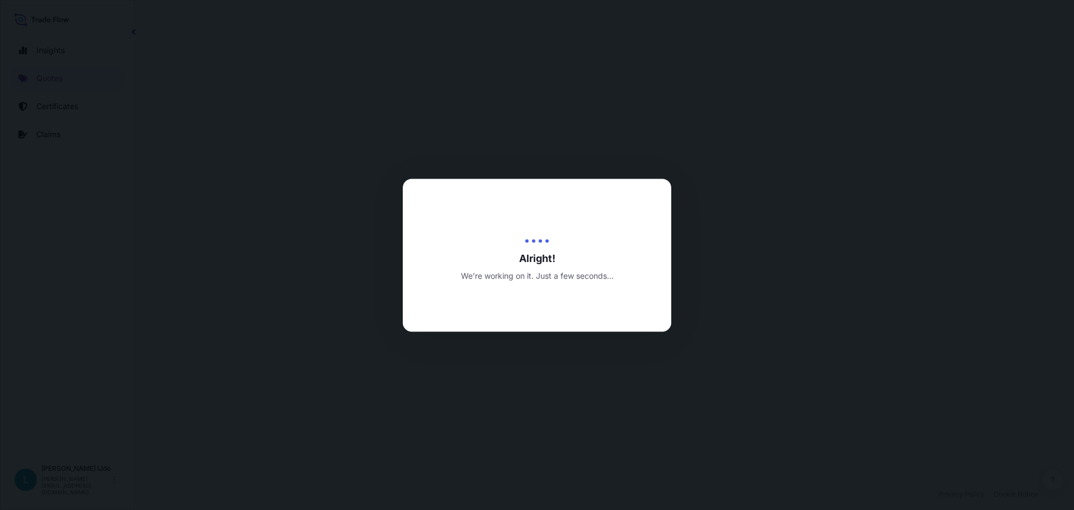
select select "Sea"
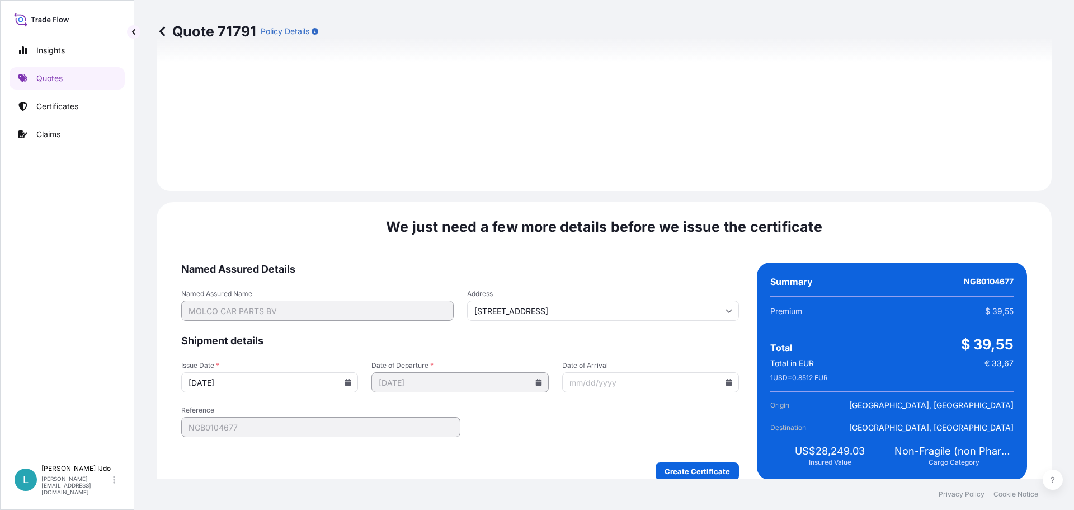
scroll to position [1198, 0]
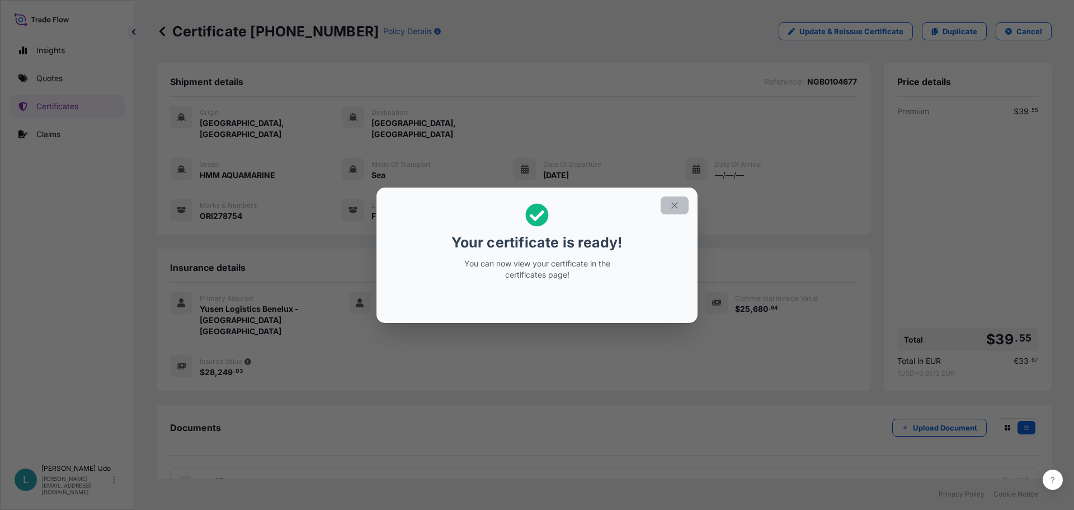
click at [674, 212] on button "button" at bounding box center [675, 205] width 28 height 18
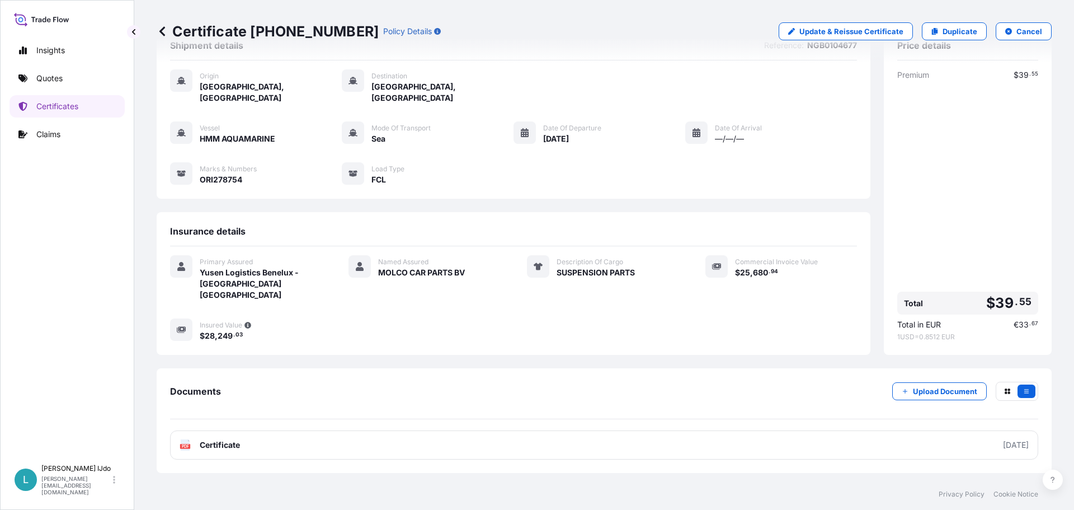
scroll to position [78, 0]
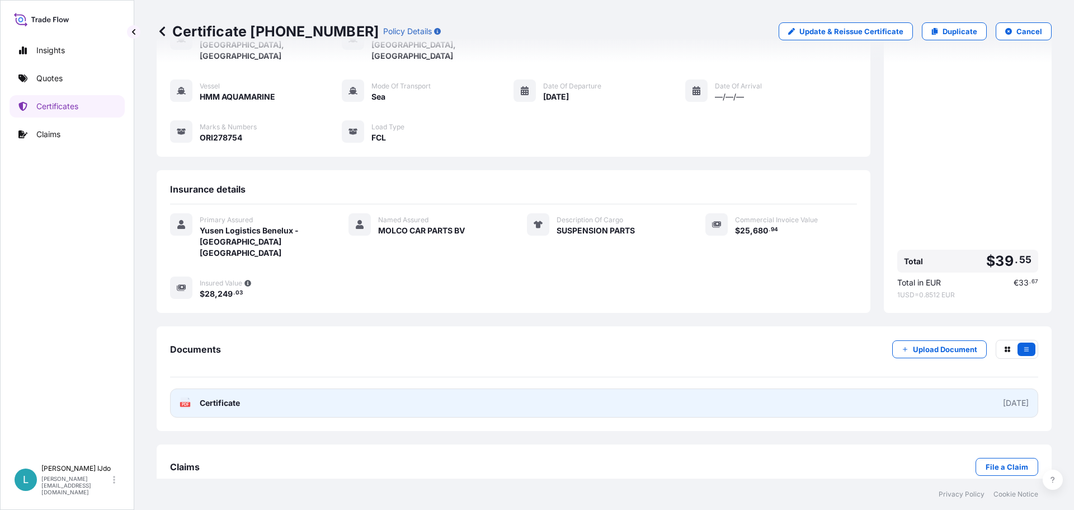
click at [938, 388] on link "PDF Certificate [DATE]" at bounding box center [604, 402] width 868 height 29
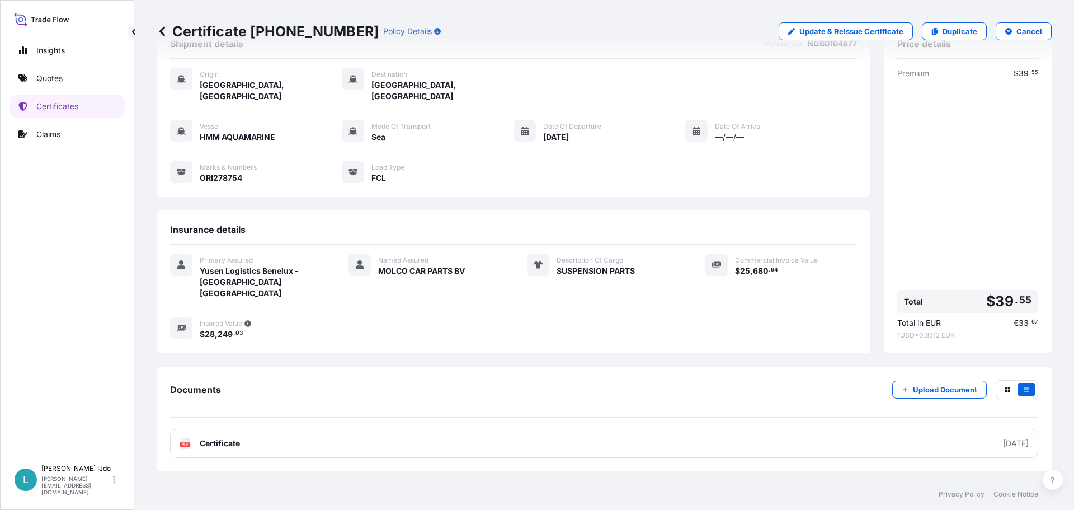
scroll to position [0, 0]
